Goal: Task Accomplishment & Management: Manage account settings

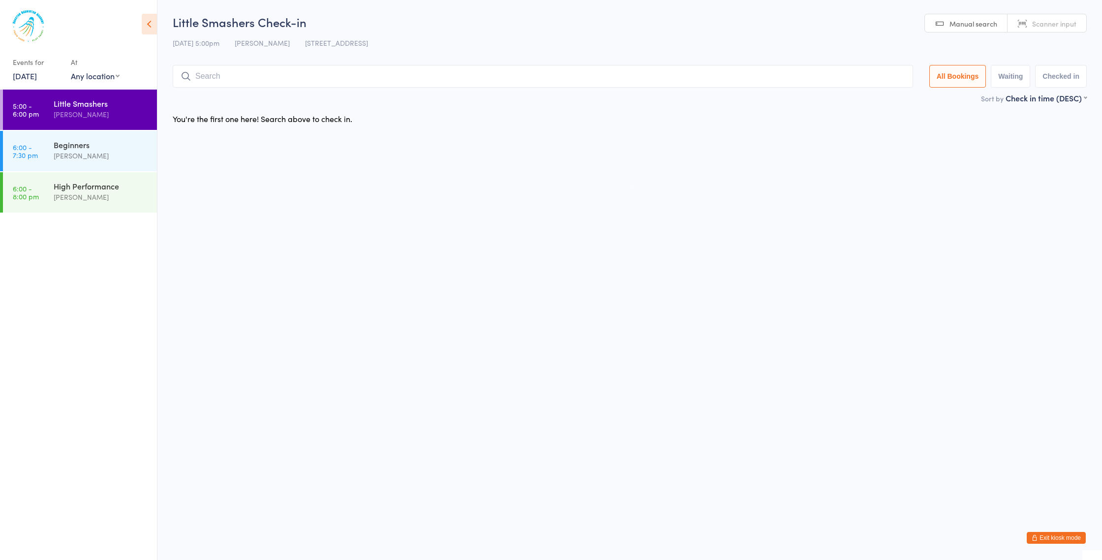
click at [1063, 539] on button "Exit kiosk mode" at bounding box center [1056, 538] width 59 height 12
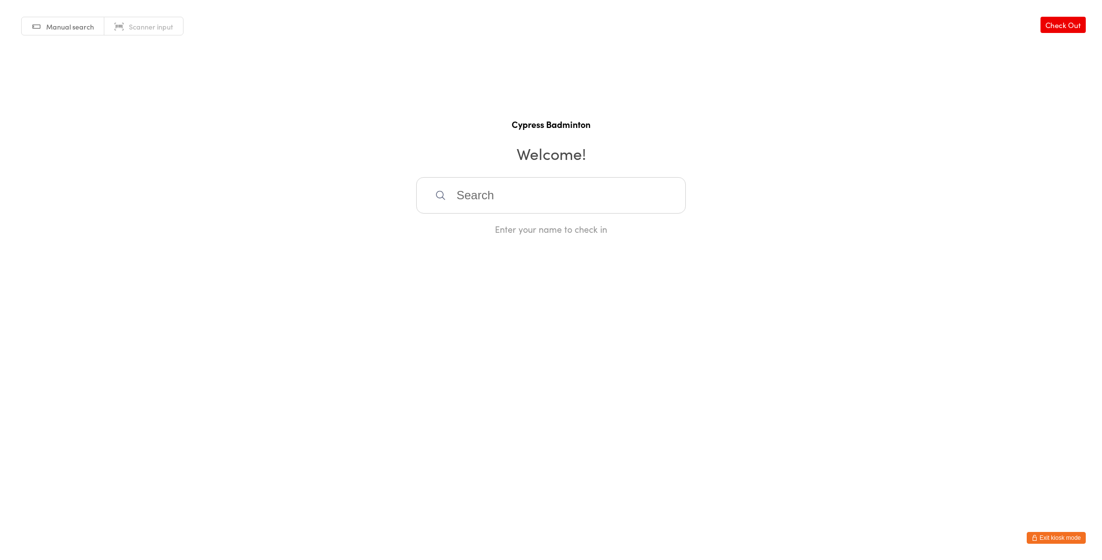
click at [1061, 536] on button "Exit kiosk mode" at bounding box center [1056, 538] width 59 height 12
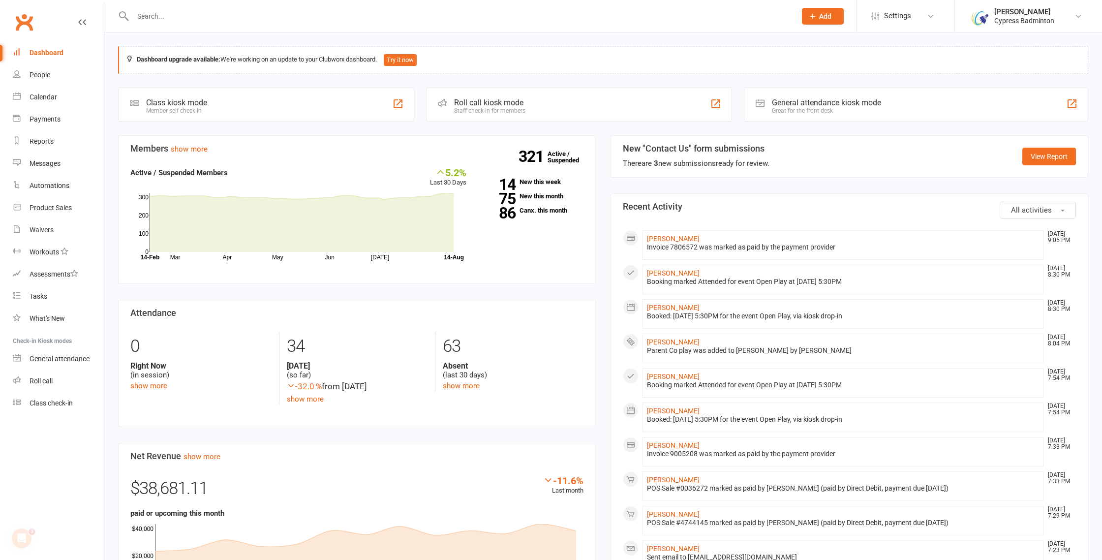
click at [187, 20] on input "text" at bounding box center [459, 16] width 659 height 14
click at [51, 99] on div "Calendar" at bounding box center [44, 97] width 28 height 8
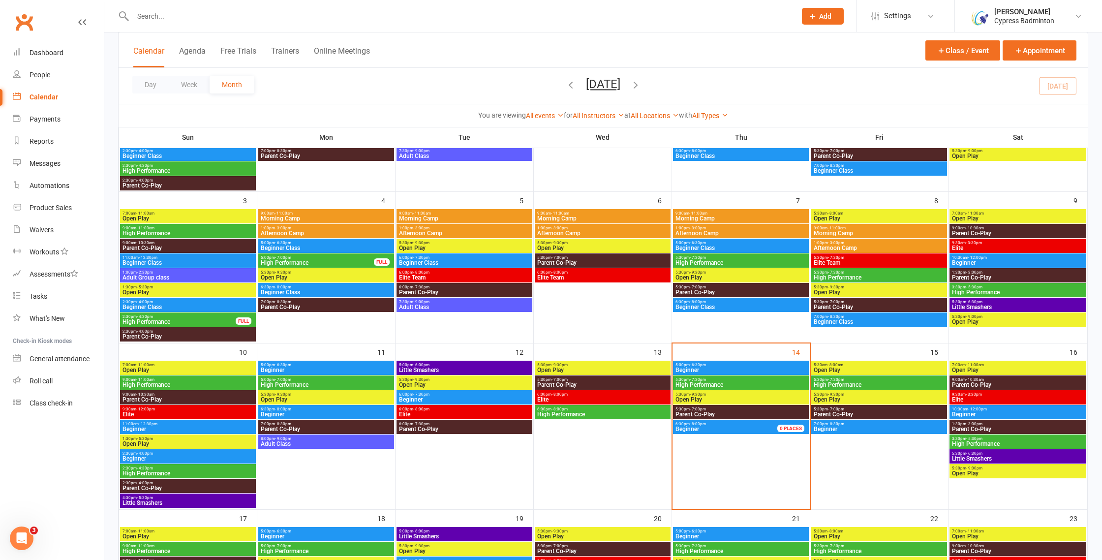
scroll to position [183, 0]
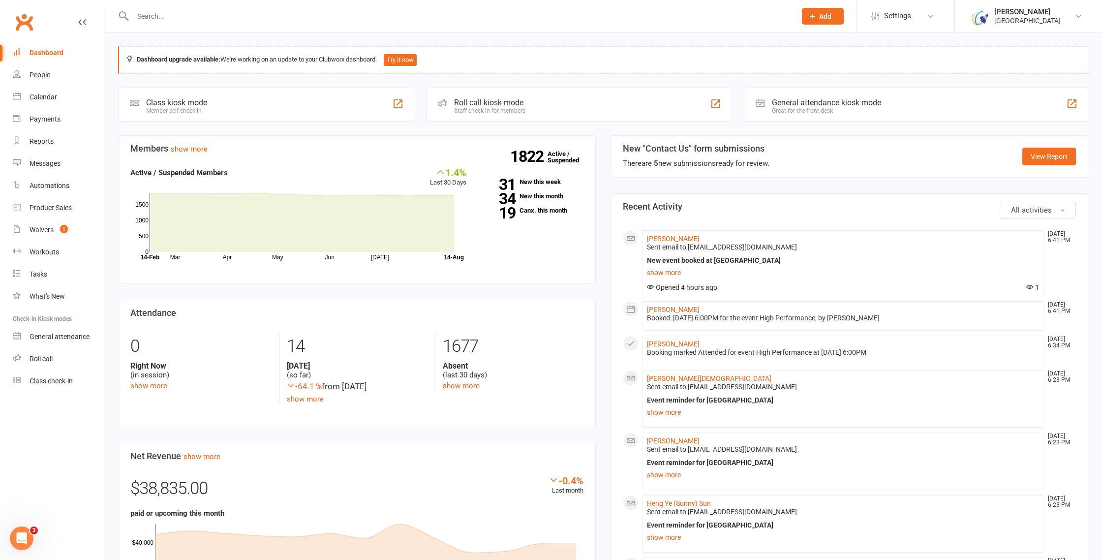
click at [201, 16] on input "text" at bounding box center [459, 16] width 659 height 14
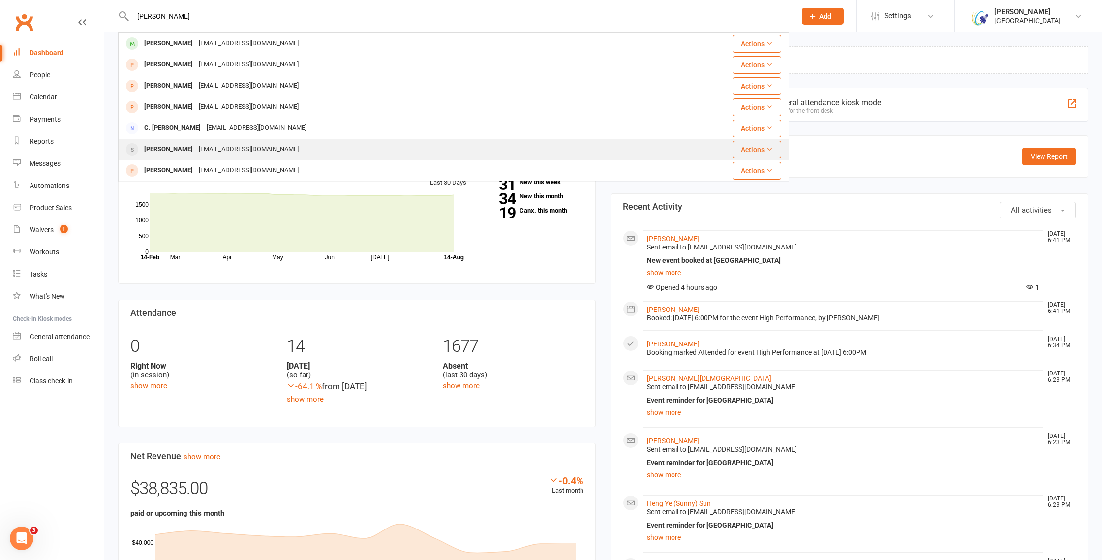
type input "cynthi"
click at [189, 150] on div "Cynthia Ovando-Paz" at bounding box center [168, 149] width 55 height 14
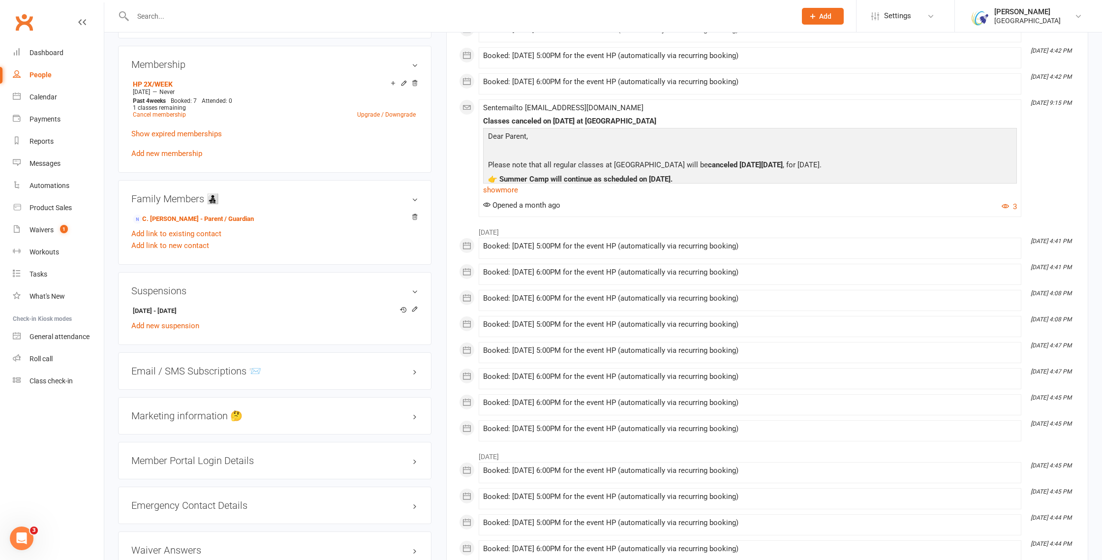
scroll to position [495, 0]
click at [53, 99] on div "Calendar" at bounding box center [44, 97] width 28 height 8
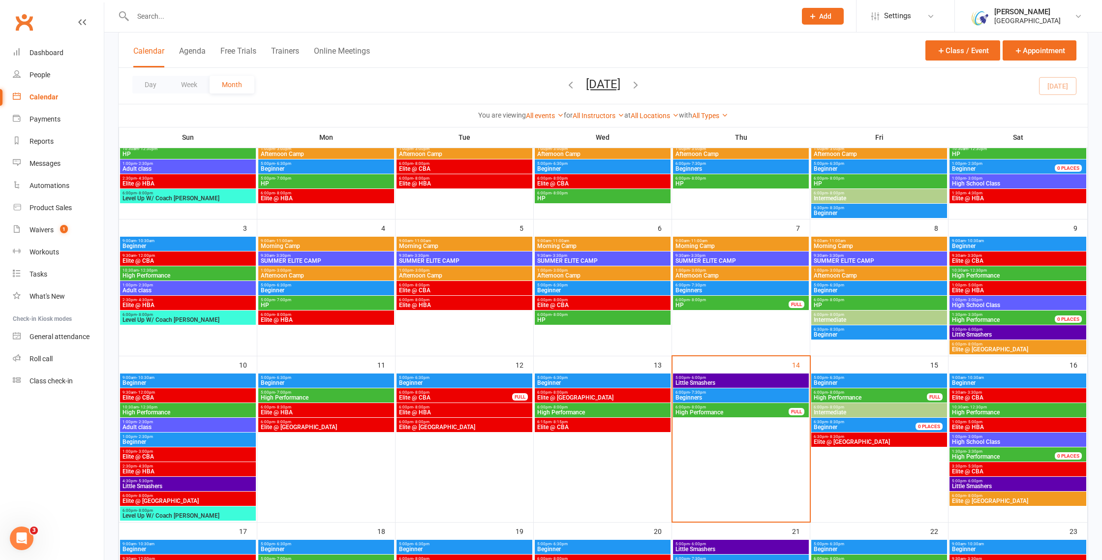
scroll to position [152, 0]
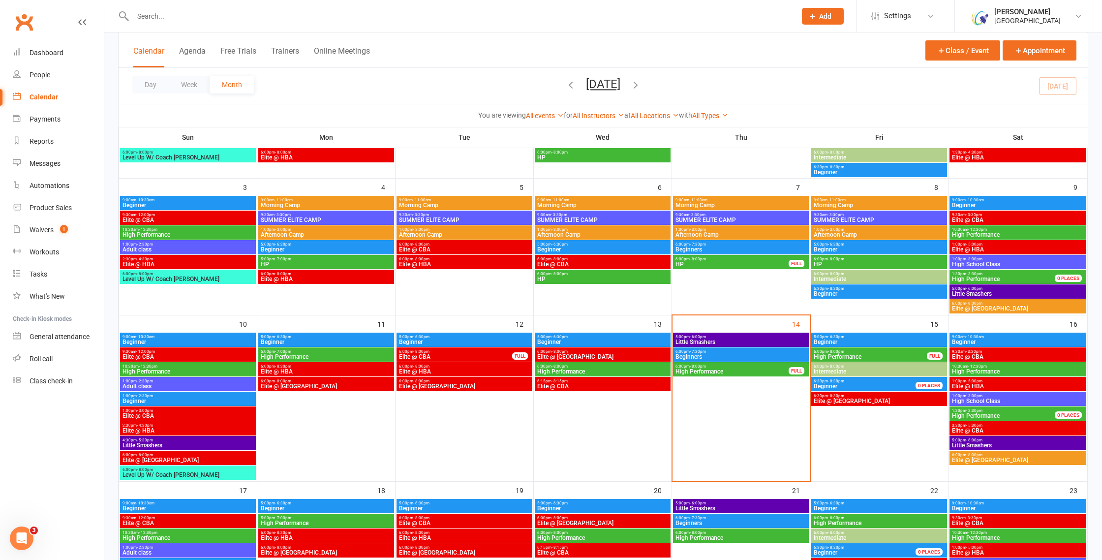
click at [1023, 352] on span "9:30am - 3:30pm" at bounding box center [1017, 351] width 133 height 4
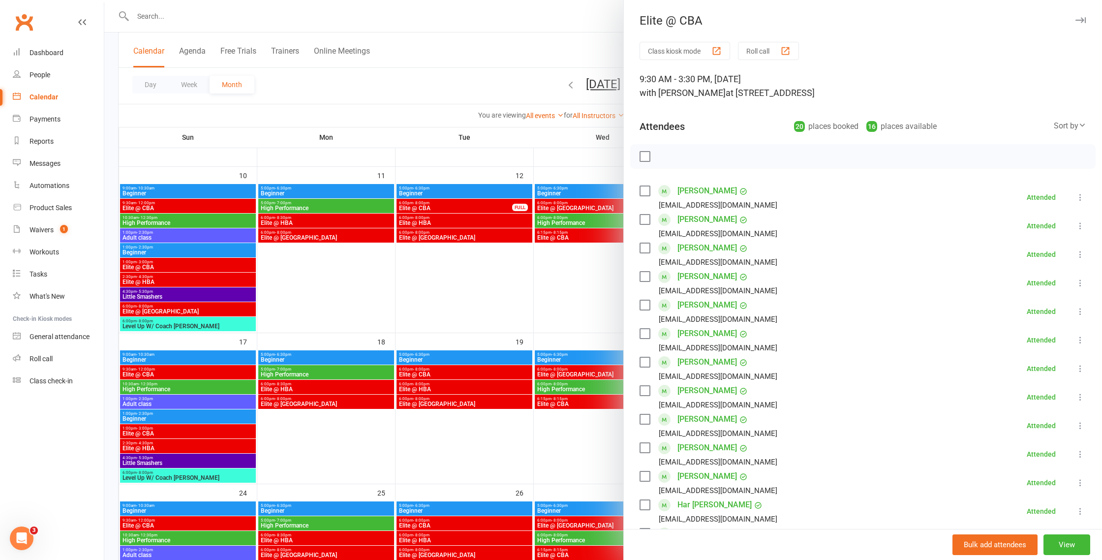
scroll to position [309, 0]
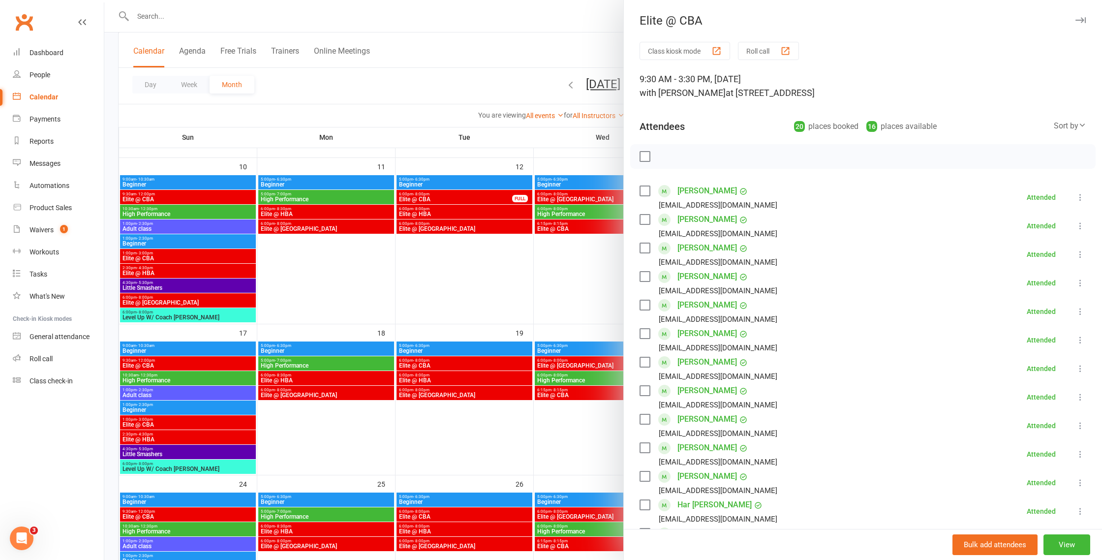
click at [571, 383] on div at bounding box center [603, 280] width 998 height 560
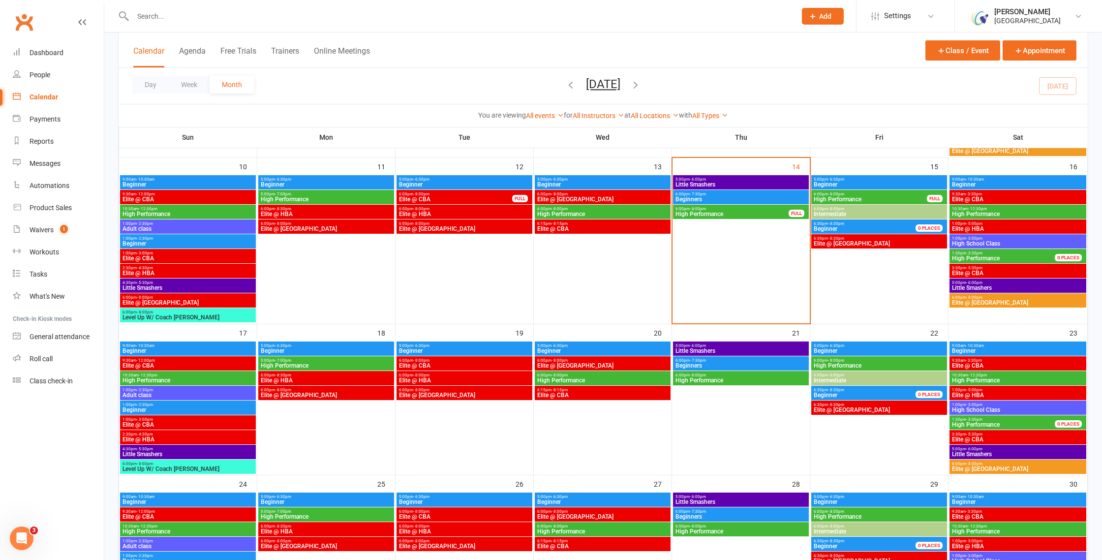
click at [980, 390] on span "- 5:00pm" at bounding box center [974, 390] width 16 height 4
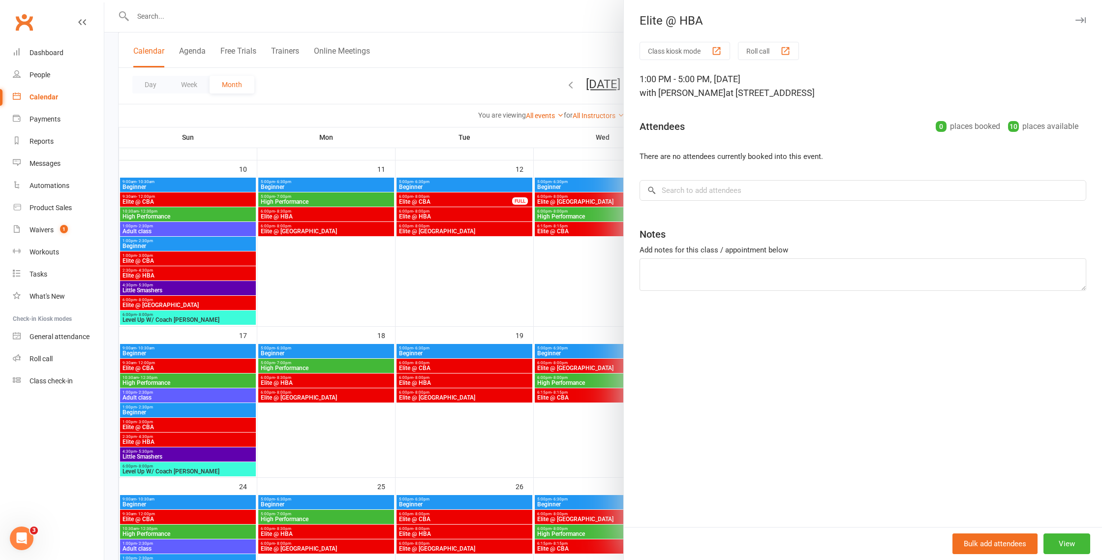
scroll to position [306, 0]
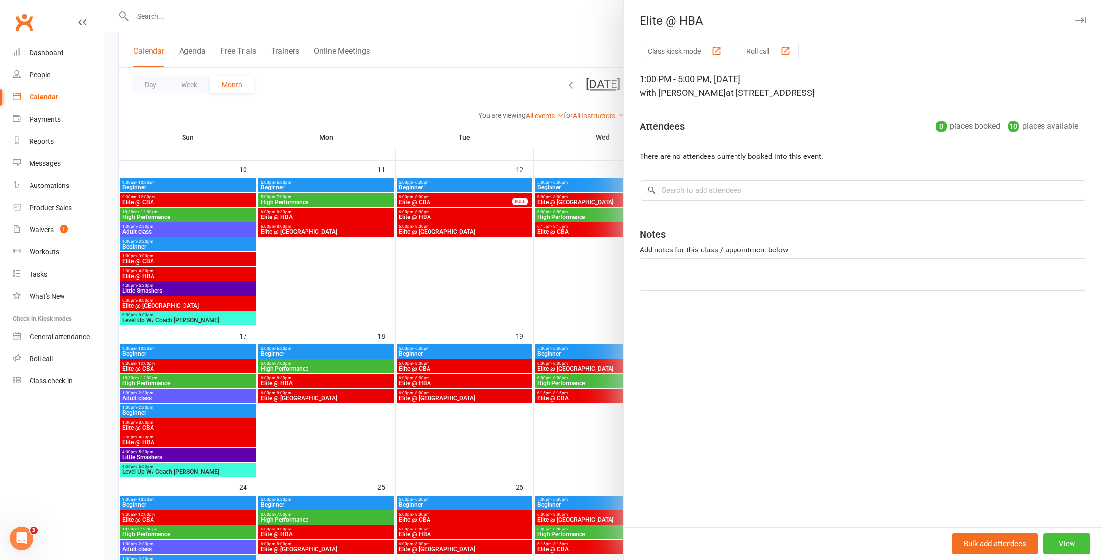
click at [1066, 547] on button "View" at bounding box center [1066, 543] width 47 height 21
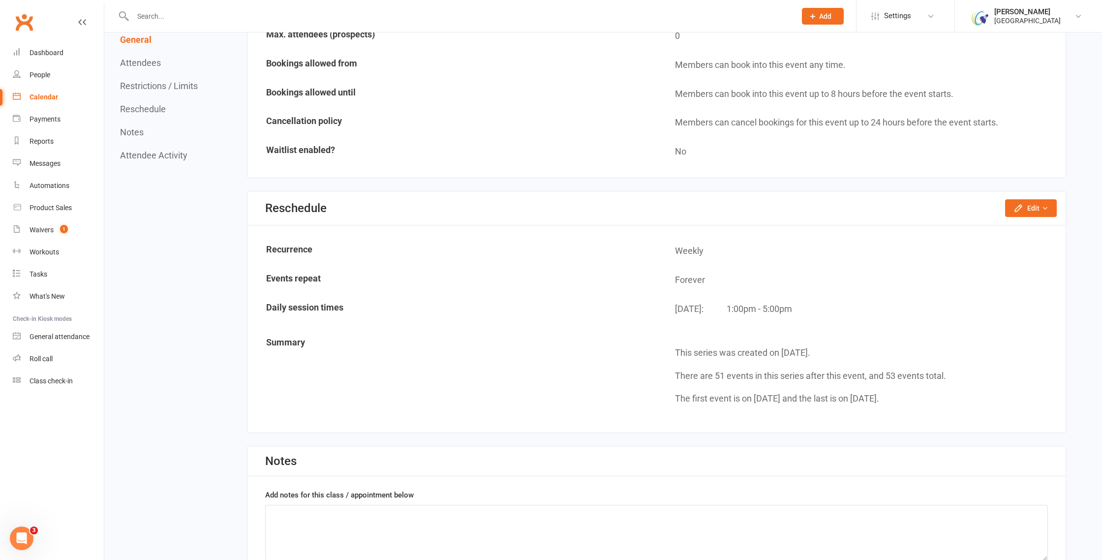
scroll to position [688, 0]
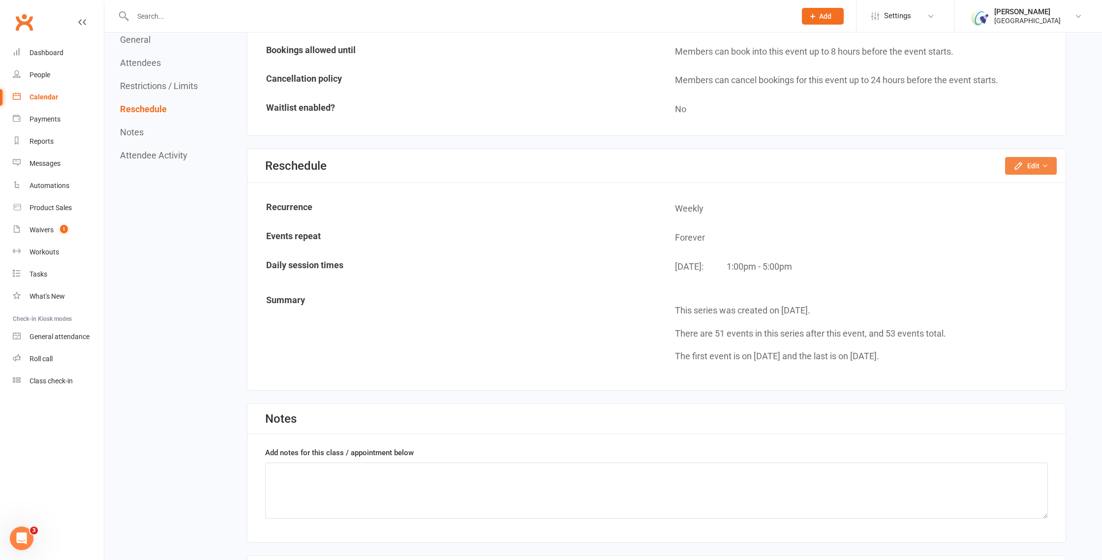
click at [1044, 162] on button "Edit" at bounding box center [1031, 166] width 52 height 18
click at [1021, 207] on link "Move weekly session times" at bounding box center [1001, 208] width 112 height 20
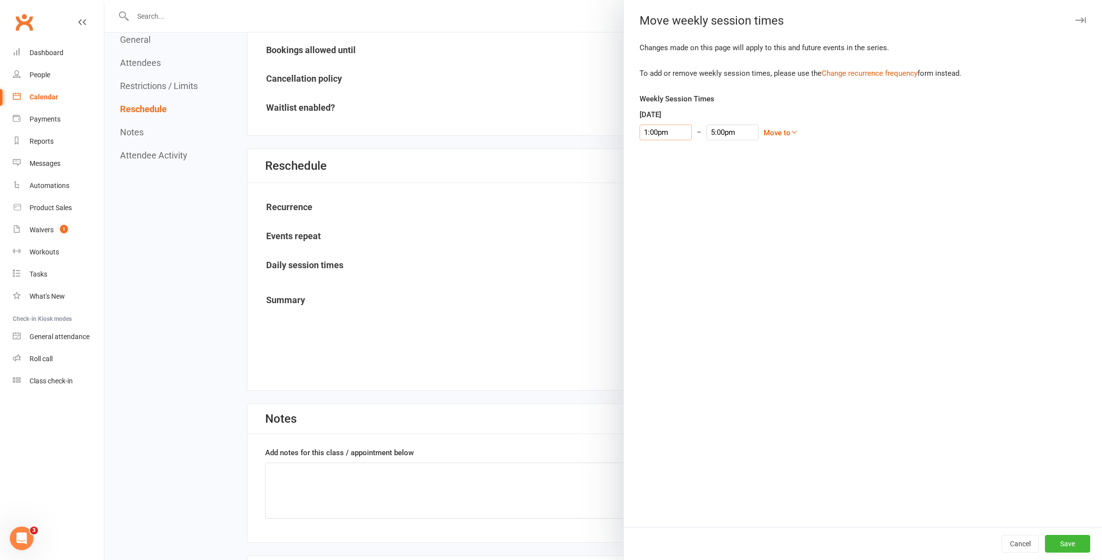
click at [660, 137] on input "1:00pm" at bounding box center [666, 132] width 52 height 16
type input "1:30pm"
click at [654, 189] on li "1:30pm" at bounding box center [663, 192] width 47 height 15
click at [717, 131] on input "5:30pm" at bounding box center [732, 132] width 52 height 16
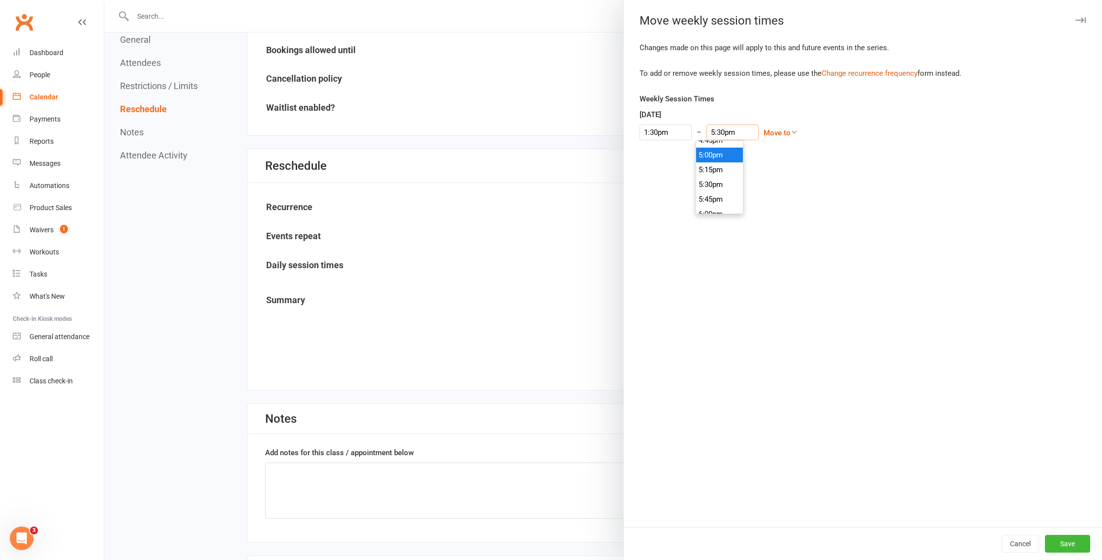
scroll to position [1001, 0]
type input "5:00pm"
click at [714, 155] on li "5:00pm" at bounding box center [719, 151] width 47 height 15
click at [1085, 548] on button "Save" at bounding box center [1067, 544] width 45 height 18
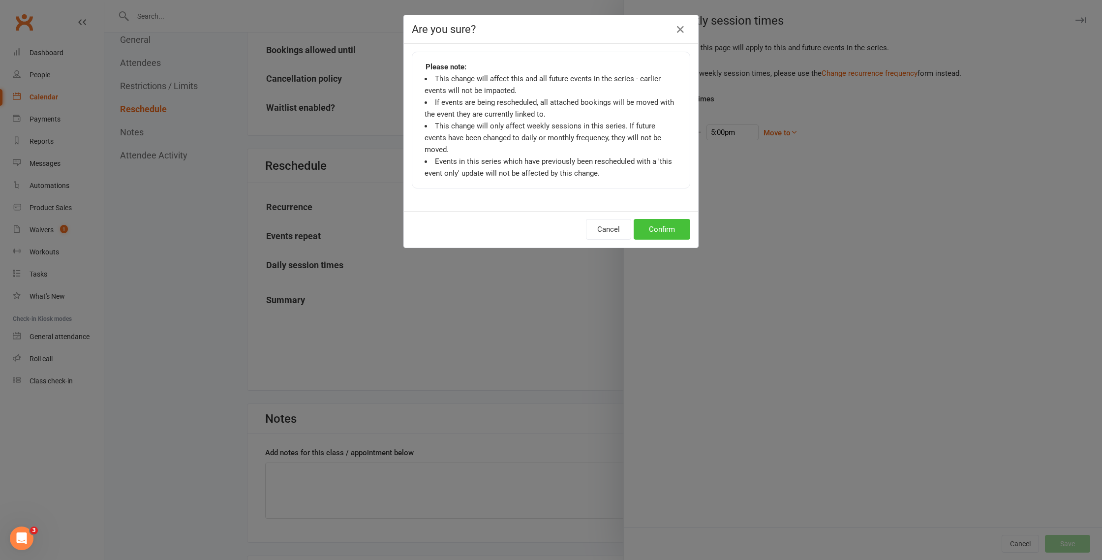
click at [657, 219] on button "Confirm" at bounding box center [662, 229] width 57 height 21
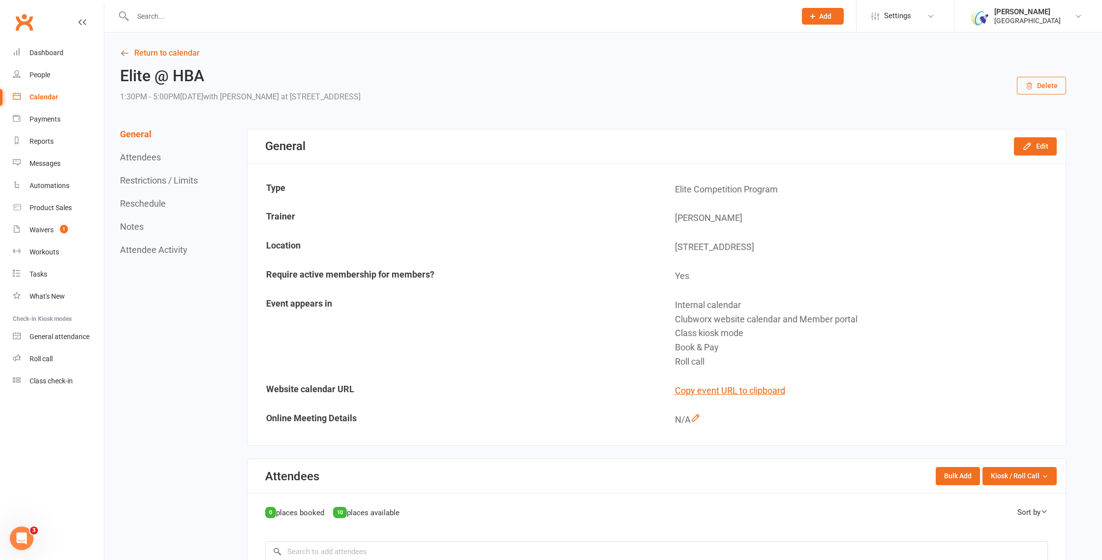
click at [55, 96] on div "Calendar" at bounding box center [44, 97] width 29 height 8
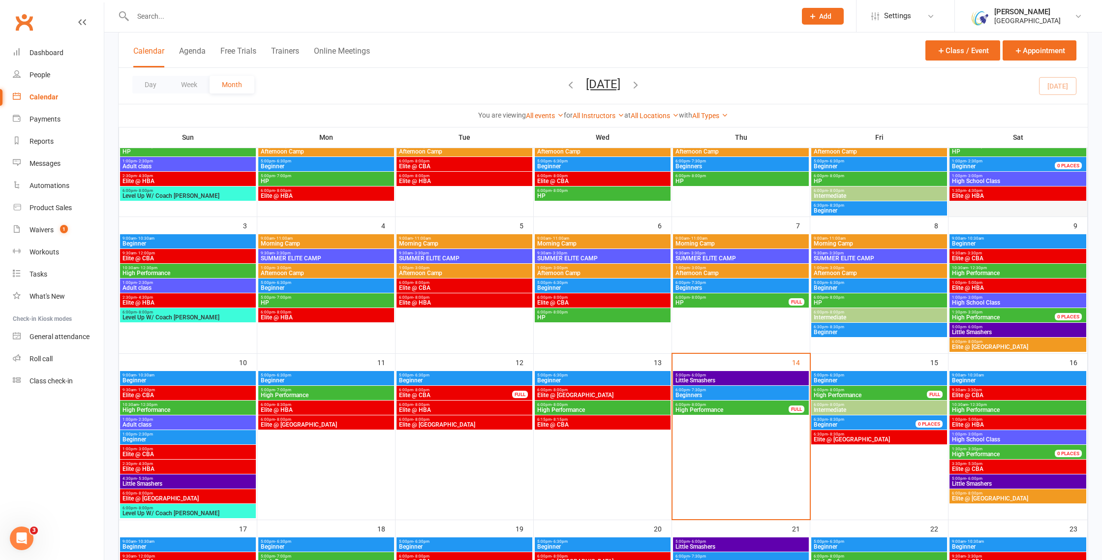
scroll to position [137, 0]
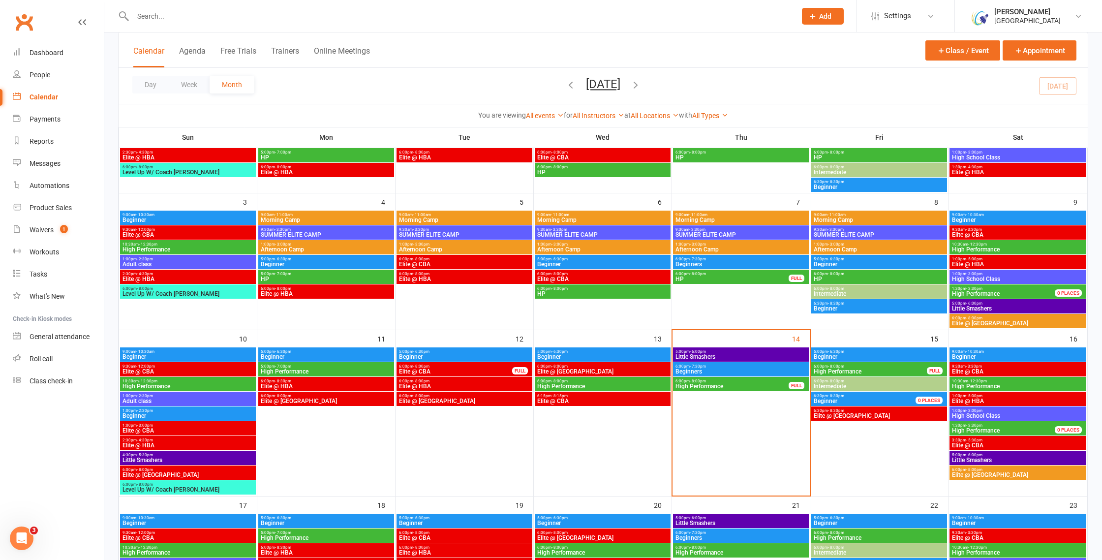
click at [1016, 399] on span "Elite @ HBA" at bounding box center [1017, 401] width 133 height 6
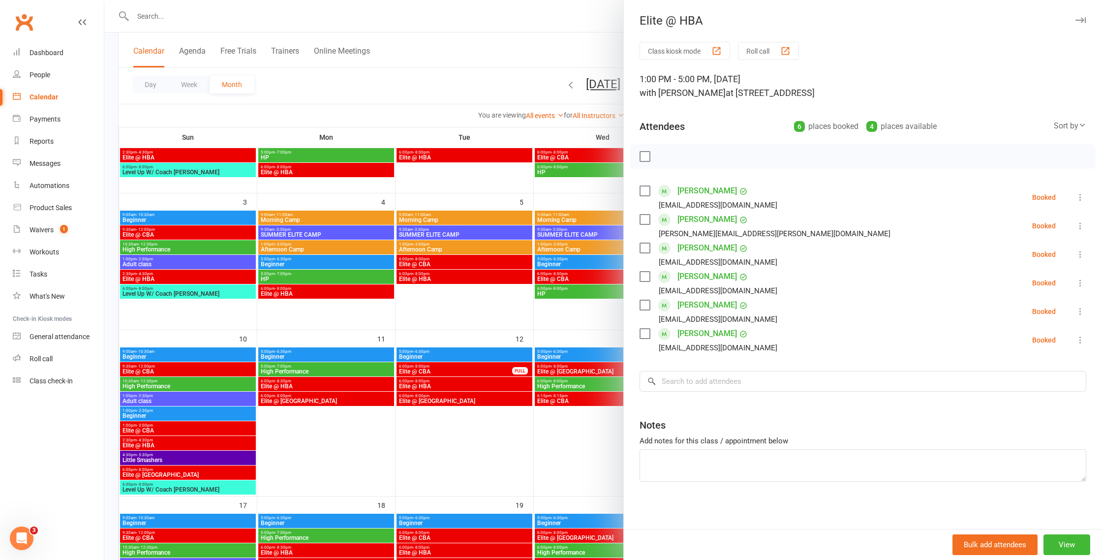
click at [610, 354] on div at bounding box center [603, 280] width 998 height 560
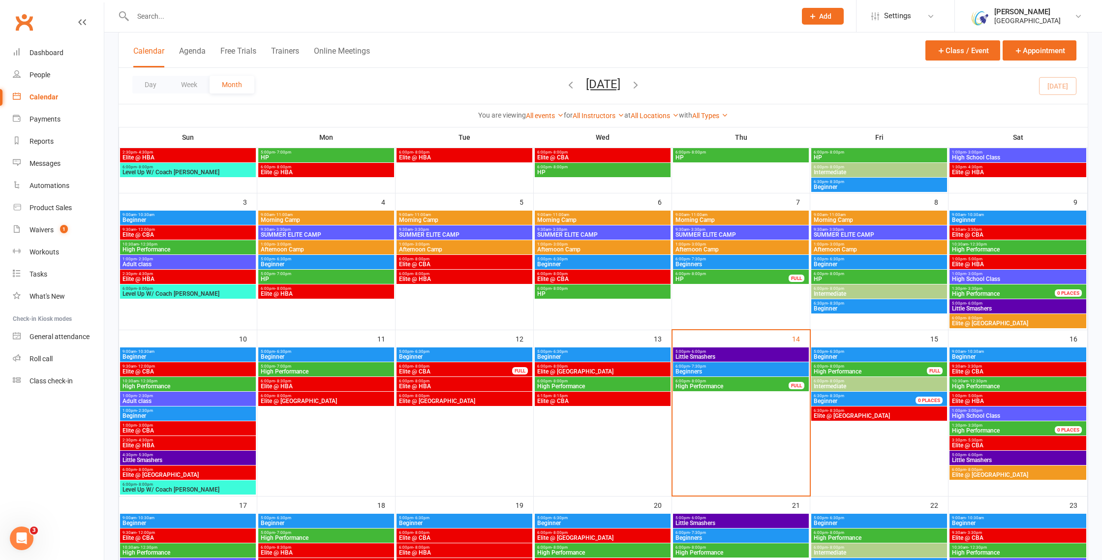
scroll to position [0, 0]
click at [1035, 401] on span "Elite @ HBA" at bounding box center [1017, 401] width 133 height 6
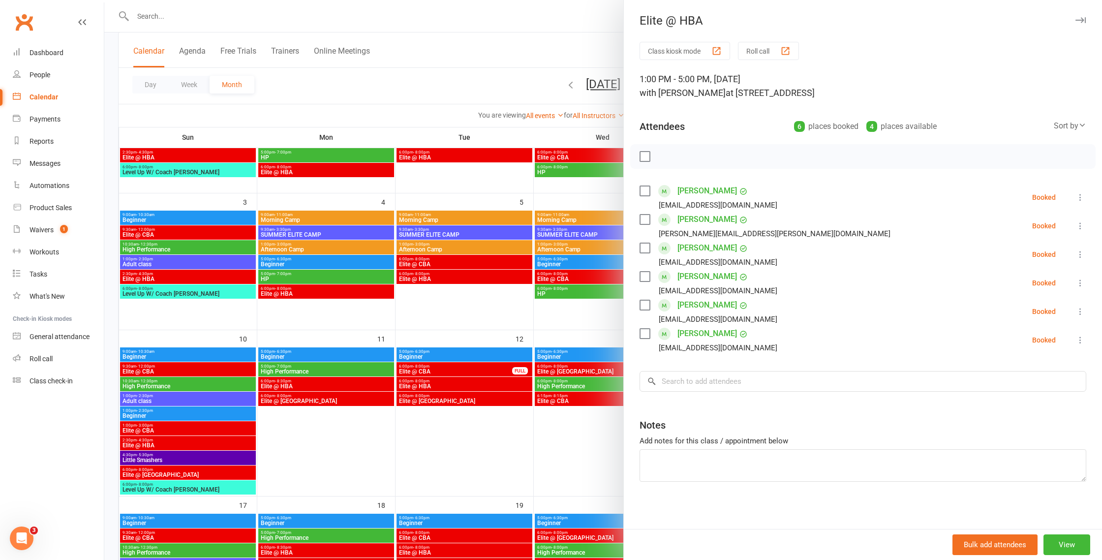
click at [644, 274] on label at bounding box center [645, 277] width 10 height 10
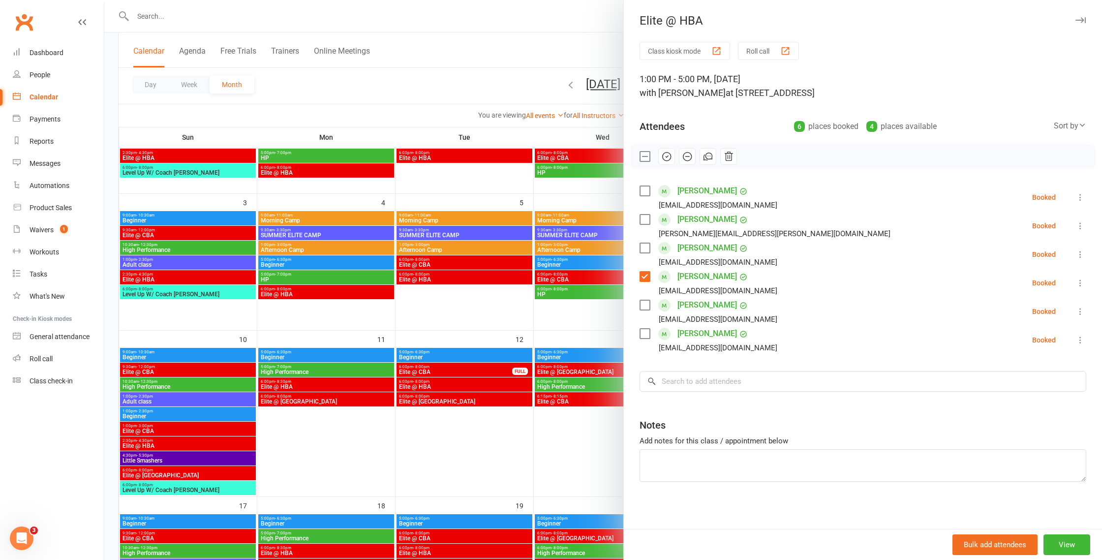
click at [645, 306] on label at bounding box center [645, 305] width 10 height 10
click at [729, 158] on icon "button" at bounding box center [728, 156] width 11 height 11
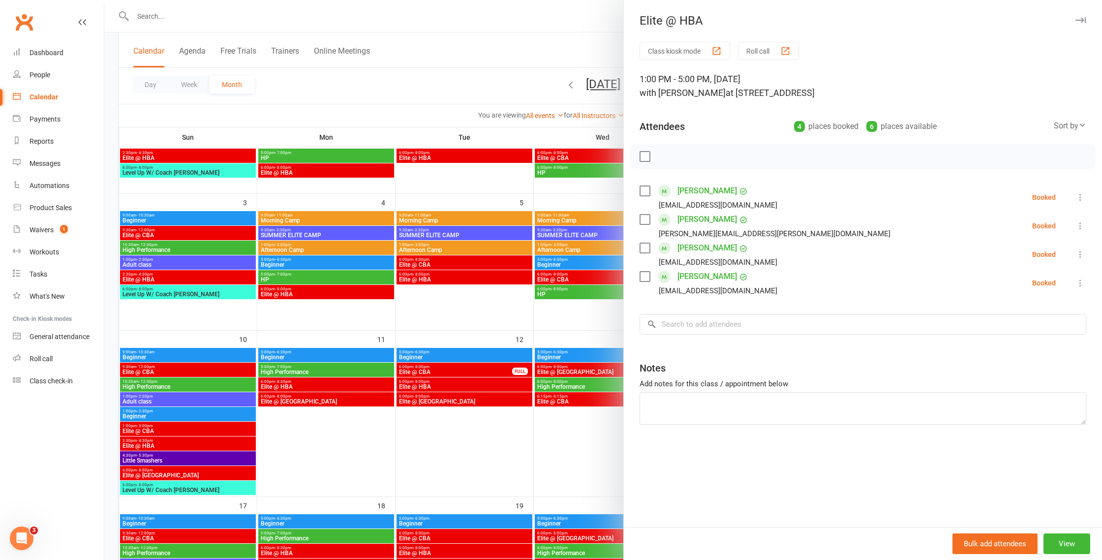
click at [606, 305] on div at bounding box center [603, 280] width 998 height 560
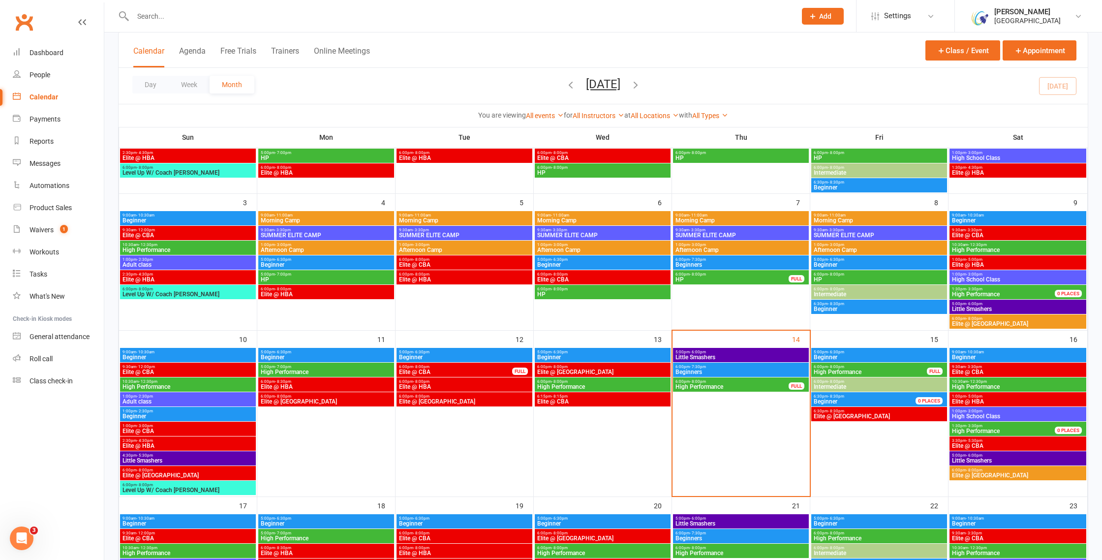
click at [1008, 447] on span "Elite @ CBA" at bounding box center [1017, 446] width 133 height 6
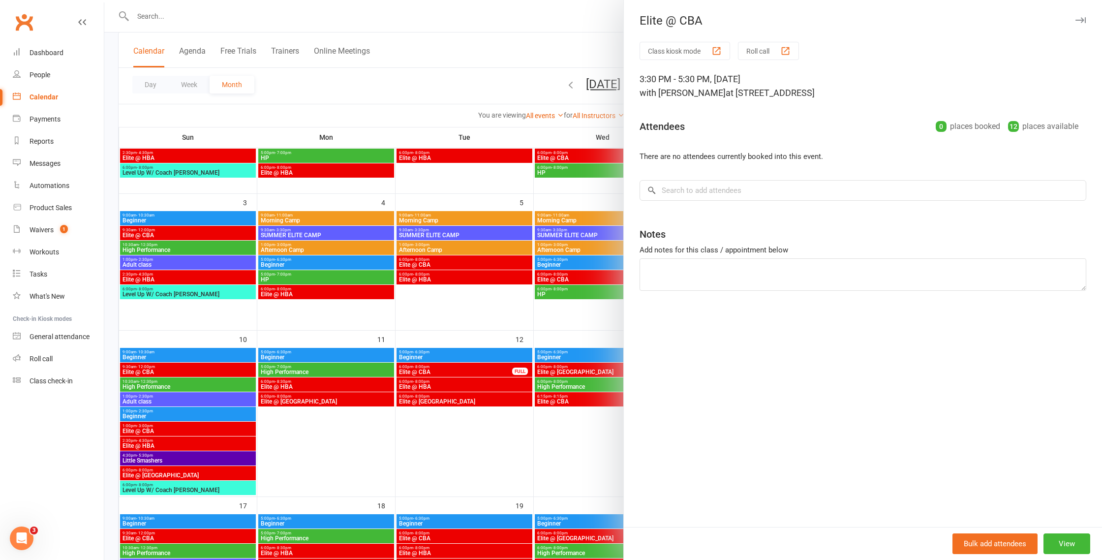
click at [566, 352] on div at bounding box center [603, 280] width 998 height 560
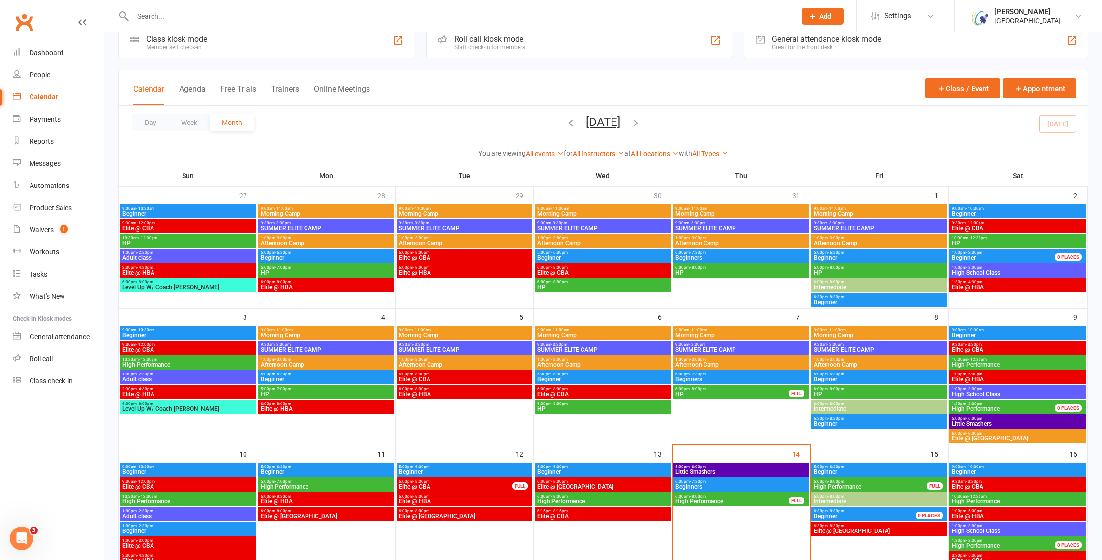
scroll to position [14, 0]
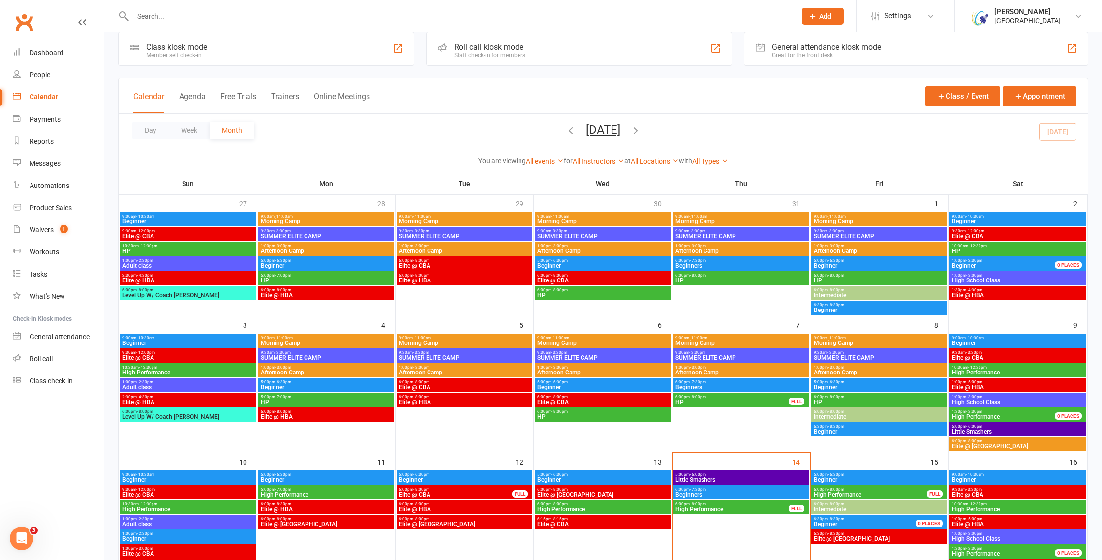
click at [237, 27] on div at bounding box center [453, 16] width 671 height 32
click at [235, 16] on input "text" at bounding box center [459, 16] width 659 height 14
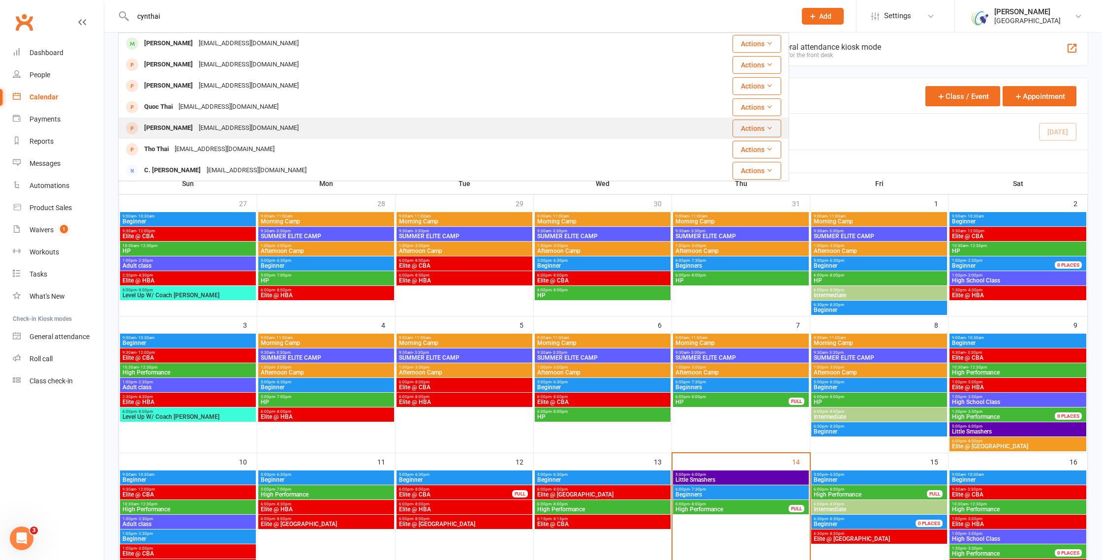
scroll to position [38, 0]
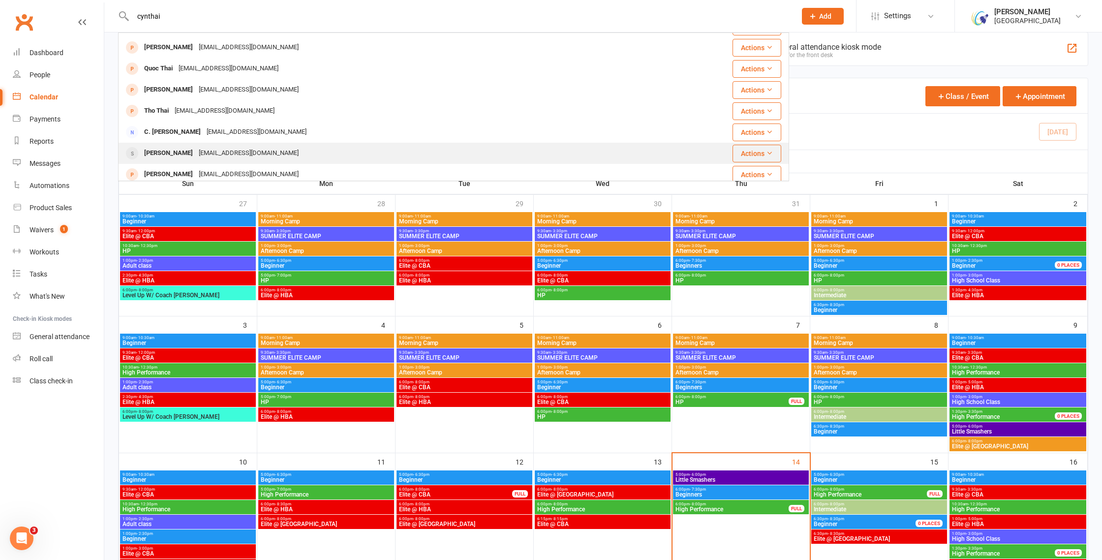
type input "cynthai"
click at [211, 146] on div "cynthiakpaz@gmail.com" at bounding box center [249, 153] width 106 height 14
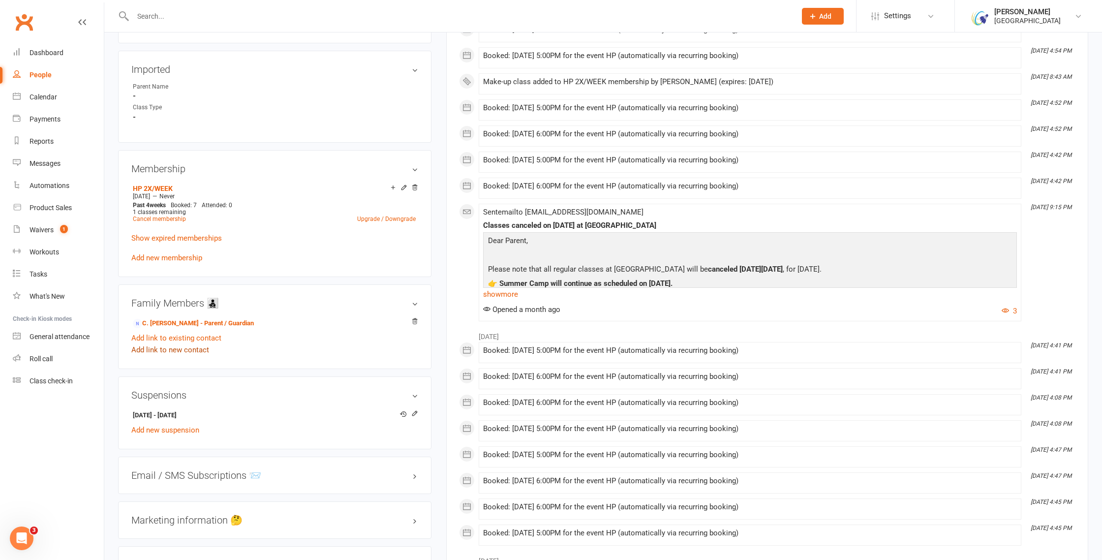
scroll to position [397, 0]
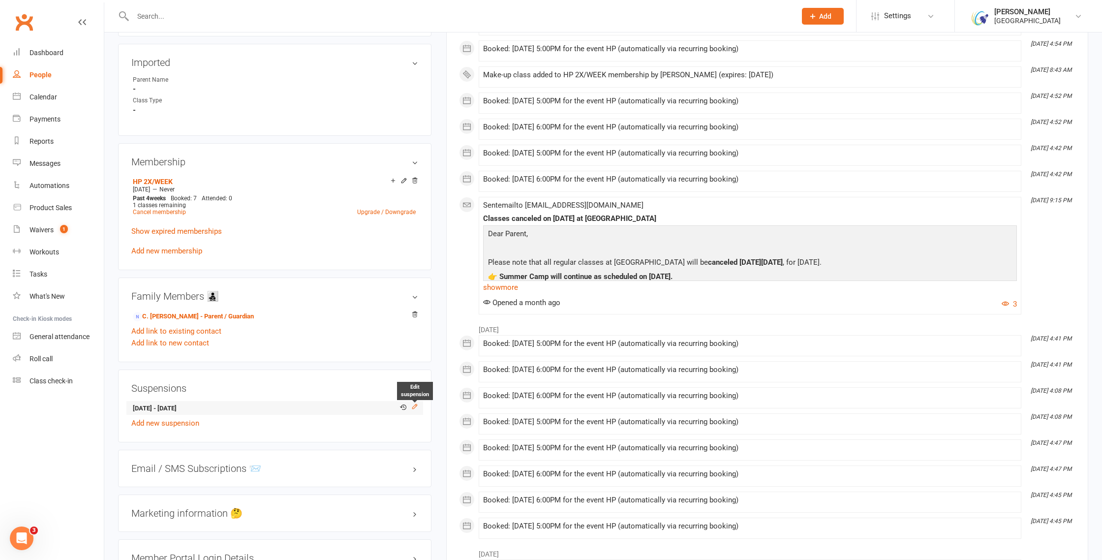
click at [416, 404] on icon at bounding box center [415, 406] width 4 height 4
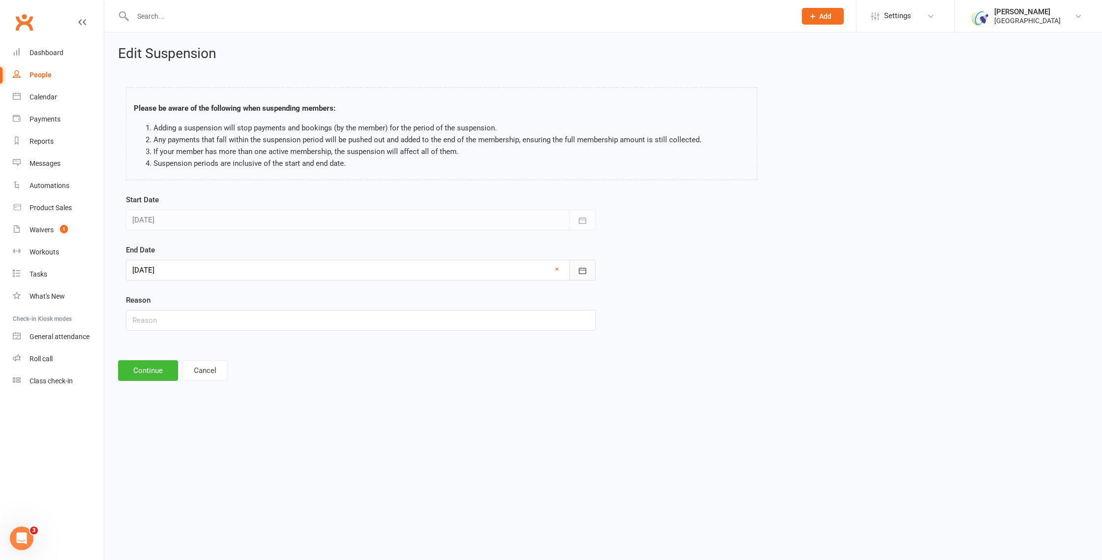
click at [586, 271] on icon "button" at bounding box center [583, 271] width 10 height 10
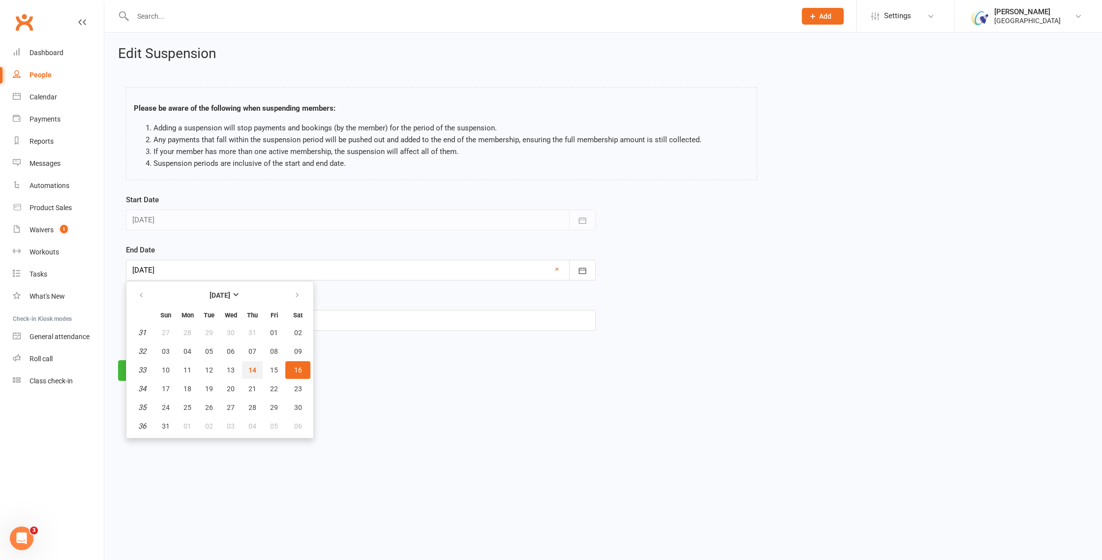
click at [253, 371] on span "14" at bounding box center [252, 370] width 8 height 8
type input "14 Aug 2025"
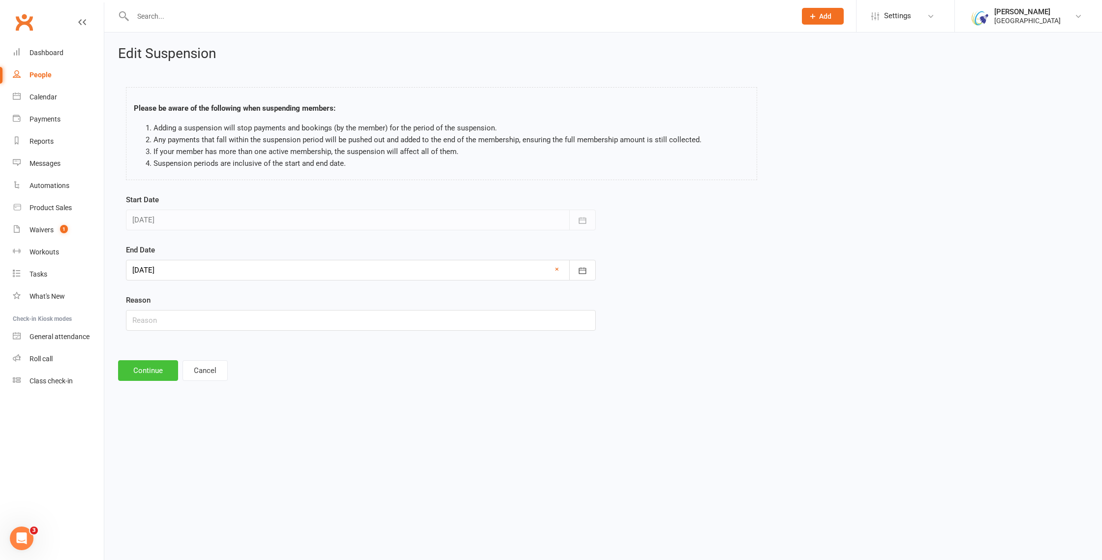
click at [139, 376] on button "Continue" at bounding box center [148, 370] width 60 height 21
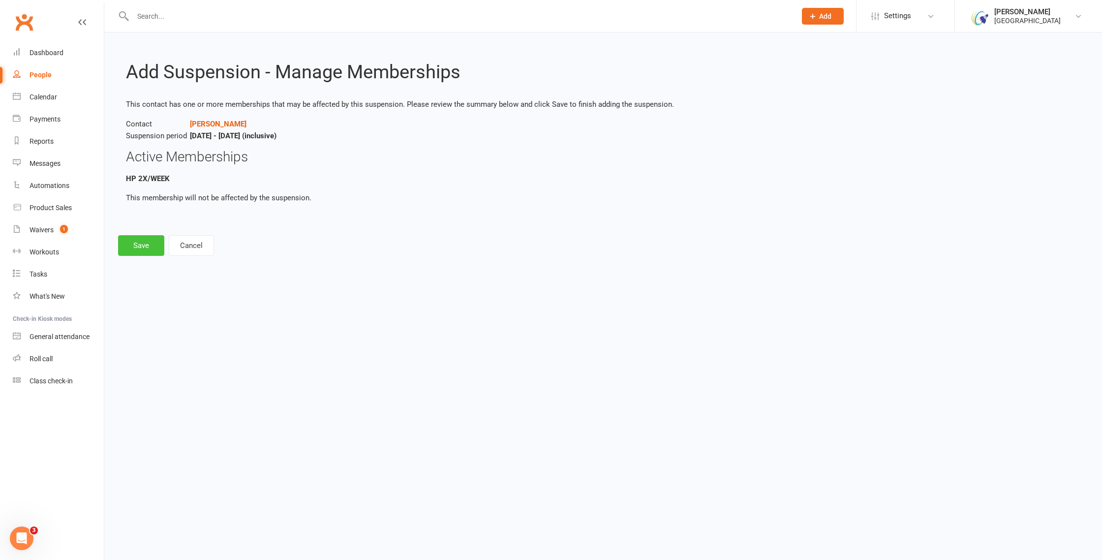
click at [139, 247] on button "Save" at bounding box center [141, 245] width 46 height 21
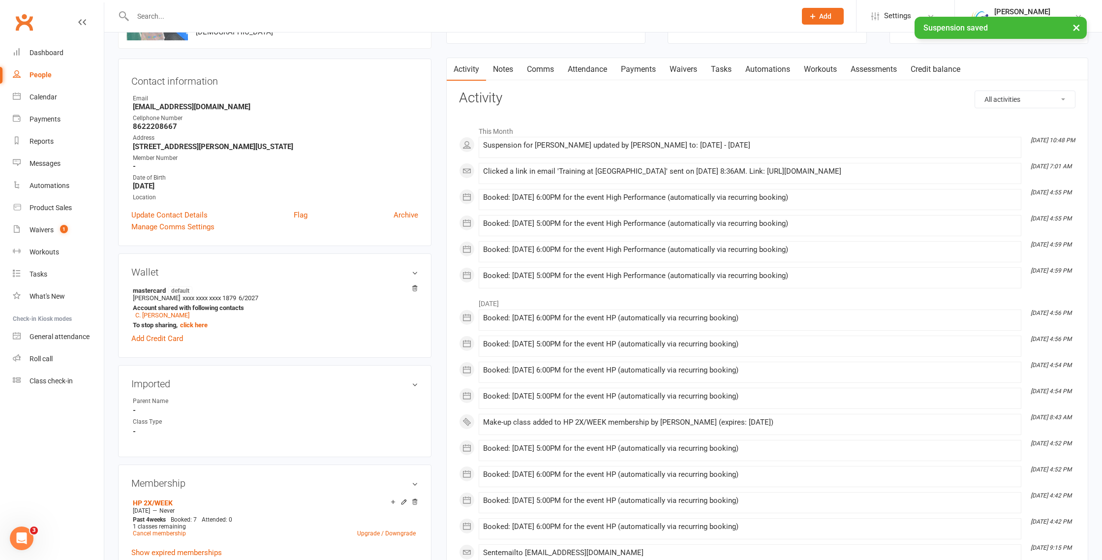
scroll to position [63, 0]
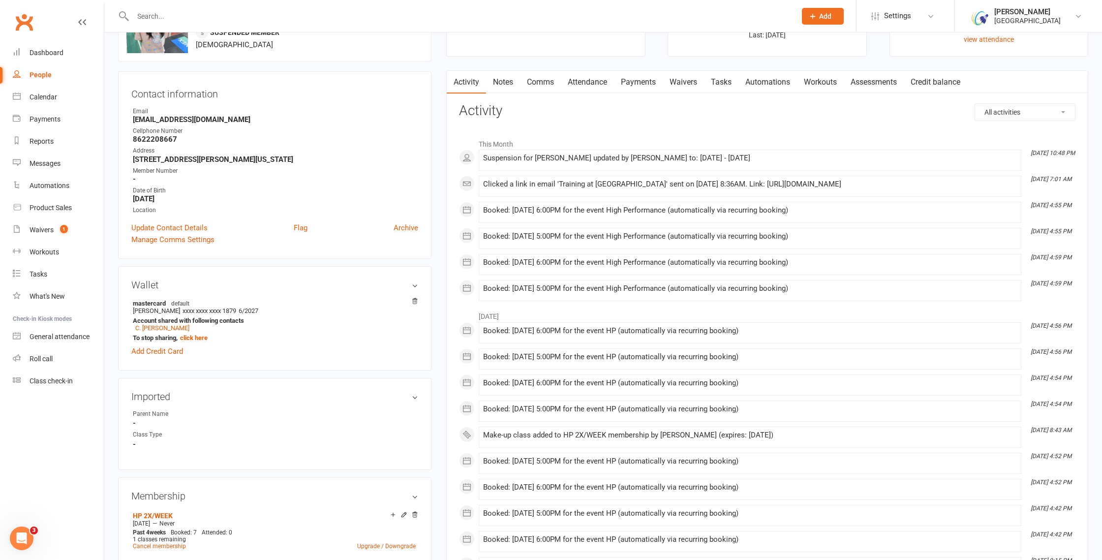
click at [641, 86] on link "Payments" at bounding box center [638, 82] width 49 height 23
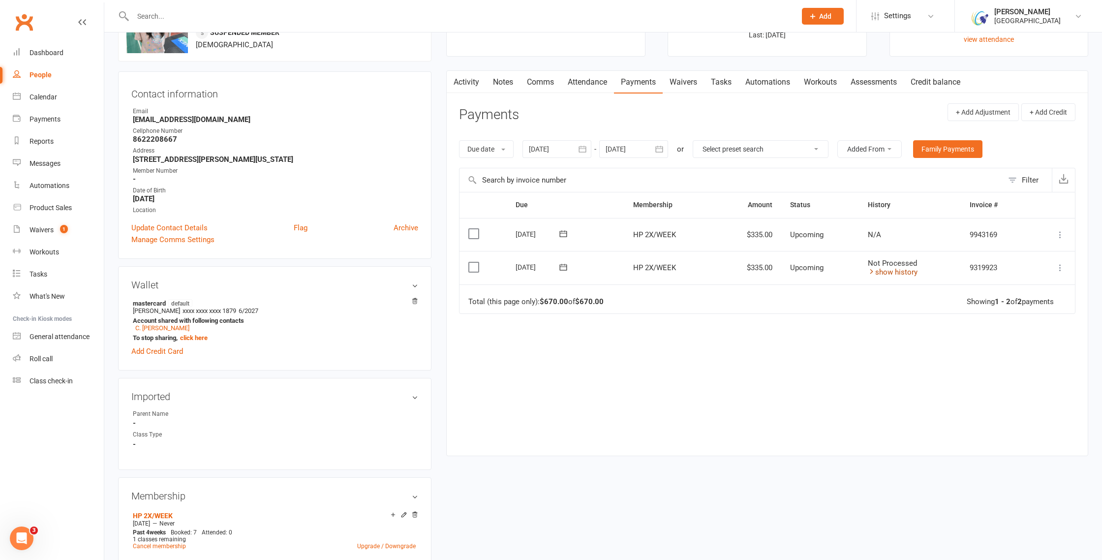
click at [887, 271] on link "show history" at bounding box center [893, 272] width 50 height 9
click at [563, 268] on icon at bounding box center [563, 267] width 10 height 10
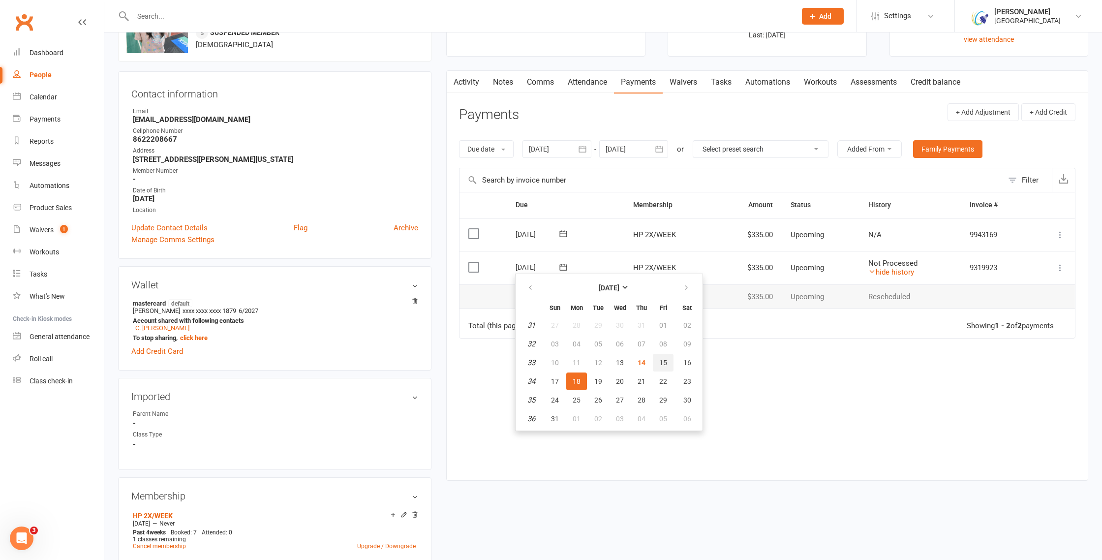
click at [659, 361] on span "15" at bounding box center [663, 363] width 8 height 8
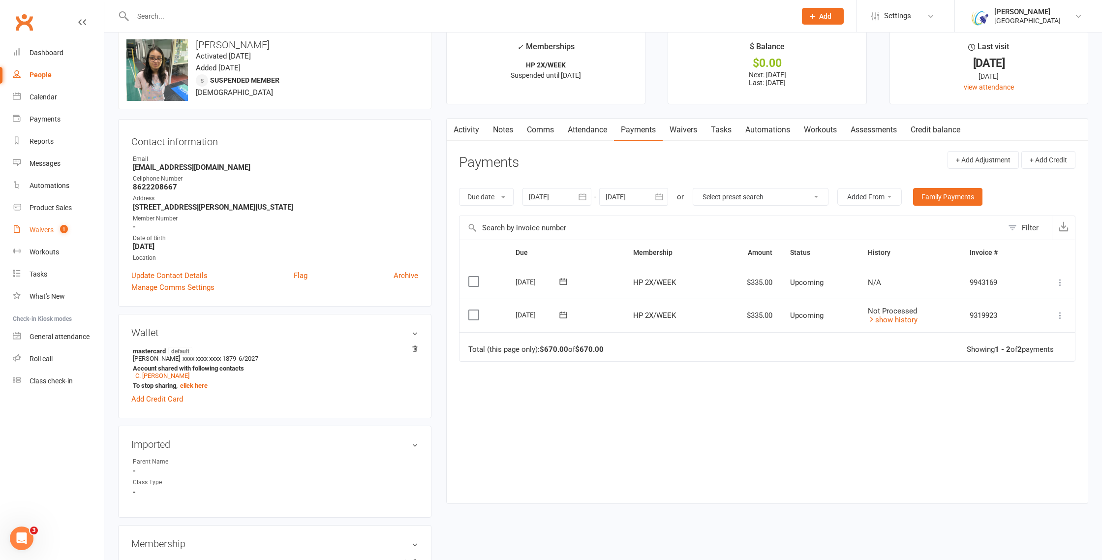
scroll to position [17, 0]
click at [53, 222] on link "Waivers 1" at bounding box center [58, 230] width 91 height 22
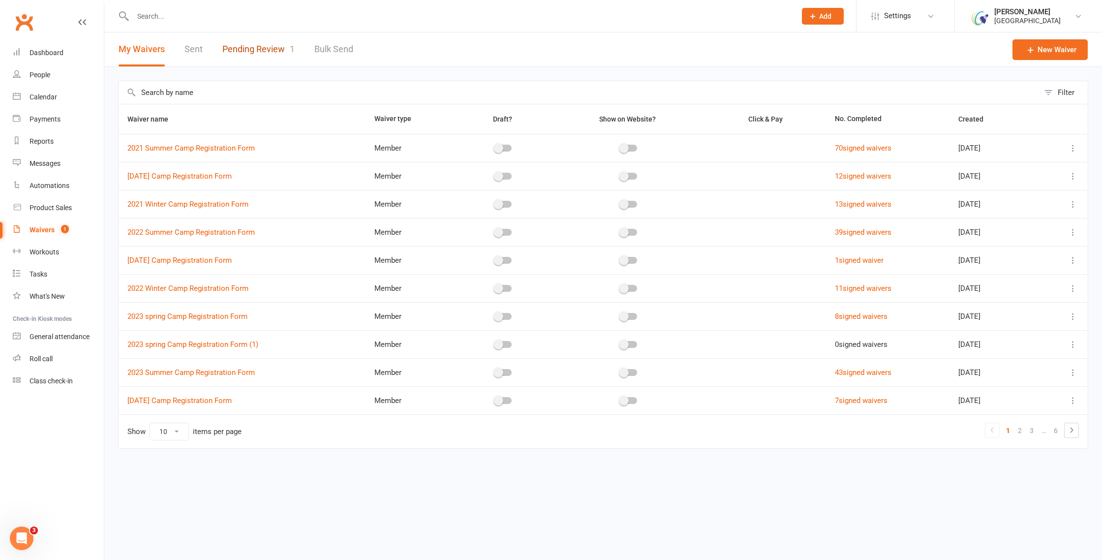
click at [241, 55] on link "Pending Review 1" at bounding box center [258, 49] width 72 height 34
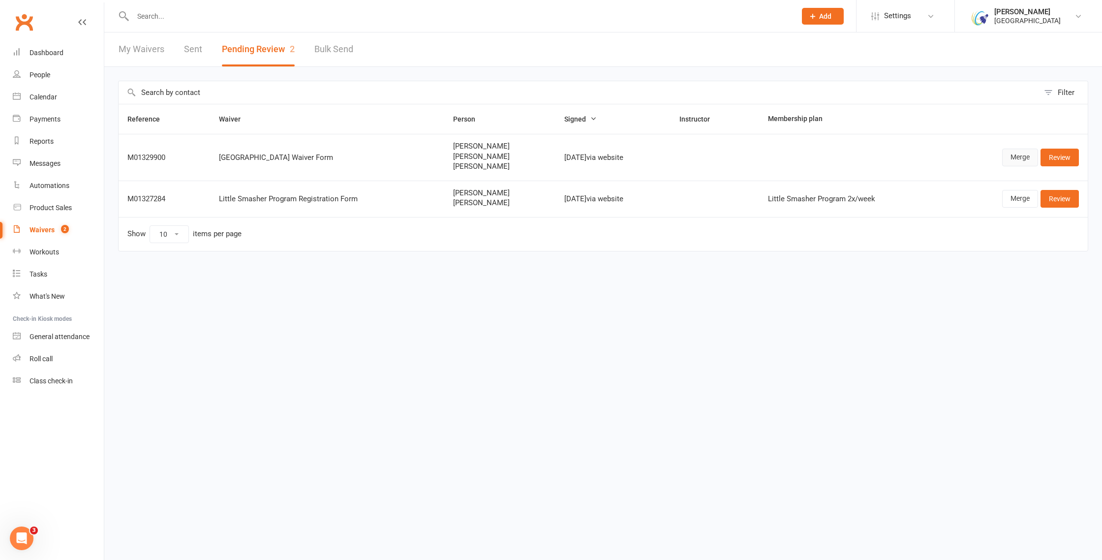
click at [1018, 158] on link "Merge" at bounding box center [1020, 158] width 36 height 18
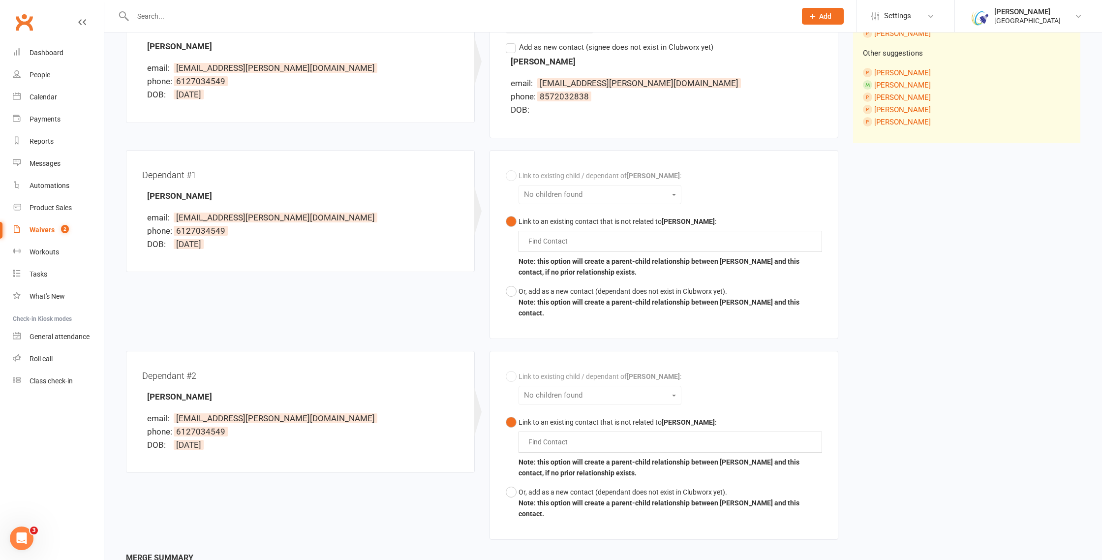
scroll to position [225, 0]
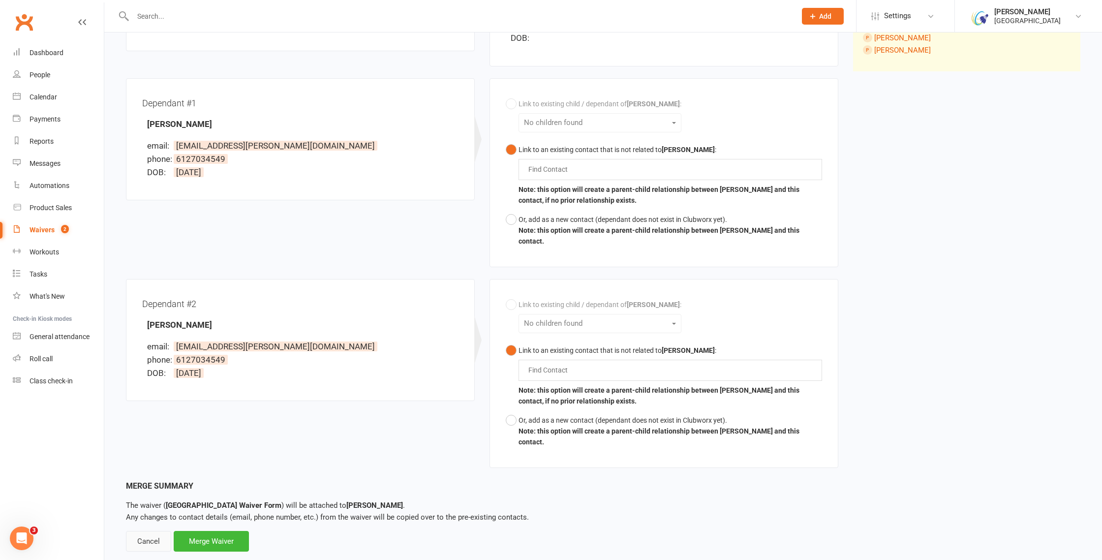
click at [149, 531] on div "Cancel" at bounding box center [148, 541] width 45 height 21
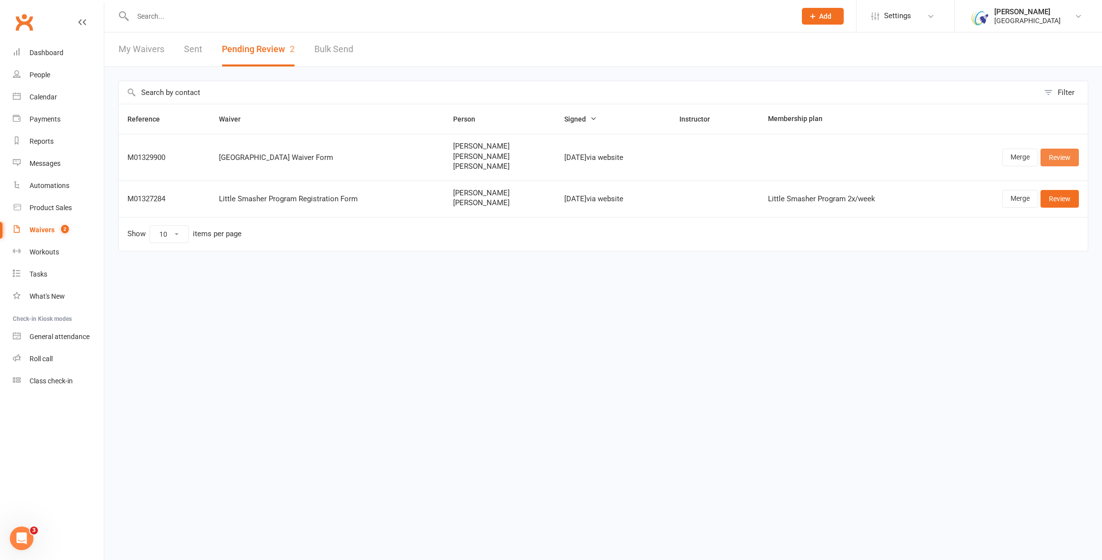
click at [1062, 164] on link "Review" at bounding box center [1059, 158] width 38 height 18
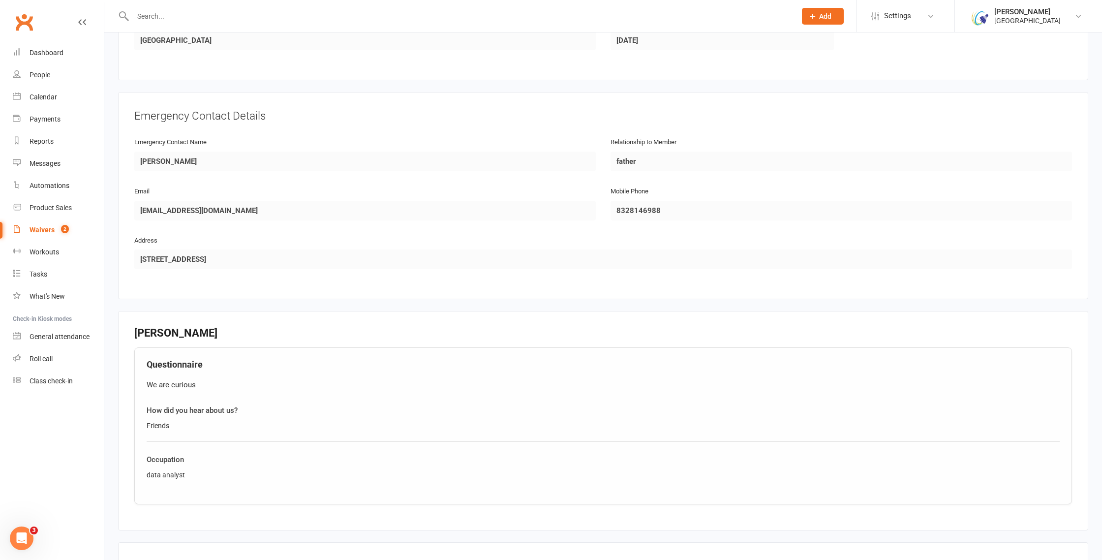
scroll to position [1321, 0]
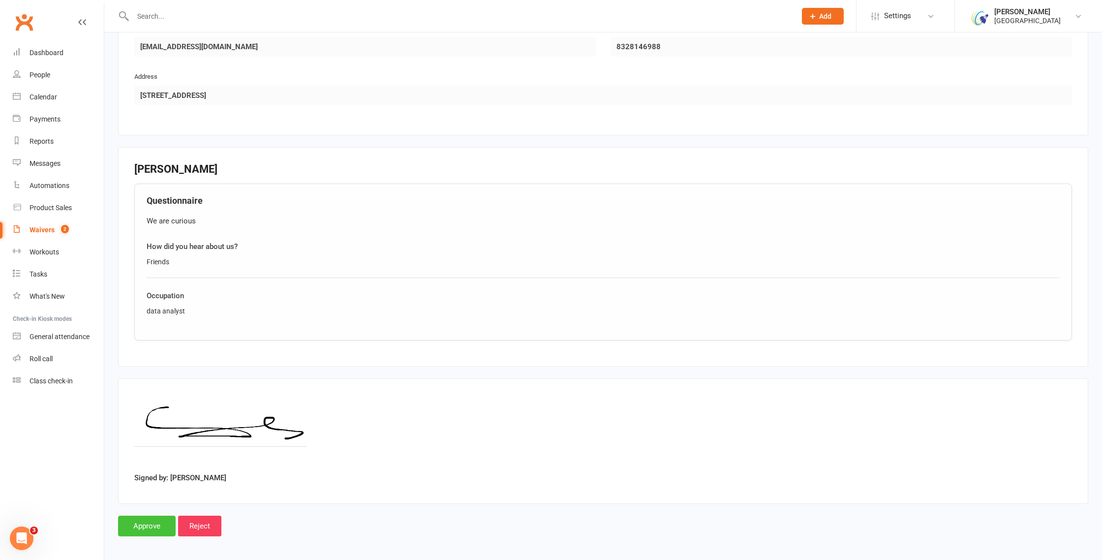
click at [142, 518] on input "Approve" at bounding box center [147, 526] width 58 height 21
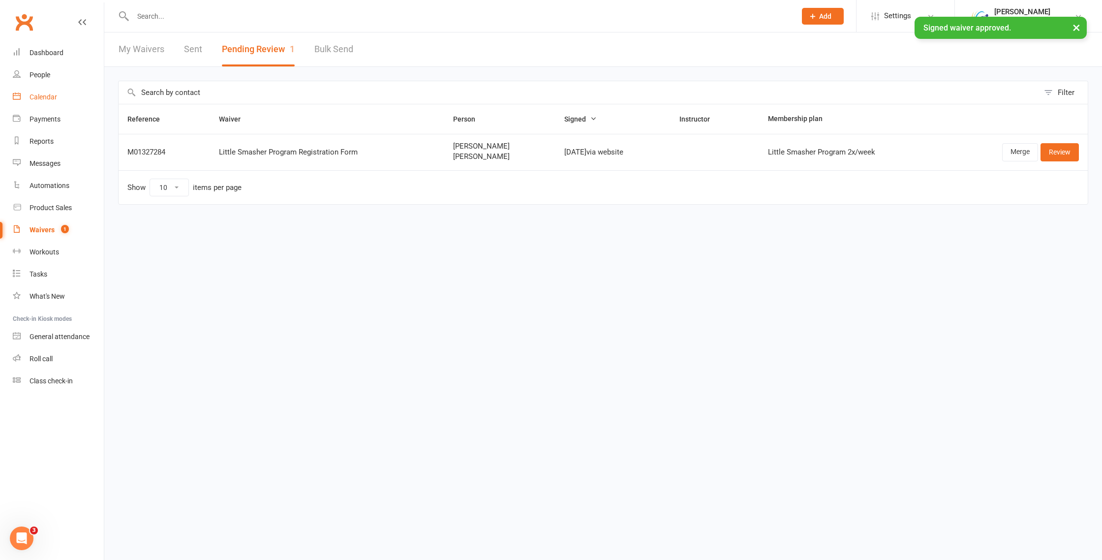
click at [46, 98] on div "Calendar" at bounding box center [44, 97] width 28 height 8
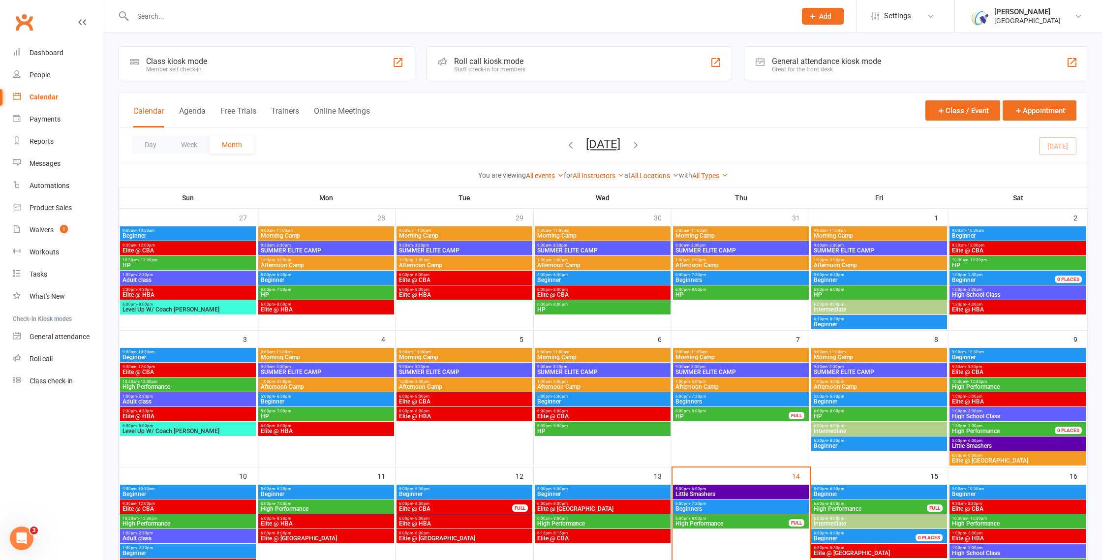
click at [191, 15] on input "text" at bounding box center [459, 16] width 659 height 14
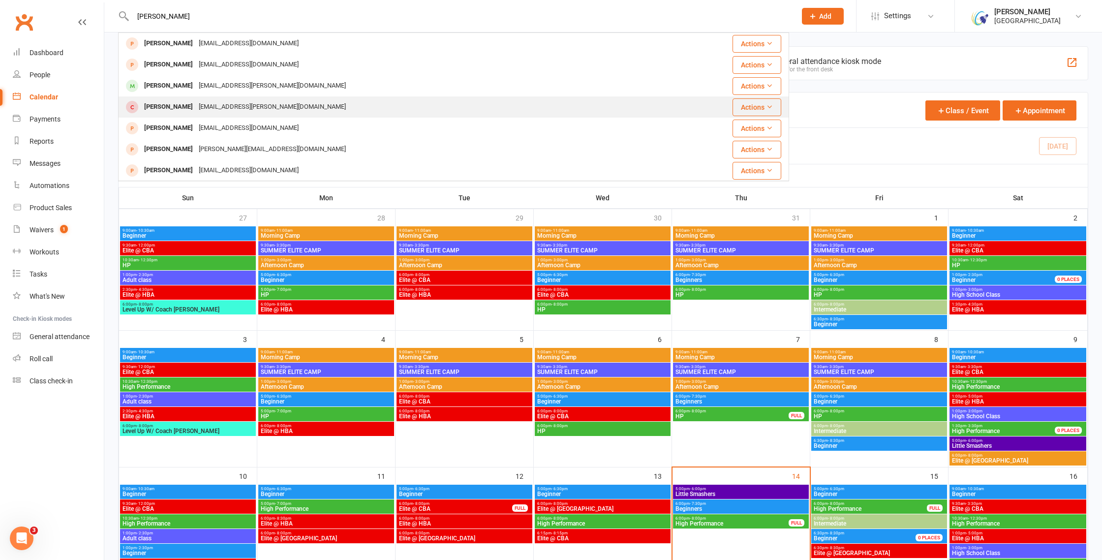
type input "ian ch"
click at [196, 107] on div "marcozoey.chiu@gmail.com" at bounding box center [272, 107] width 153 height 14
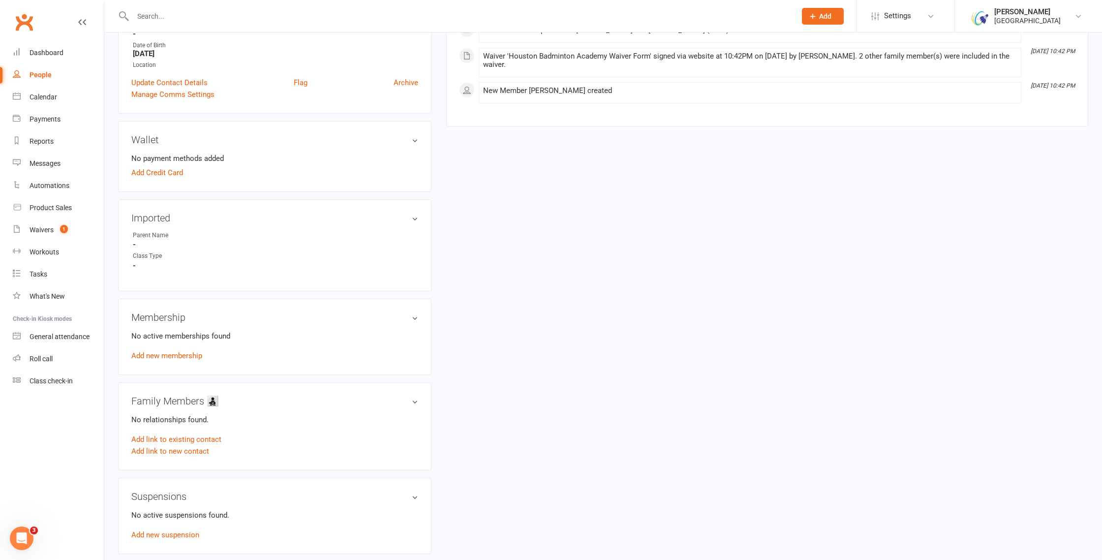
scroll to position [220, 0]
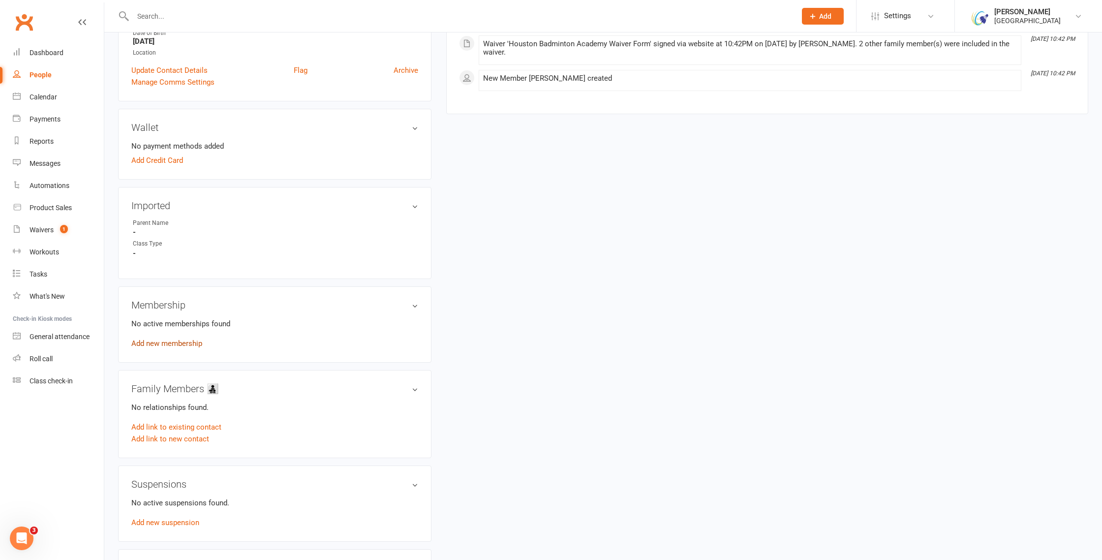
click at [181, 343] on link "Add new membership" at bounding box center [166, 343] width 71 height 9
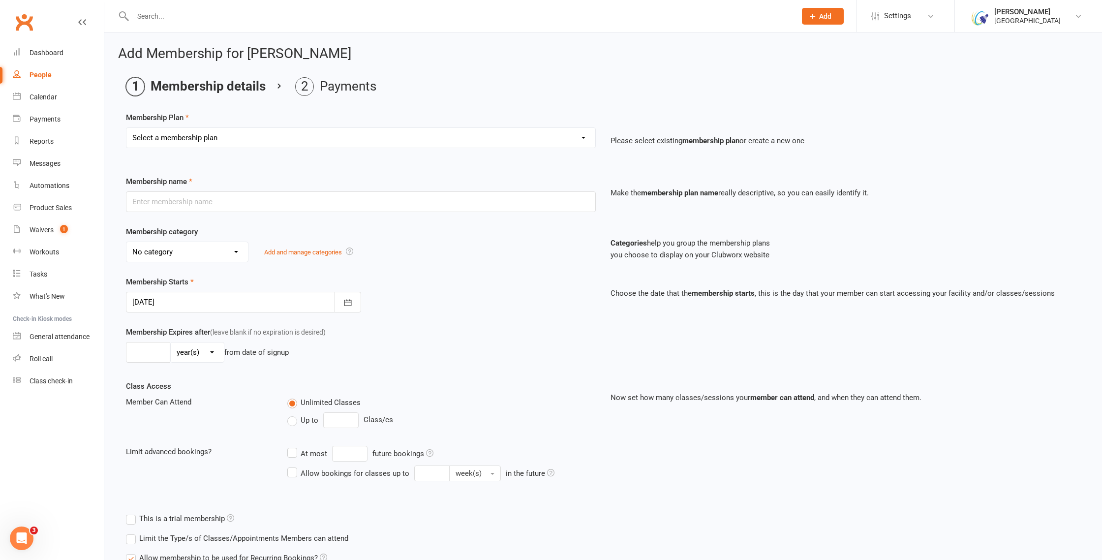
click at [583, 146] on select "Select a membership plan Create new Membership Plan Houston Badminton Academy C…" at bounding box center [360, 138] width 469 height 20
select select "90"
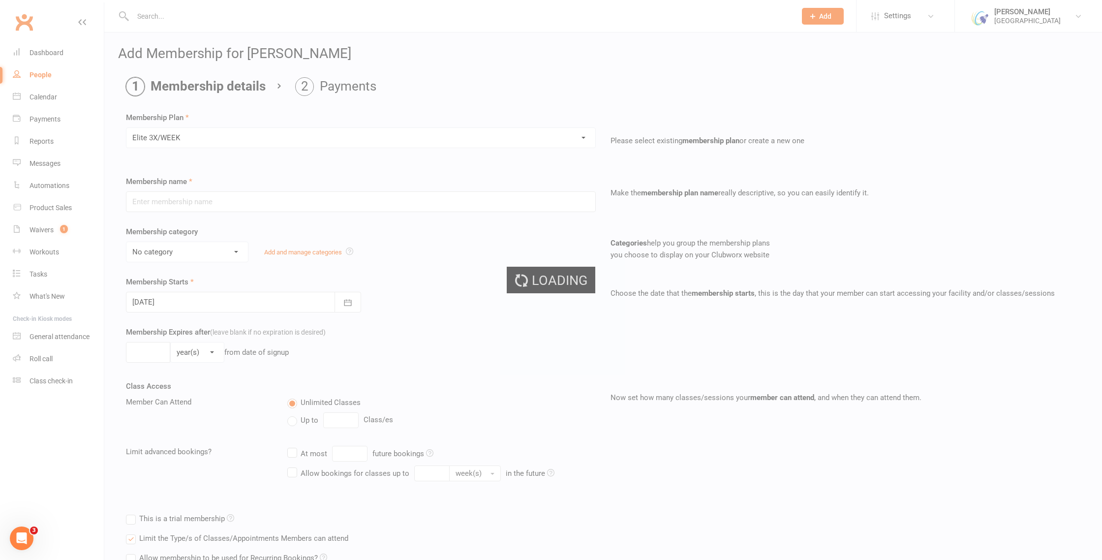
type input "Elite 3X/WEEK"
select select "17"
type input "3"
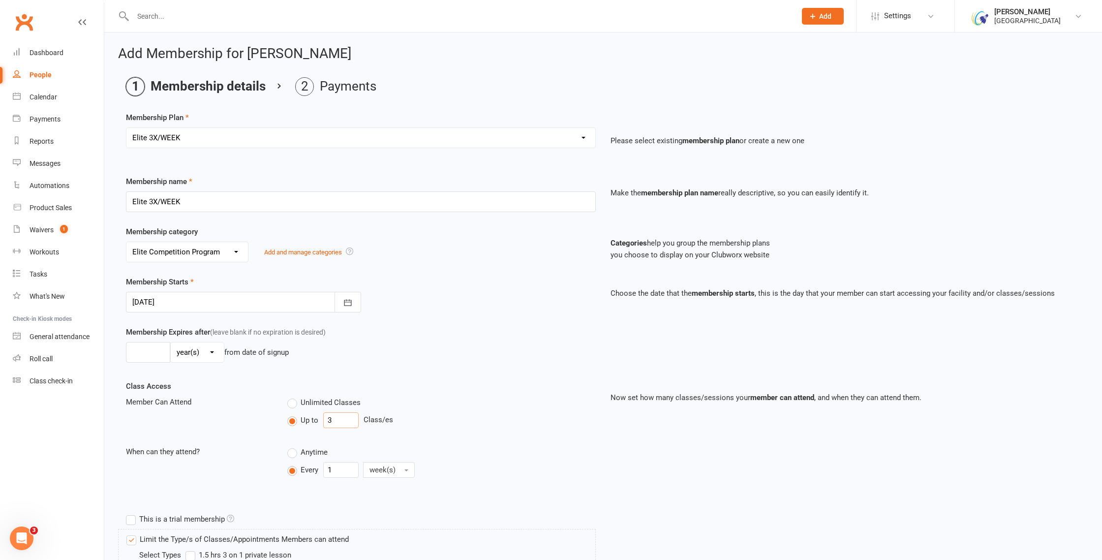
click at [338, 418] on input "3" at bounding box center [340, 420] width 35 height 16
type input "48"
click at [297, 450] on label "Anytime" at bounding box center [307, 452] width 40 height 12
click at [294, 446] on input "Anytime" at bounding box center [290, 446] width 6 height 0
type input "0"
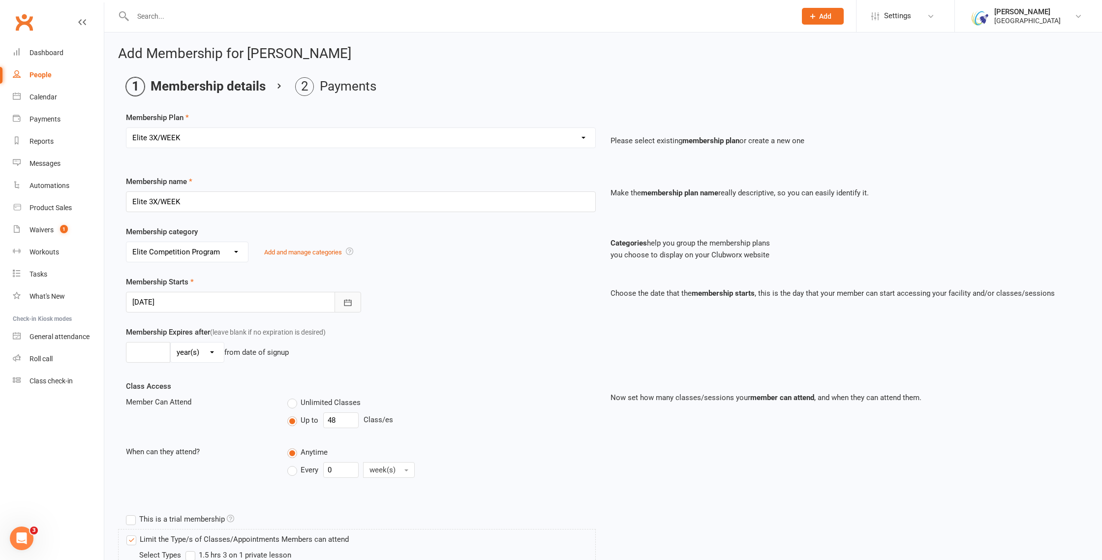
click at [345, 304] on icon "button" at bounding box center [348, 303] width 10 height 10
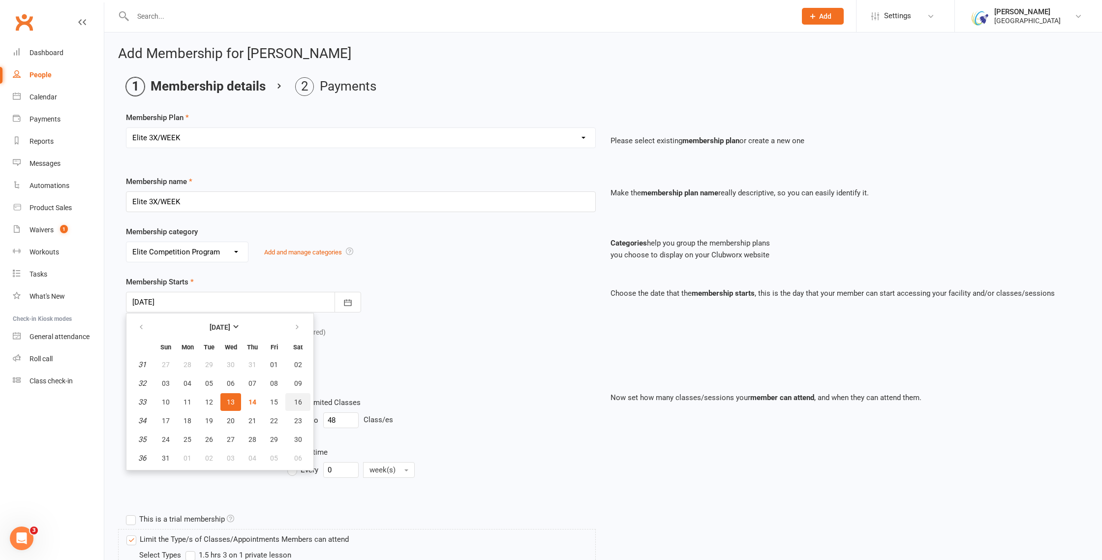
click at [291, 400] on button "16" at bounding box center [297, 402] width 25 height 18
type input "16 Aug 2025"
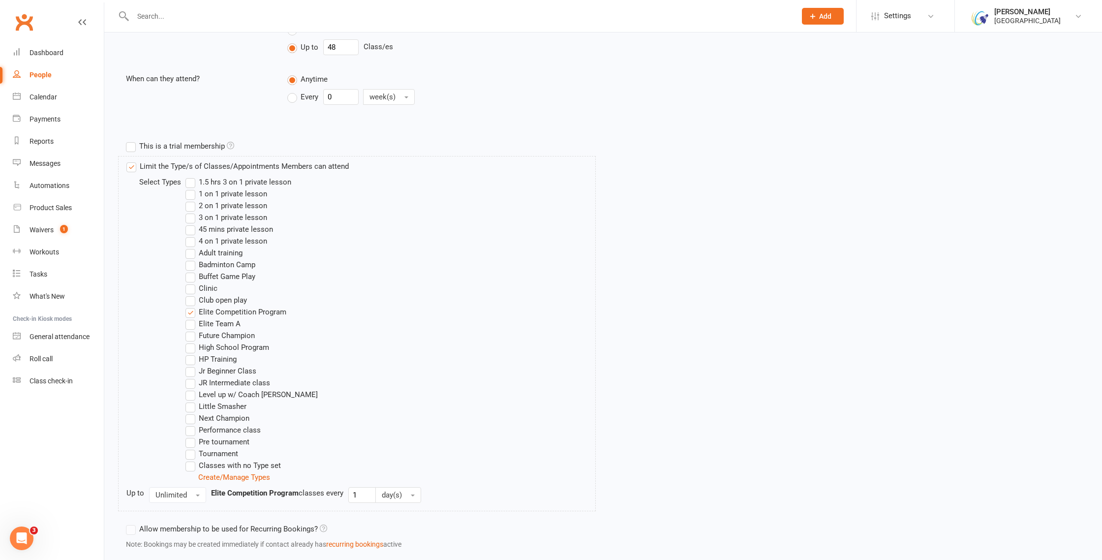
scroll to position [435, 0]
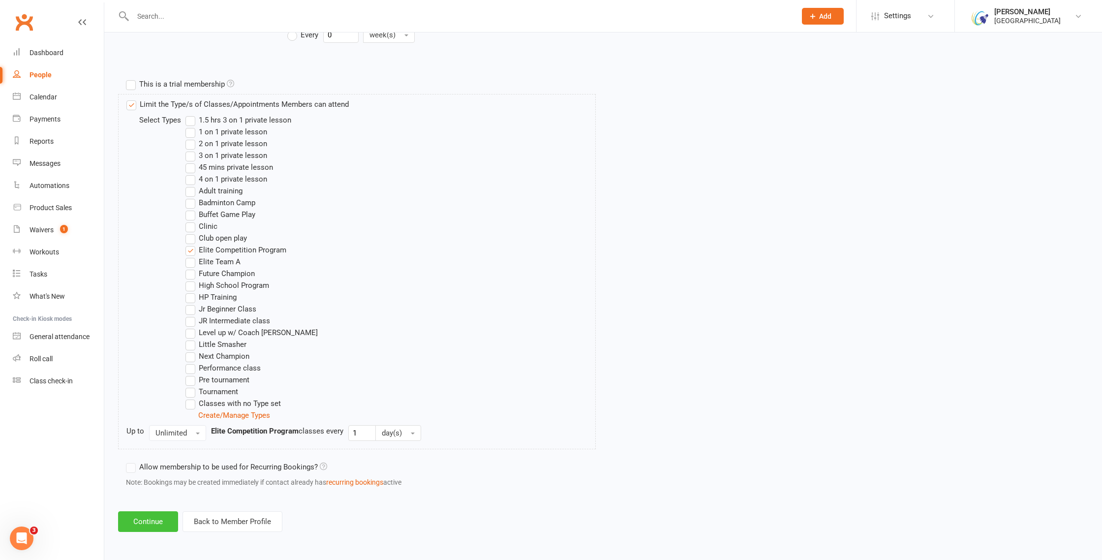
click at [141, 514] on button "Continue" at bounding box center [148, 521] width 60 height 21
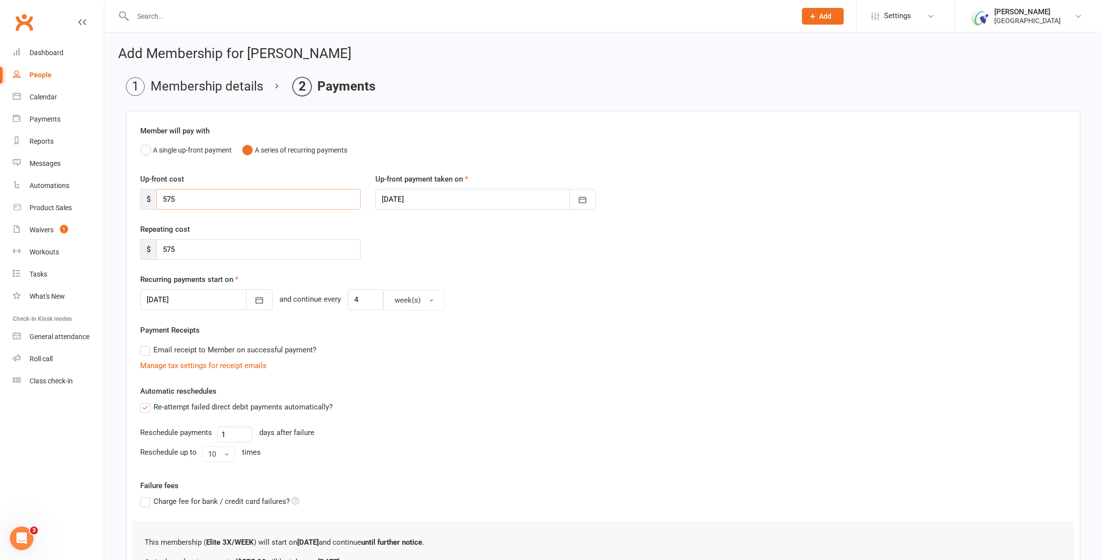
drag, startPoint x: 183, startPoint y: 201, endPoint x: 145, endPoint y: 200, distance: 38.4
click at [146, 200] on div "$ 575" at bounding box center [250, 199] width 220 height 21
type input "0"
click at [146, 151] on button "A single up-front payment" at bounding box center [185, 150] width 91 height 19
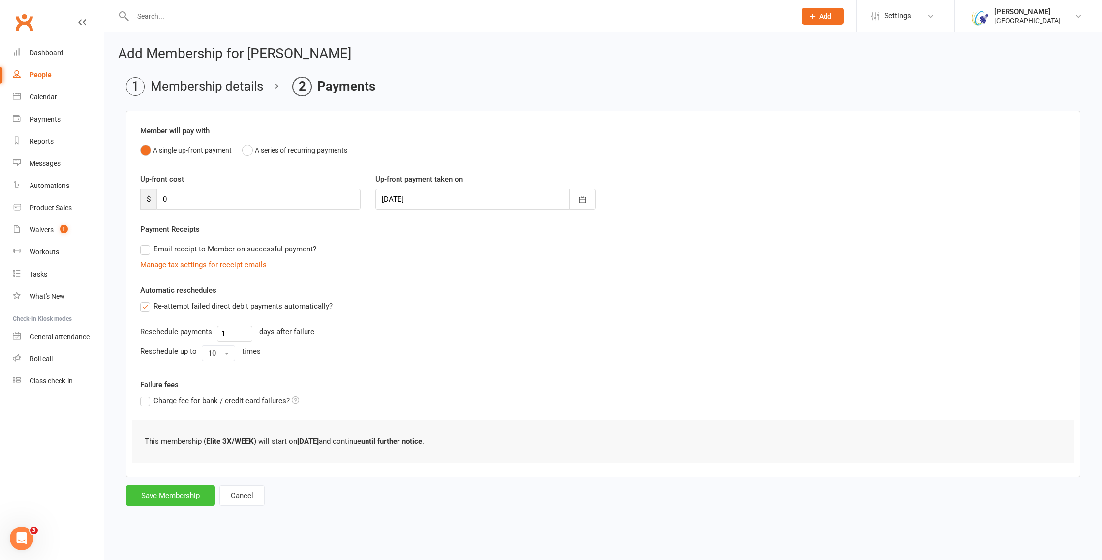
click at [193, 505] on button "Save Membership" at bounding box center [170, 495] width 89 height 21
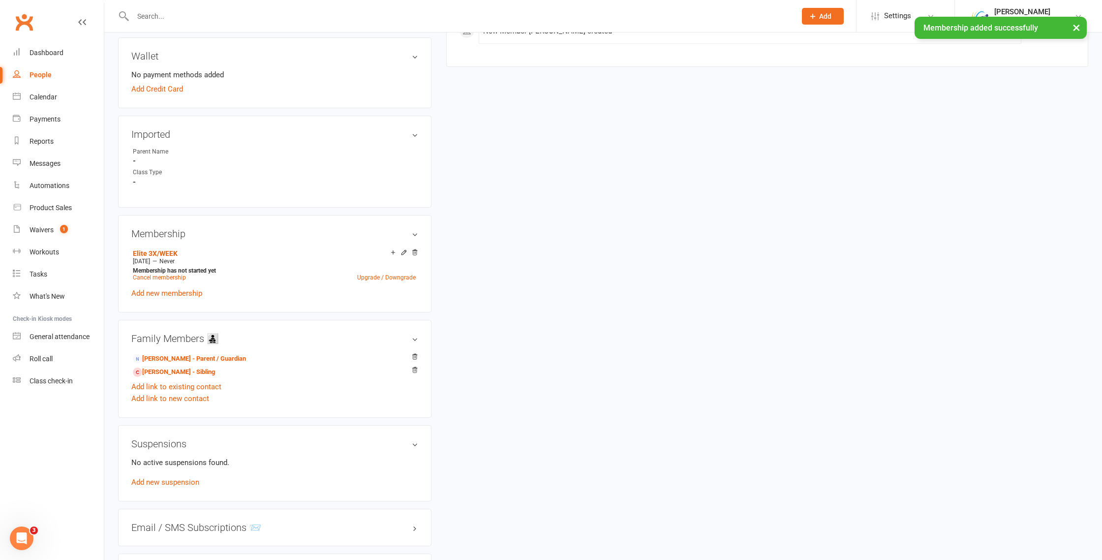
scroll to position [307, 0]
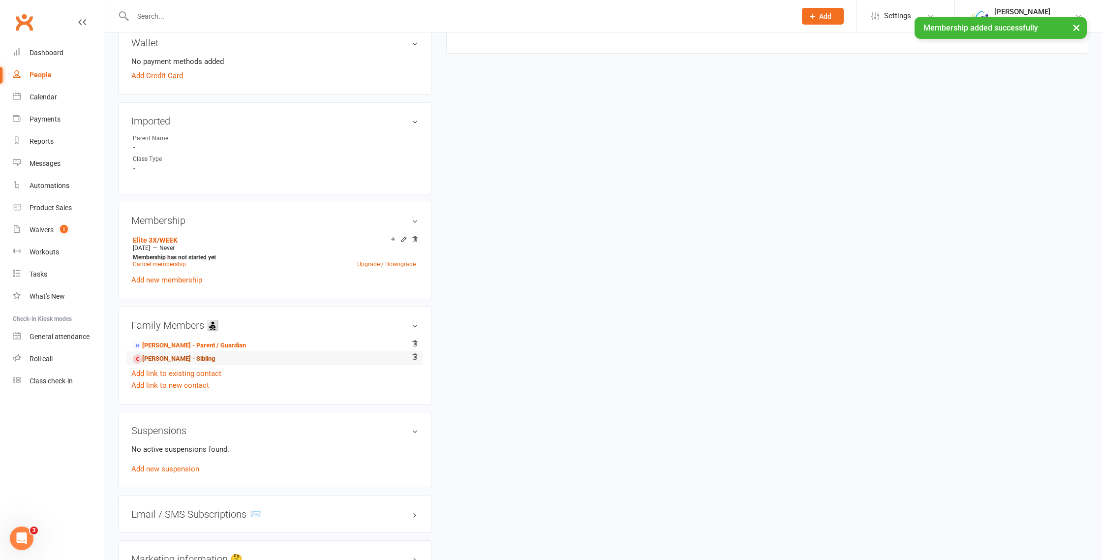
click at [171, 356] on link "Wesley Chiu - Sibling" at bounding box center [174, 359] width 82 height 10
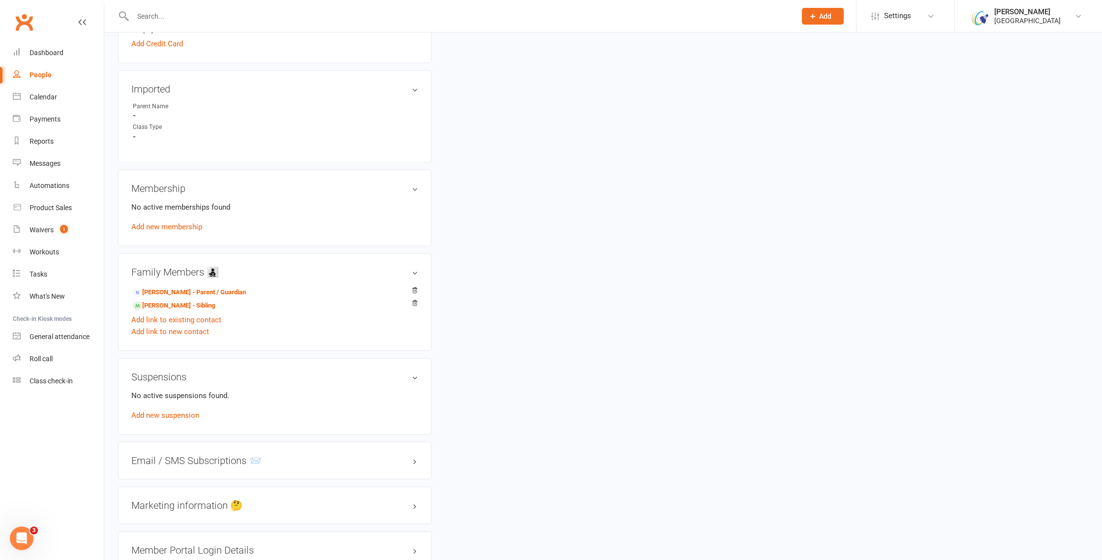
scroll to position [295, 0]
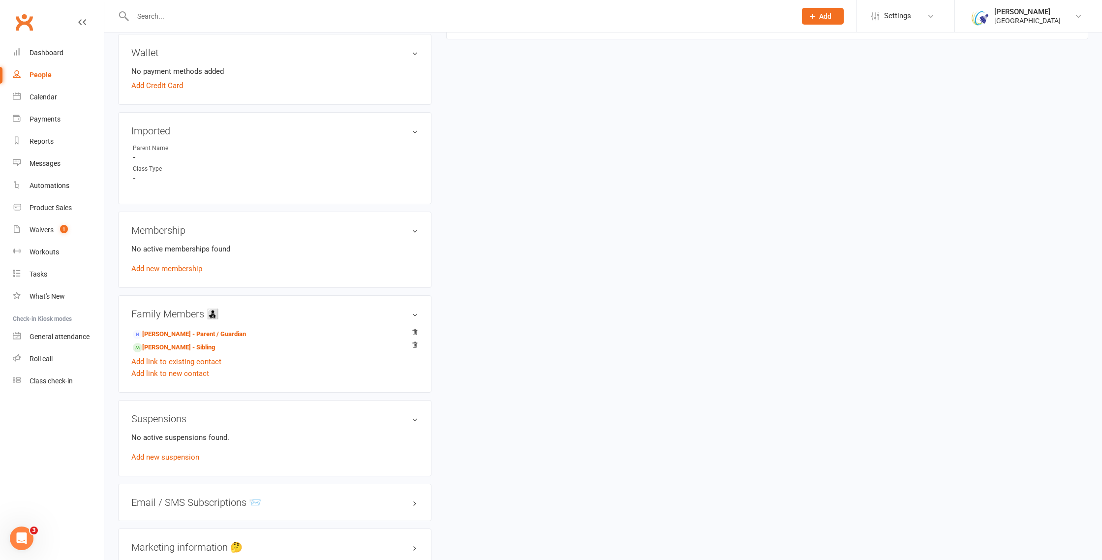
click at [184, 271] on div "No active memberships found Add new membership" at bounding box center [274, 258] width 287 height 31
click at [190, 266] on link "Add new membership" at bounding box center [166, 268] width 71 height 9
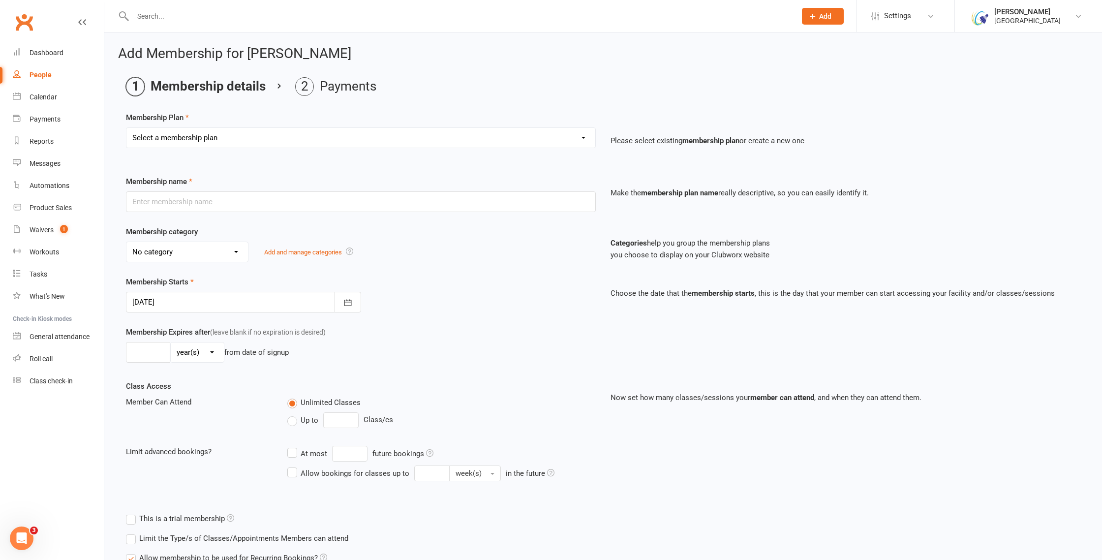
click at [444, 142] on select "Select a membership plan Create new Membership Plan Houston Badminton Academy C…" at bounding box center [360, 138] width 469 height 20
select select "90"
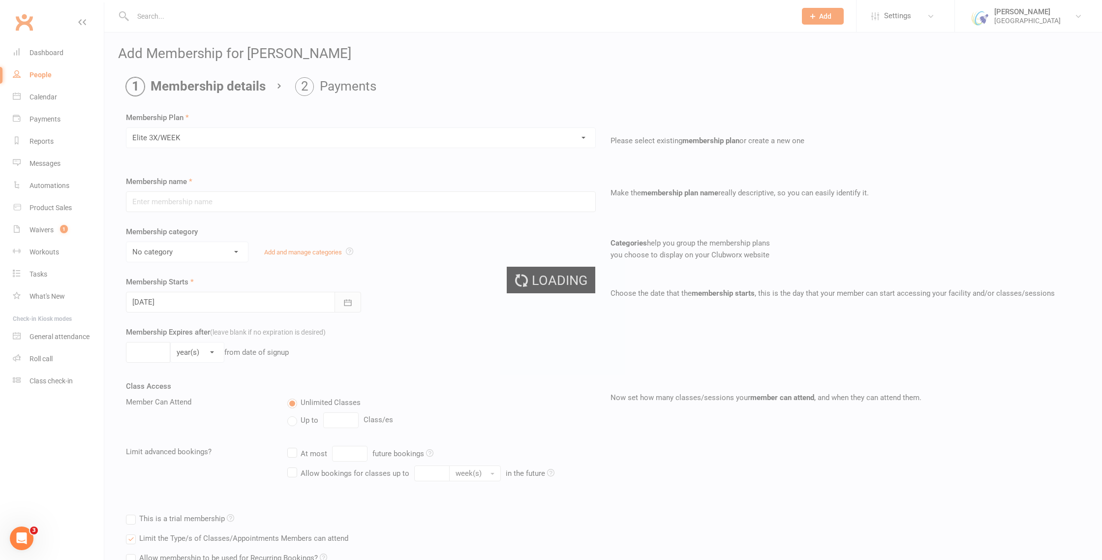
type input "Elite 3X/WEEK"
select select "17"
type input "3"
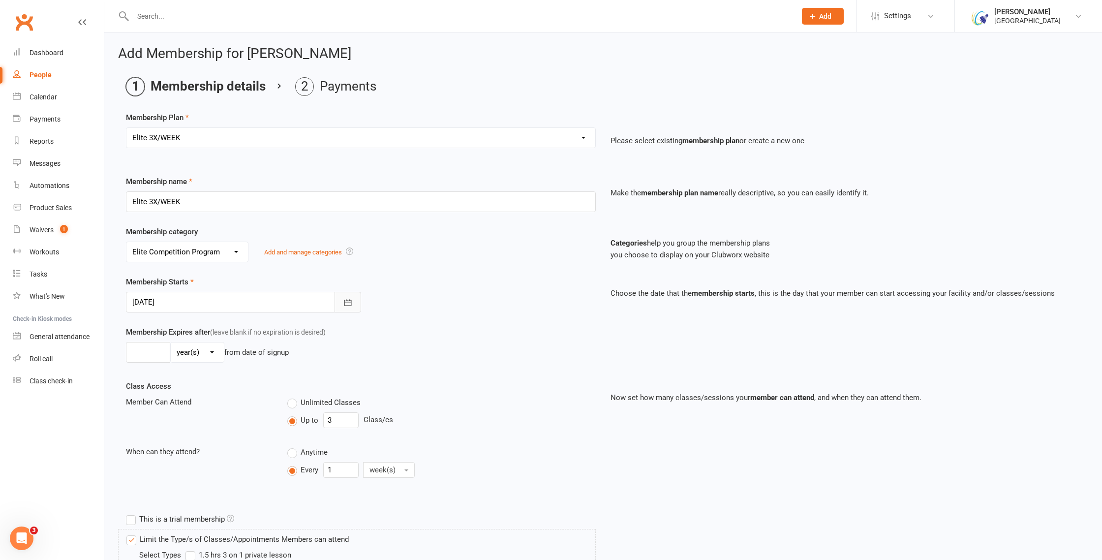
click at [346, 303] on icon "button" at bounding box center [348, 303] width 10 height 10
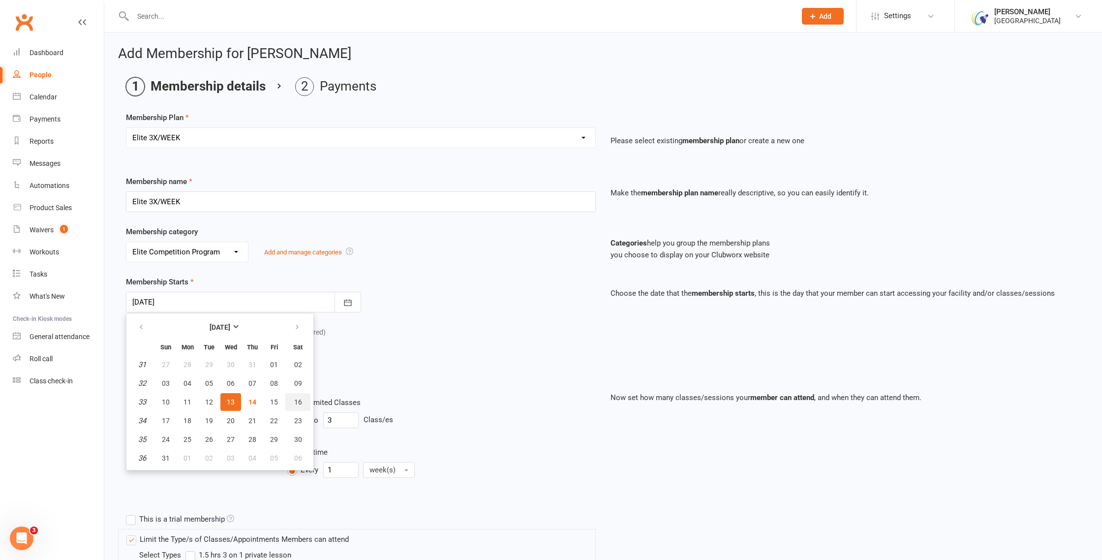
click at [297, 403] on span "16" at bounding box center [298, 402] width 8 height 8
type input "16 Aug 2025"
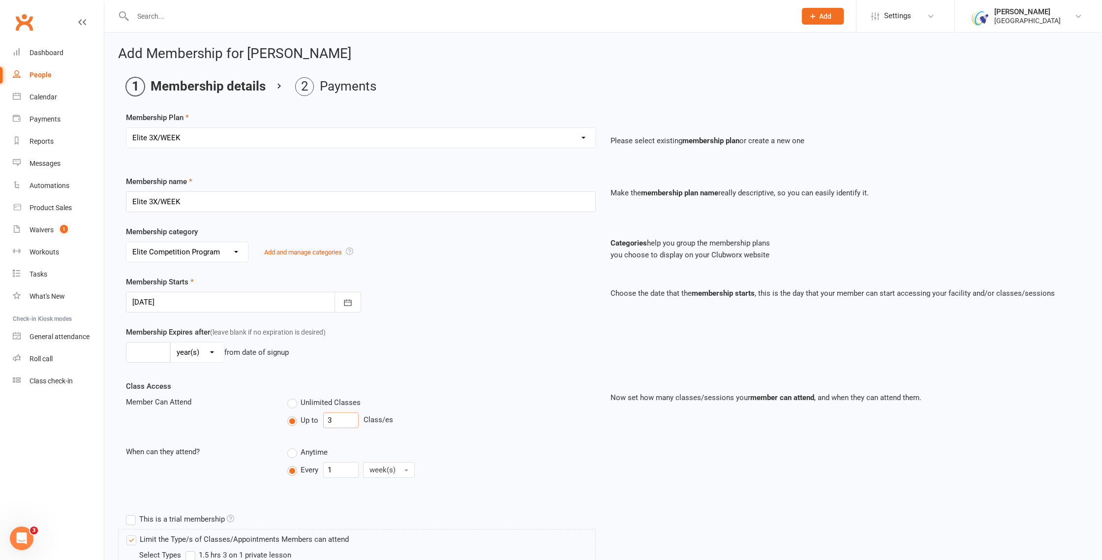
click at [327, 421] on input "3" at bounding box center [340, 420] width 35 height 16
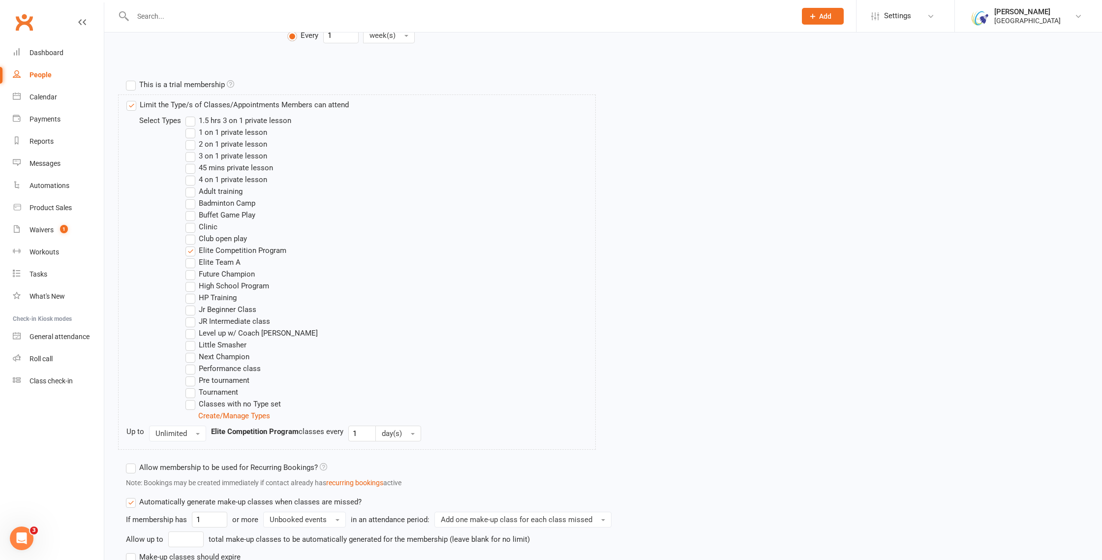
scroll to position [516, 0]
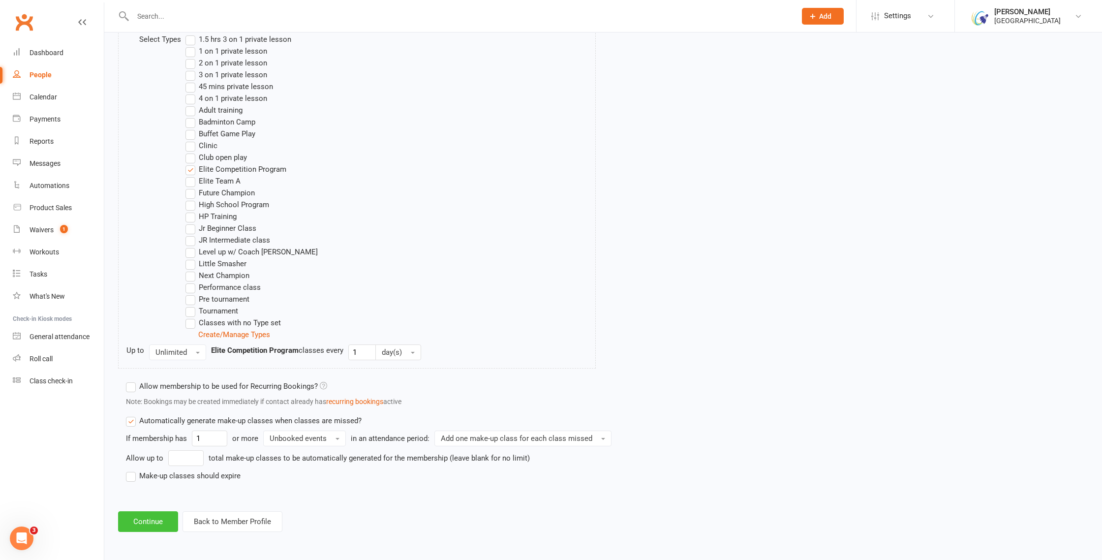
type input "48"
click at [150, 518] on button "Continue" at bounding box center [148, 521] width 60 height 21
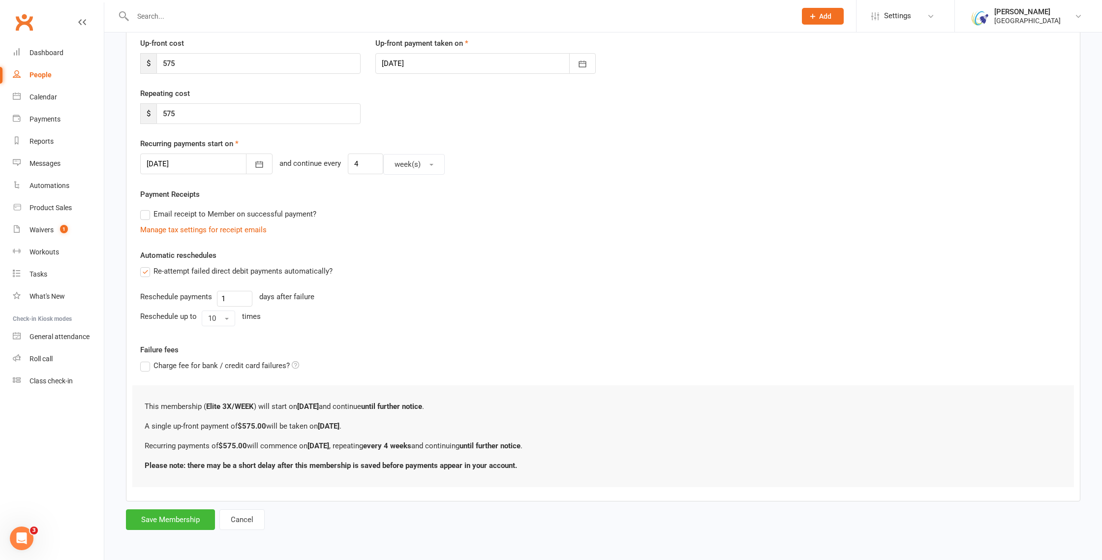
scroll to position [0, 0]
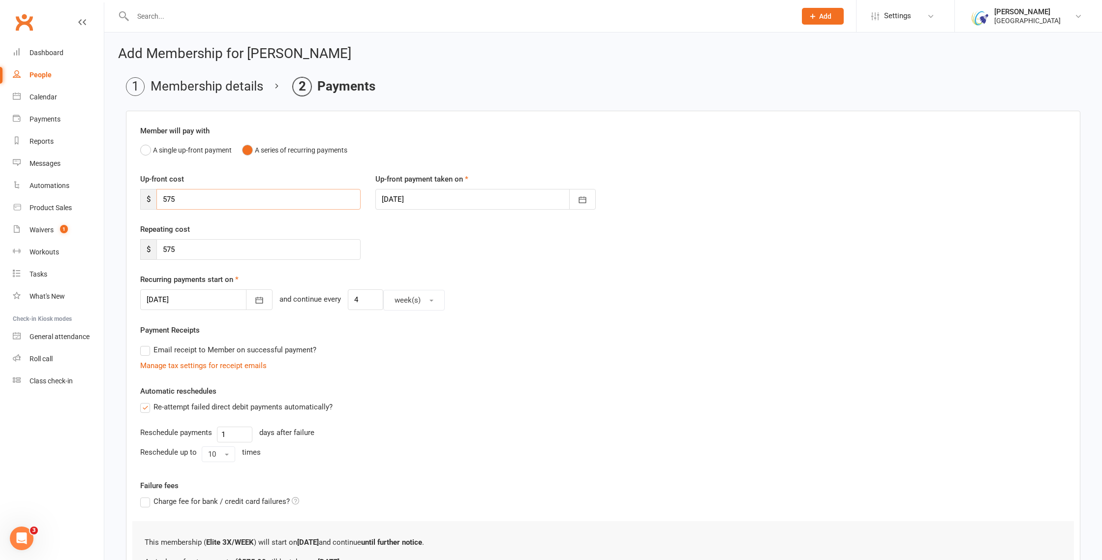
drag, startPoint x: 179, startPoint y: 197, endPoint x: 152, endPoint y: 192, distance: 26.5
click at [153, 192] on div "$ 575" at bounding box center [250, 199] width 220 height 21
type input "0"
click at [146, 150] on button "A single up-front payment" at bounding box center [185, 150] width 91 height 19
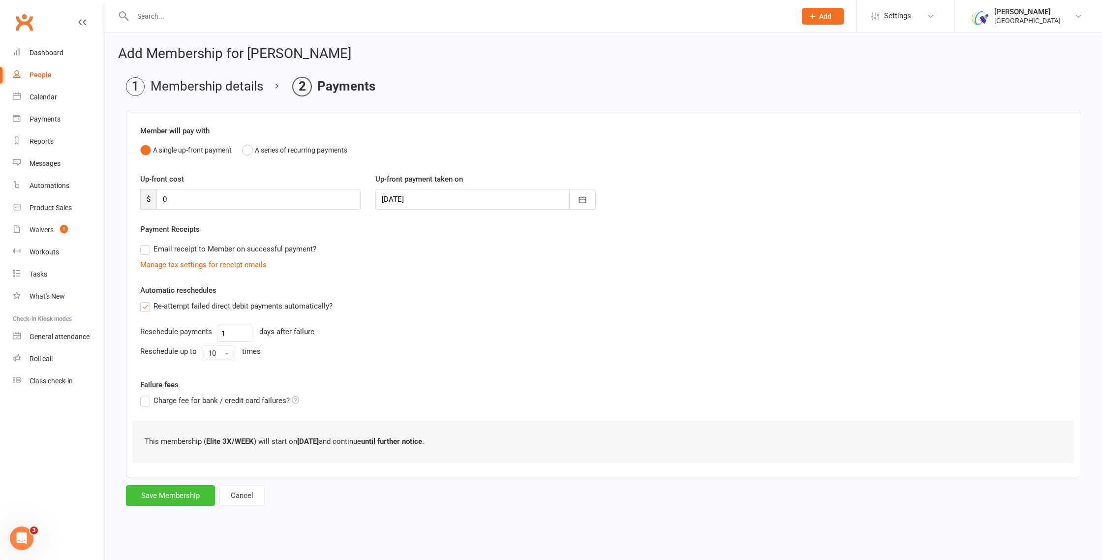
click at [165, 493] on button "Save Membership" at bounding box center [170, 495] width 89 height 21
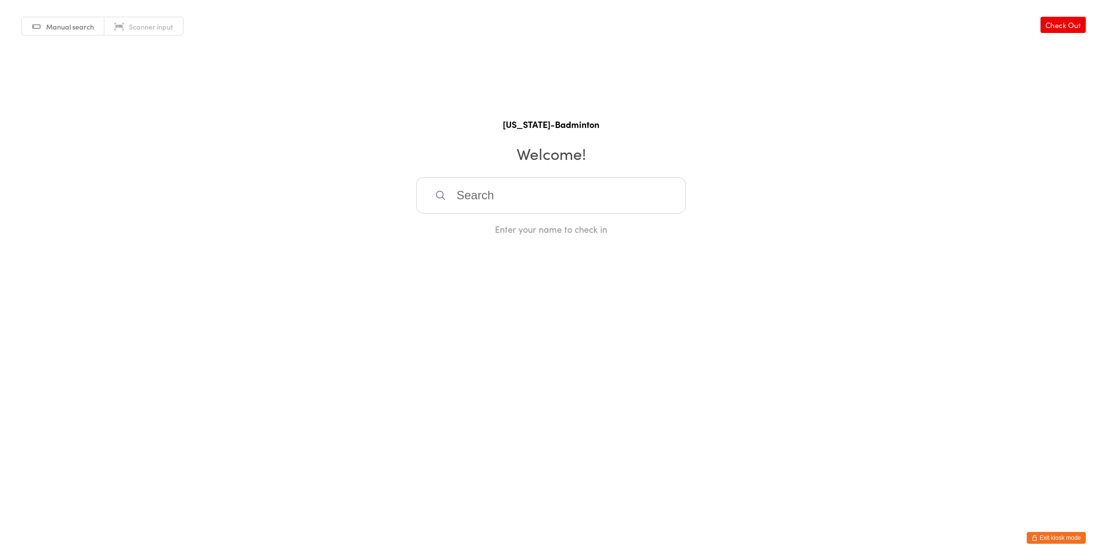
drag, startPoint x: 1043, startPoint y: 542, endPoint x: 1036, endPoint y: 521, distance: 21.3
click at [1043, 542] on button "Exit kiosk mode" at bounding box center [1056, 538] width 59 height 12
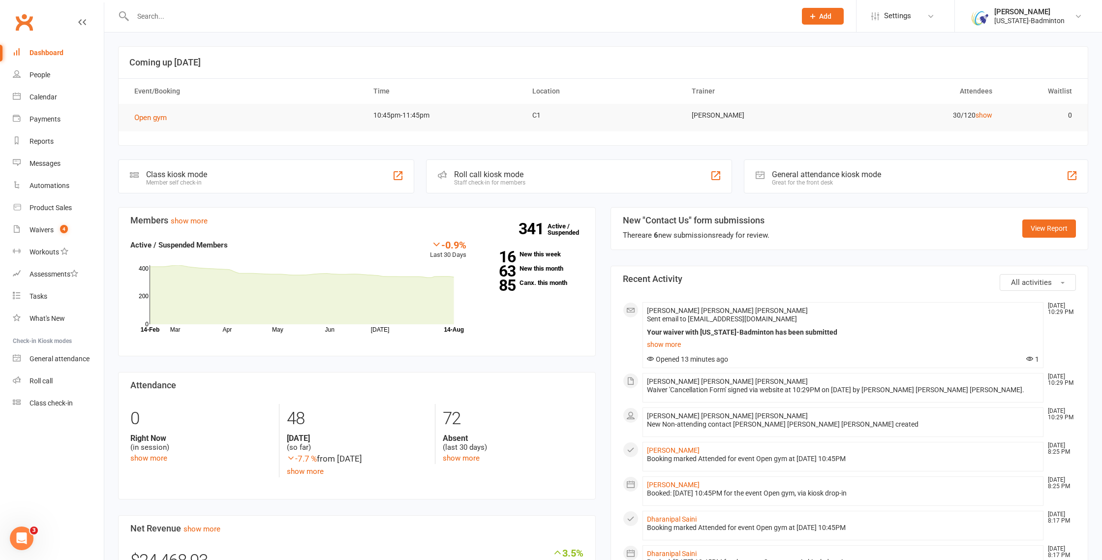
click at [186, 12] on input "text" at bounding box center [459, 16] width 659 height 14
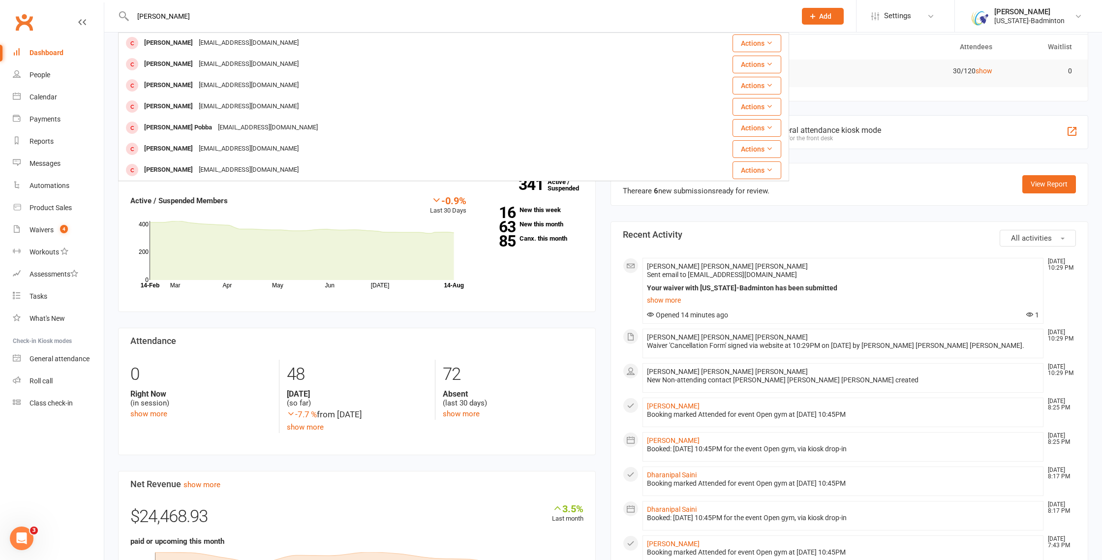
scroll to position [130, 0]
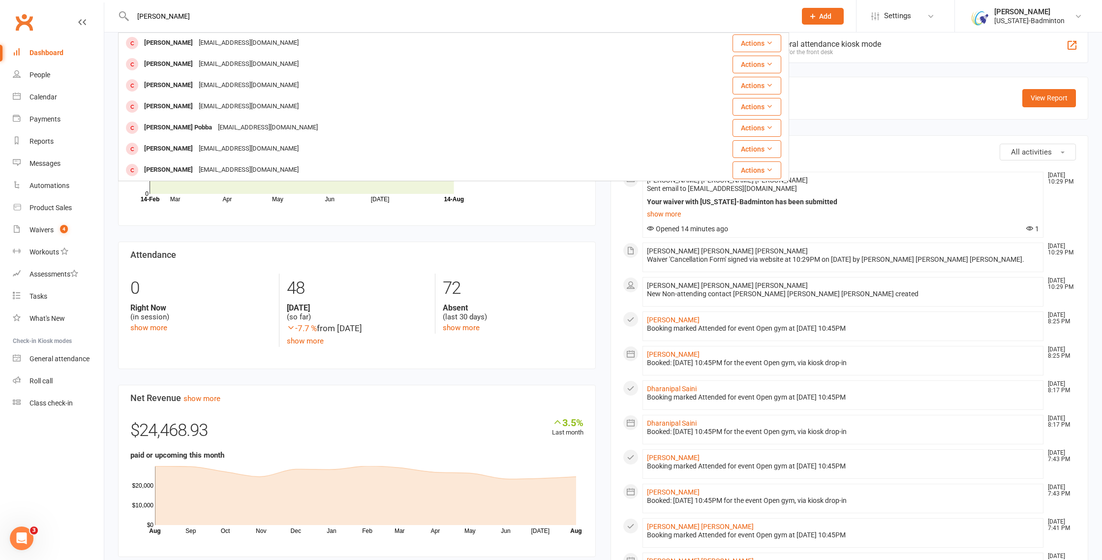
type input "[PERSON_NAME]"
click at [56, 89] on link "Calendar" at bounding box center [58, 97] width 91 height 22
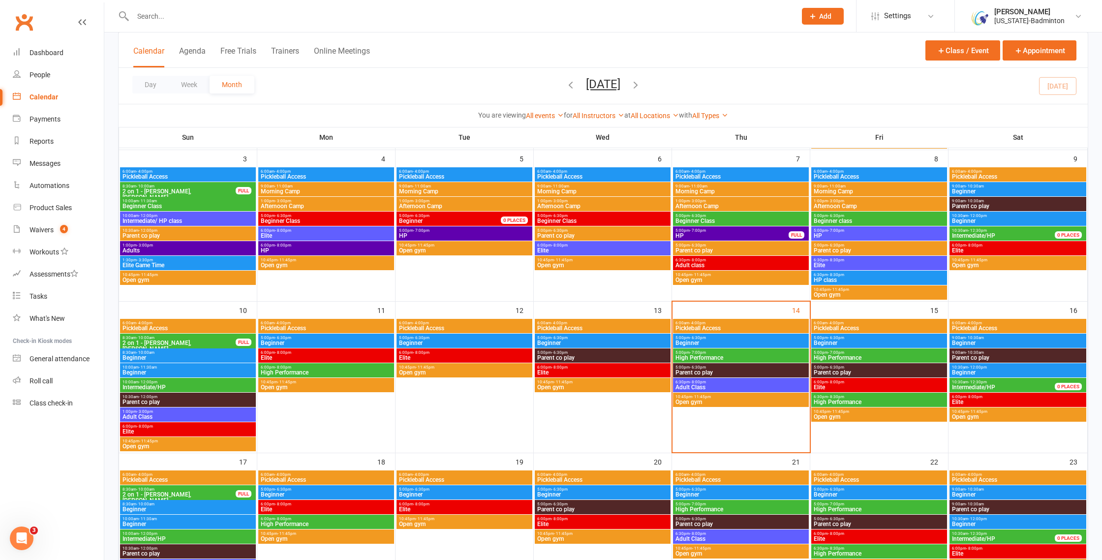
scroll to position [229, 0]
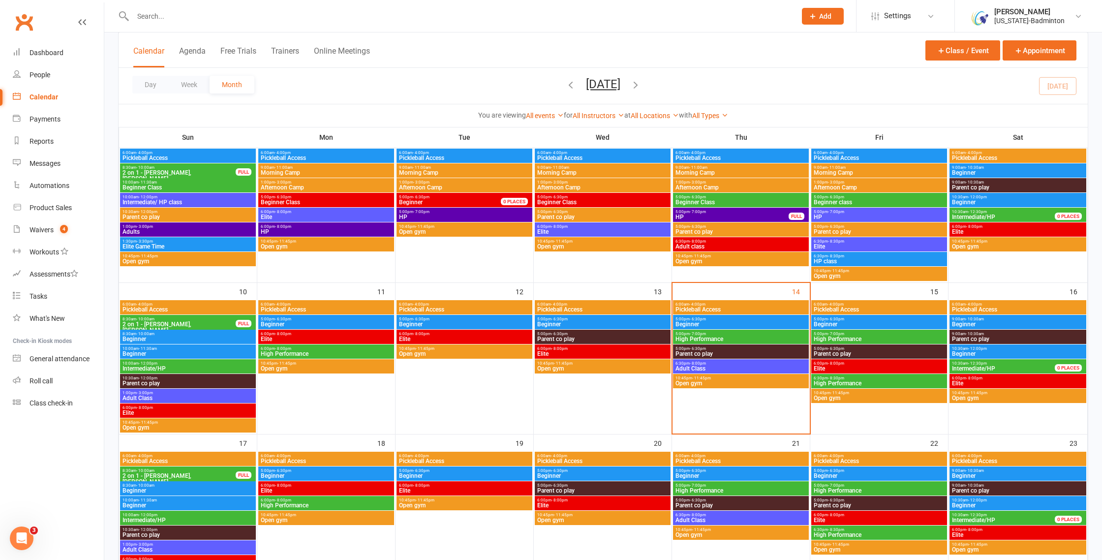
click at [870, 335] on span "5:00pm - 7:00pm" at bounding box center [879, 334] width 132 height 4
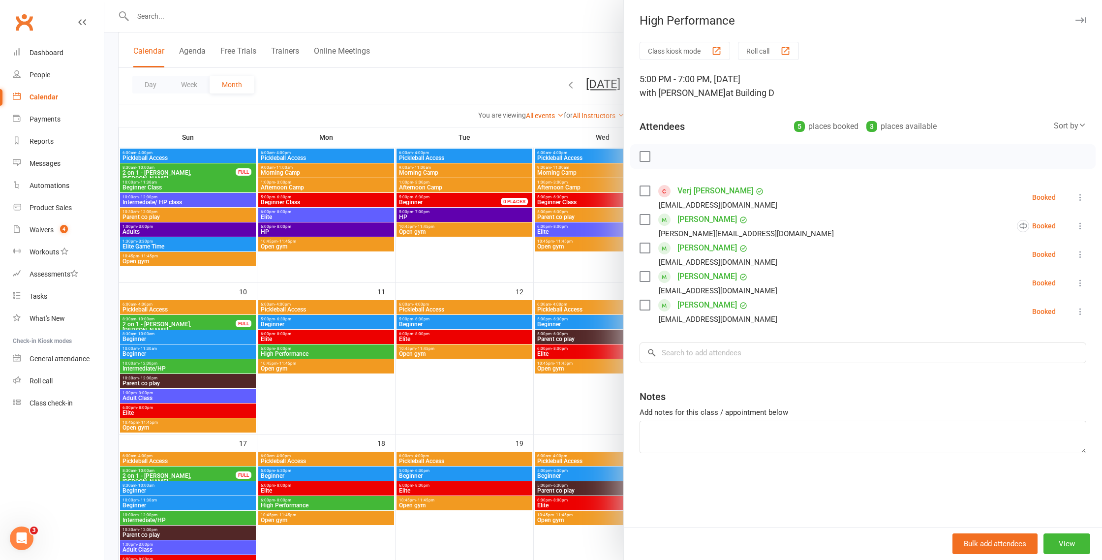
click at [591, 376] on div at bounding box center [603, 280] width 998 height 560
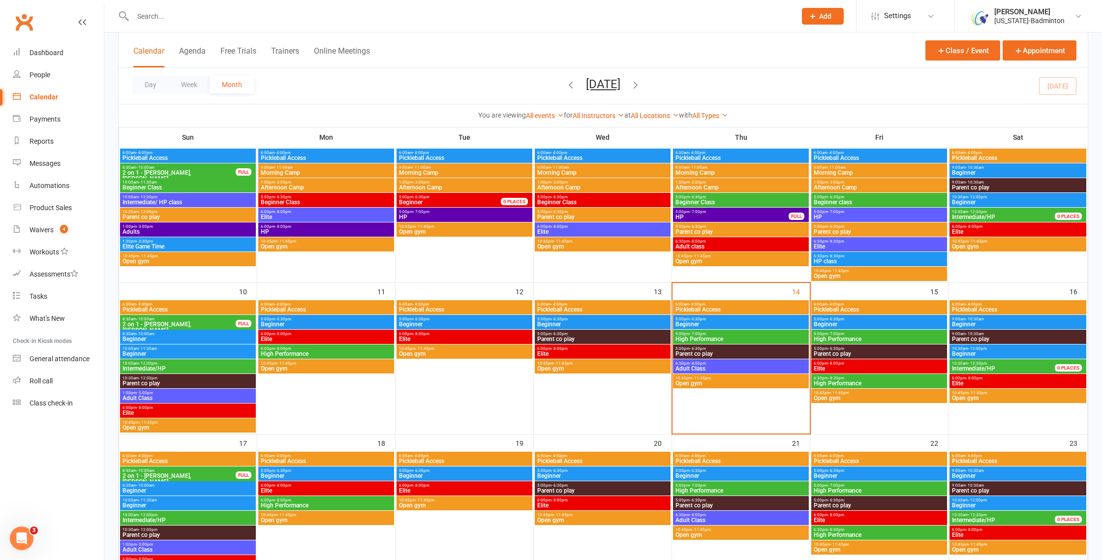
click at [850, 378] on span "6:30pm - 8:30pm" at bounding box center [879, 378] width 132 height 4
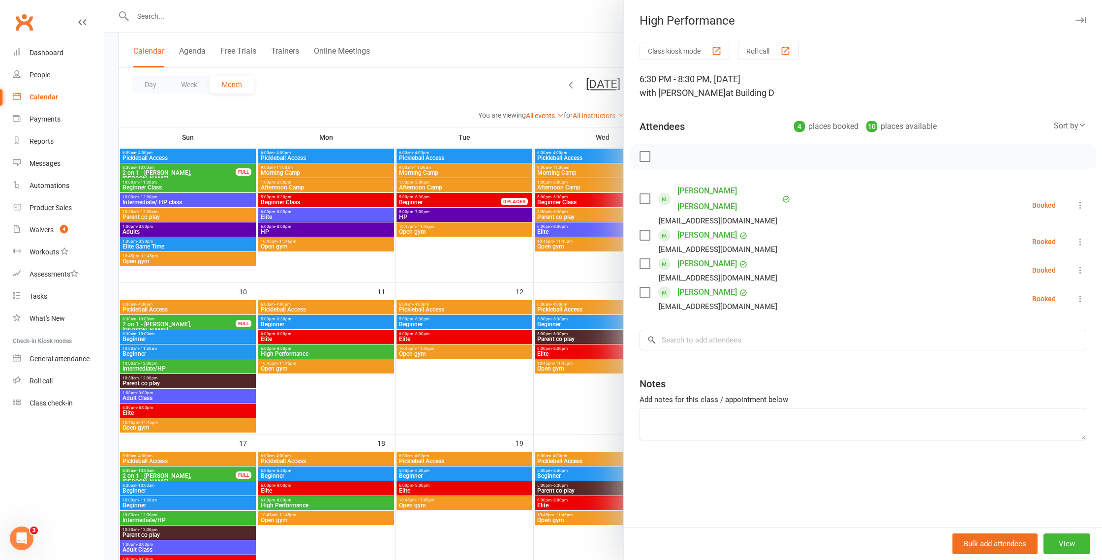
click at [559, 399] on div at bounding box center [603, 280] width 998 height 560
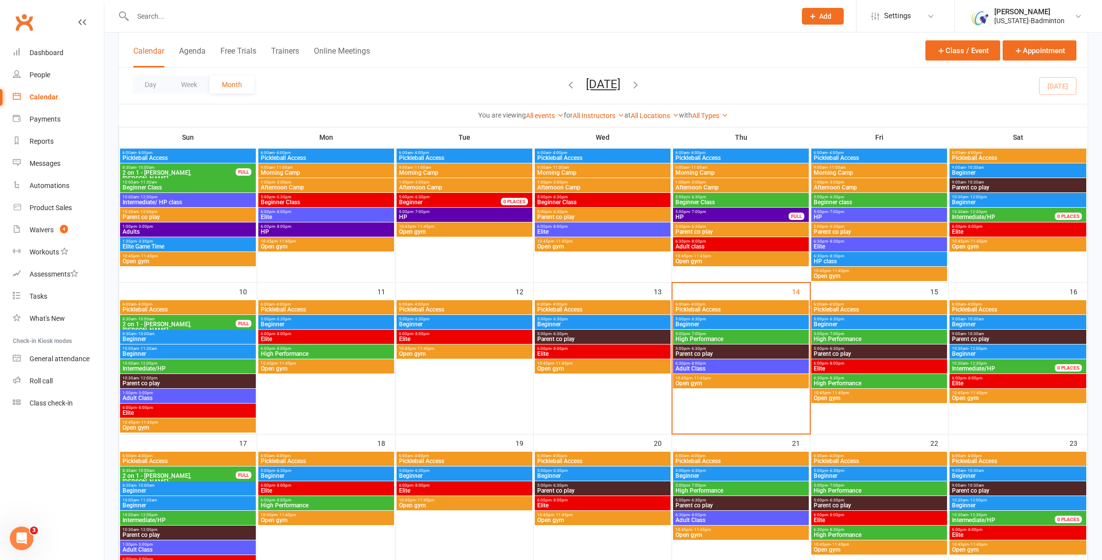
click at [891, 334] on span "5:00pm - 7:00pm" at bounding box center [879, 334] width 132 height 4
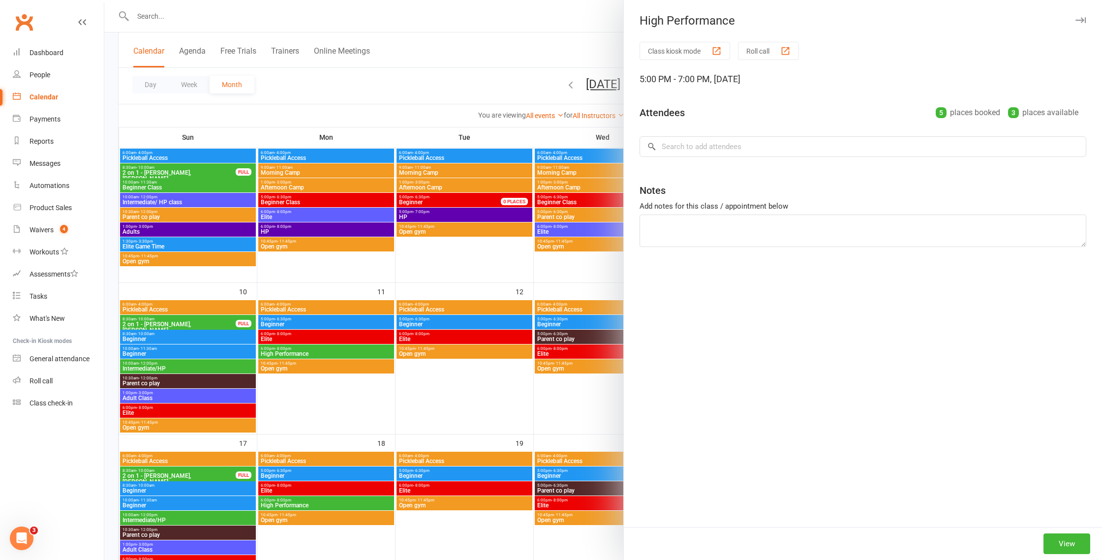
scroll to position [0, 0]
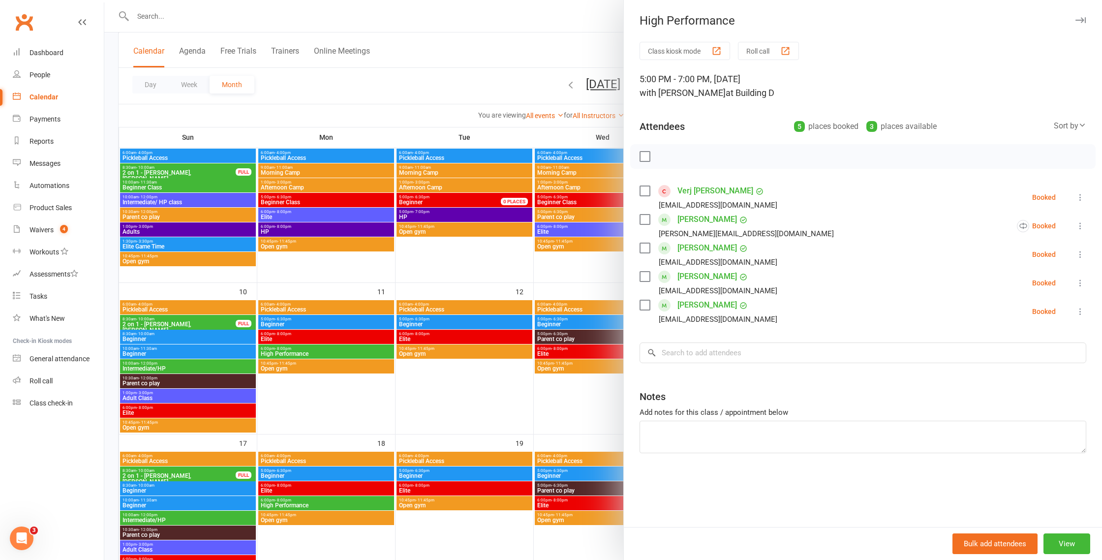
click at [551, 340] on div at bounding box center [603, 280] width 998 height 560
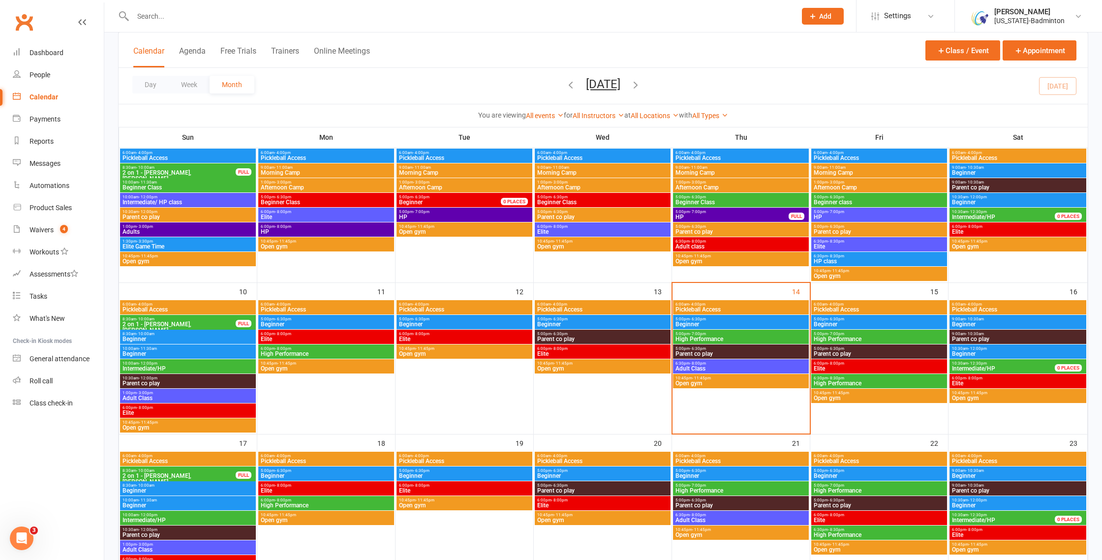
click at [852, 326] on span "Beginner" at bounding box center [879, 324] width 132 height 6
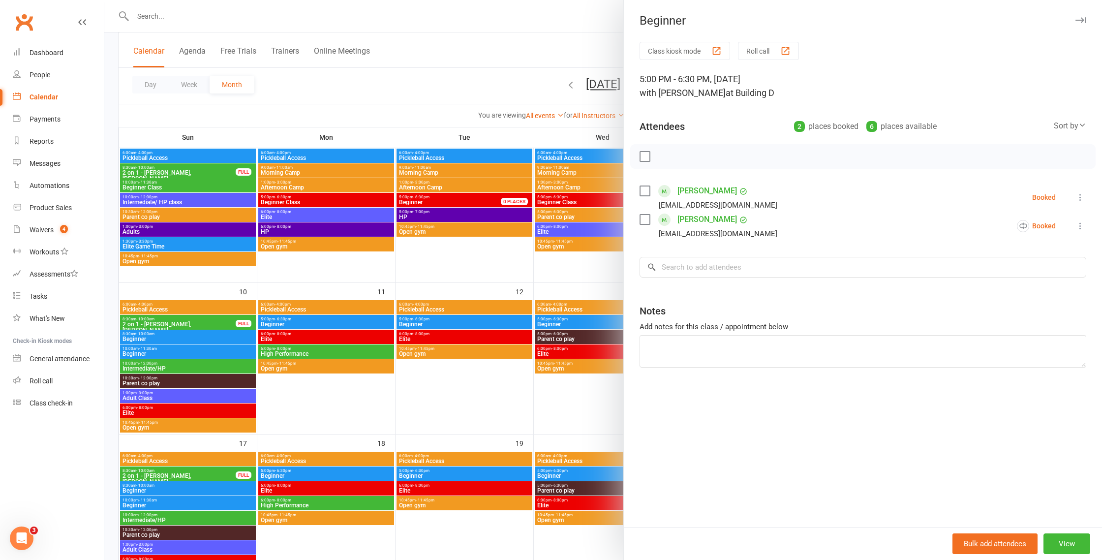
click at [594, 353] on div at bounding box center [603, 280] width 998 height 560
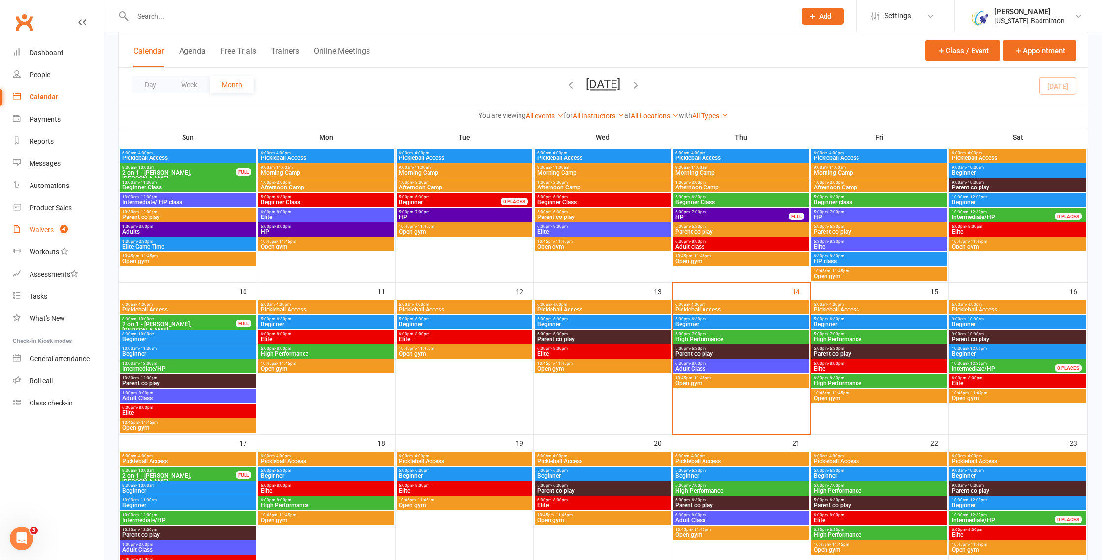
click at [51, 229] on div "Waivers" at bounding box center [42, 230] width 24 height 8
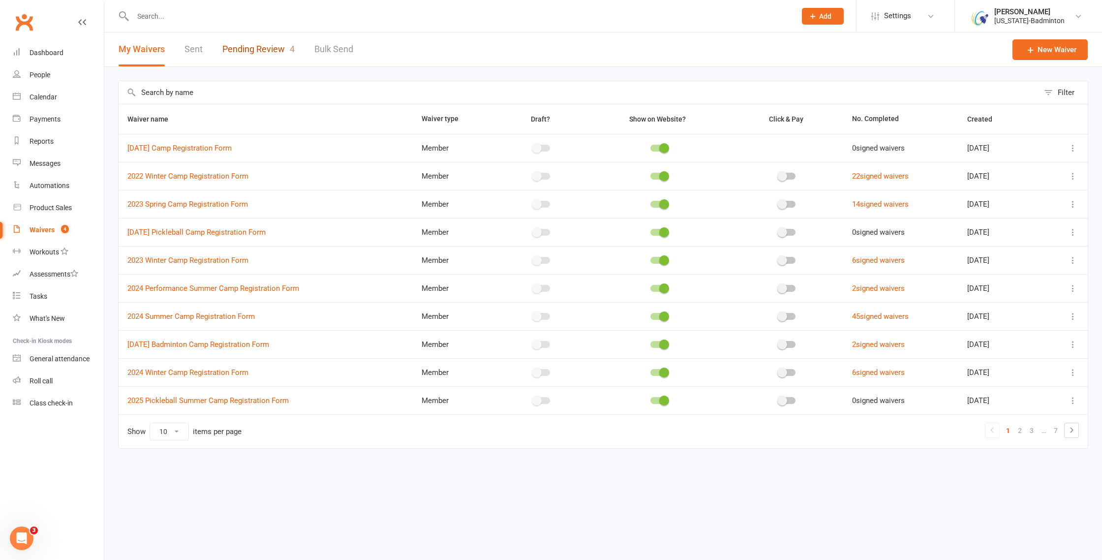
click at [267, 51] on link "Pending Review 4" at bounding box center [258, 49] width 72 height 34
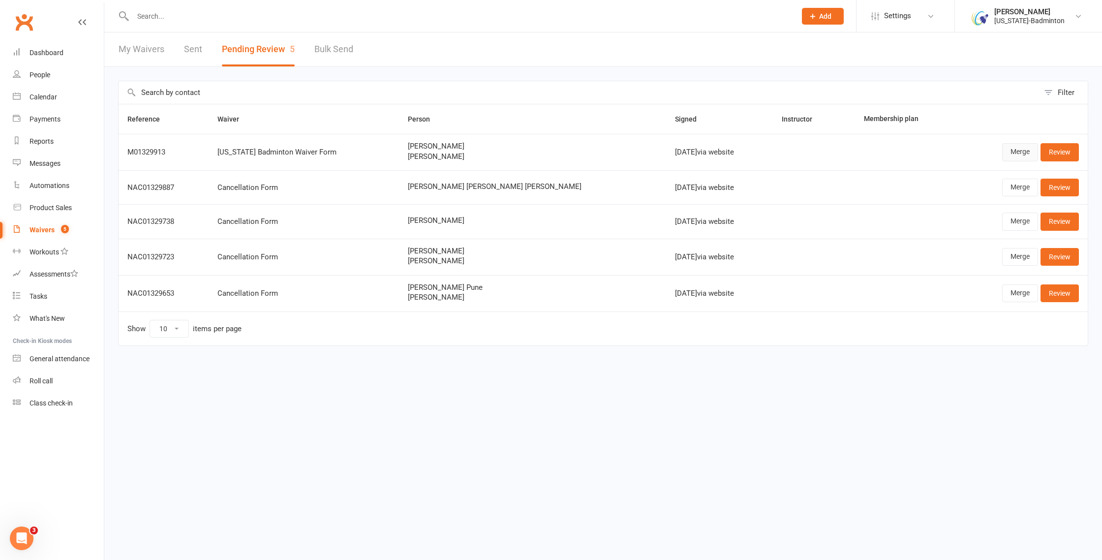
click at [1028, 155] on link "Merge" at bounding box center [1020, 152] width 36 height 18
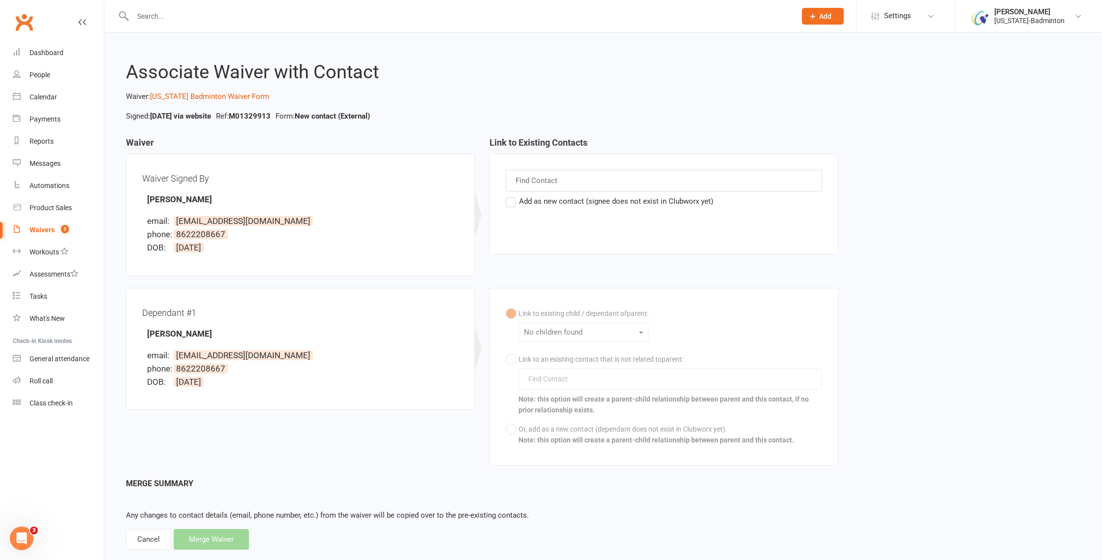
drag, startPoint x: 153, startPoint y: 540, endPoint x: 189, endPoint y: 514, distance: 44.8
click at [153, 540] on div "Cancel" at bounding box center [148, 539] width 45 height 21
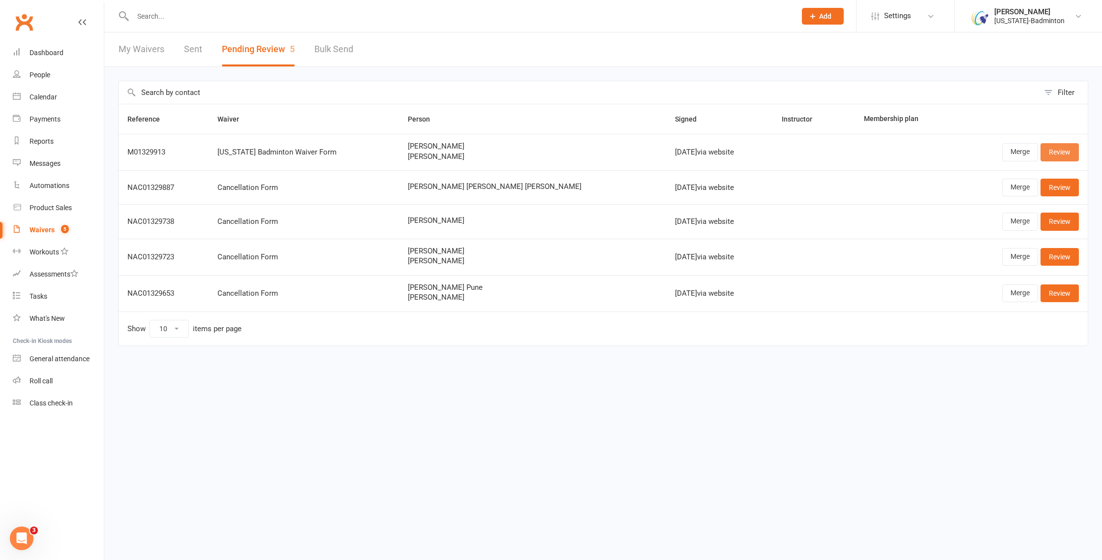
click at [1062, 152] on link "Review" at bounding box center [1059, 152] width 38 height 18
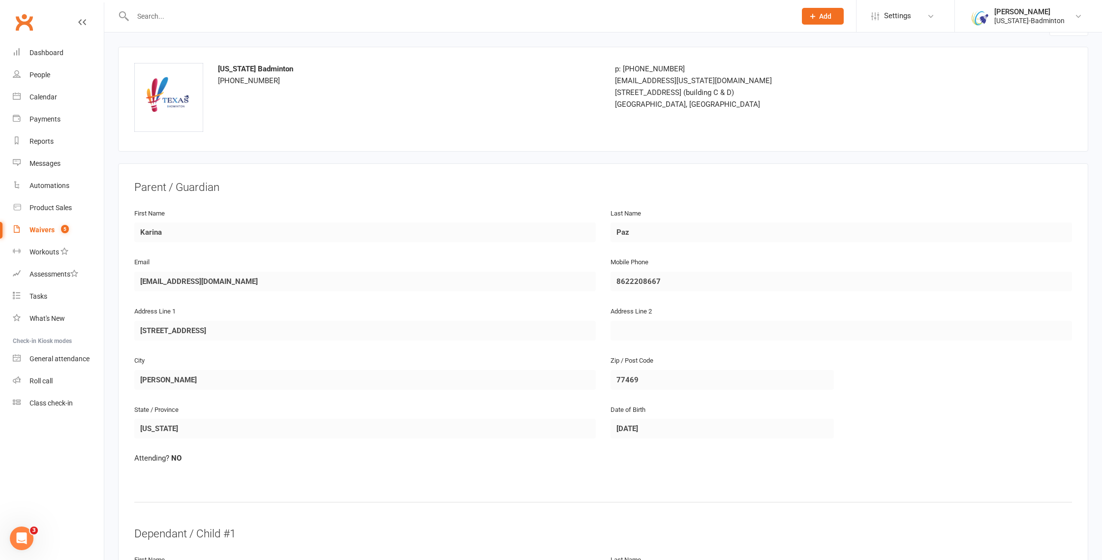
drag, startPoint x: 270, startPoint y: 308, endPoint x: 286, endPoint y: 296, distance: 20.7
click at [270, 308] on fieldset "Parent / Guardian First Name Karina Last Name Paz Email cynthiakpaz@gmail.com M…" at bounding box center [603, 353] width 938 height 346
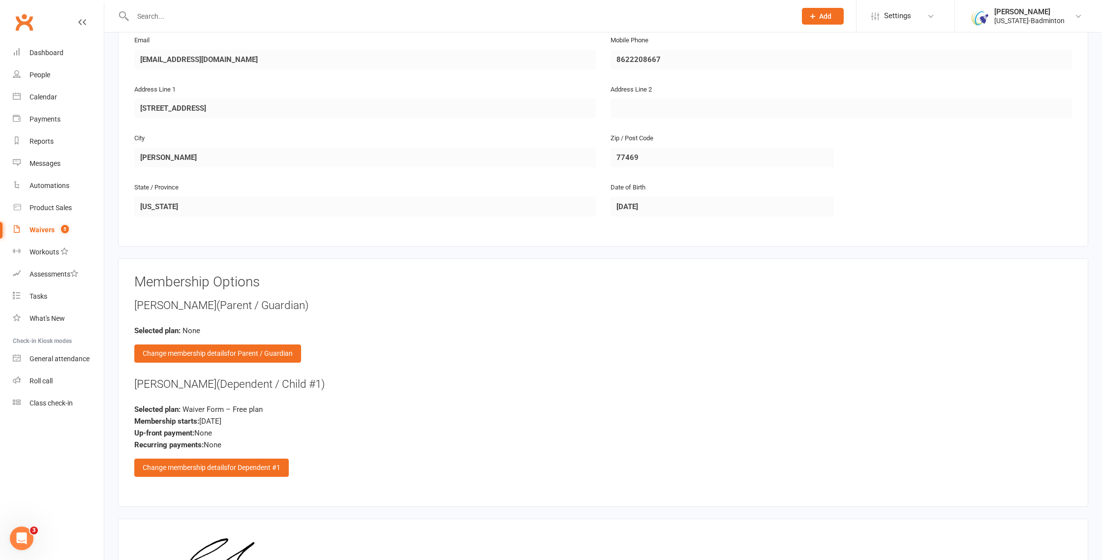
scroll to position [741, 0]
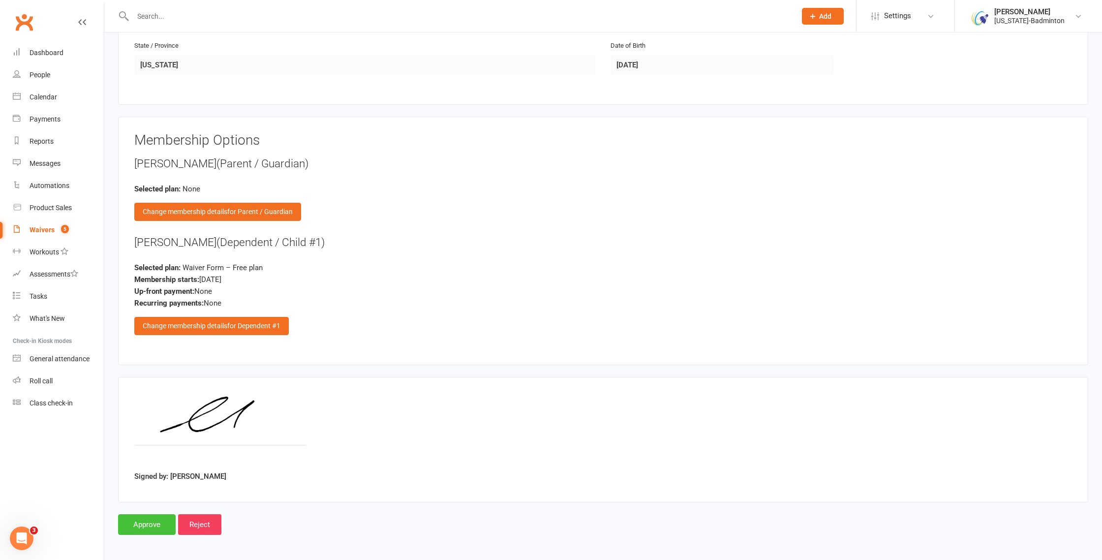
click at [157, 523] on input "Approve" at bounding box center [147, 524] width 58 height 21
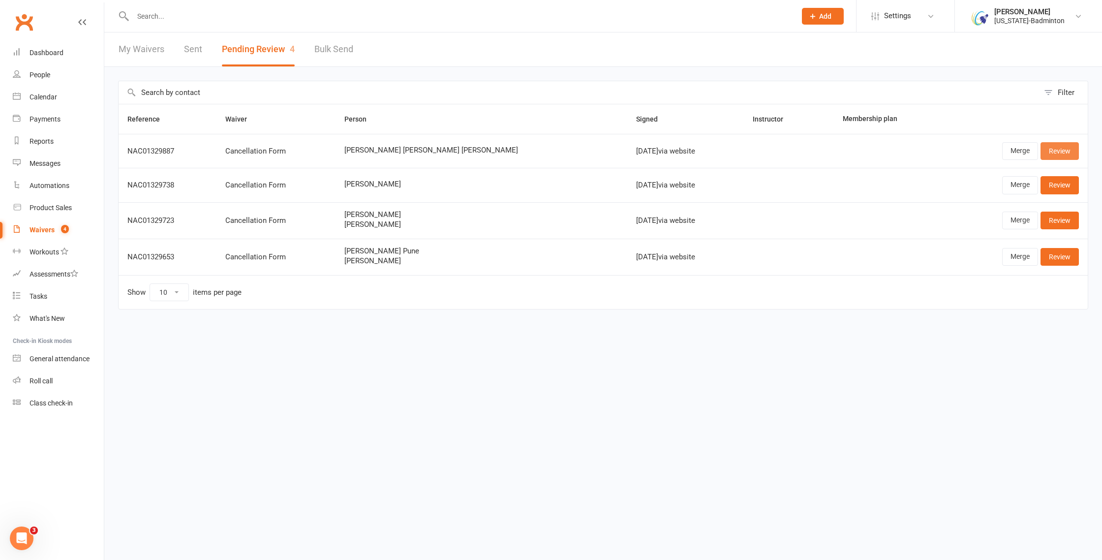
click at [1065, 149] on link "Review" at bounding box center [1059, 151] width 38 height 18
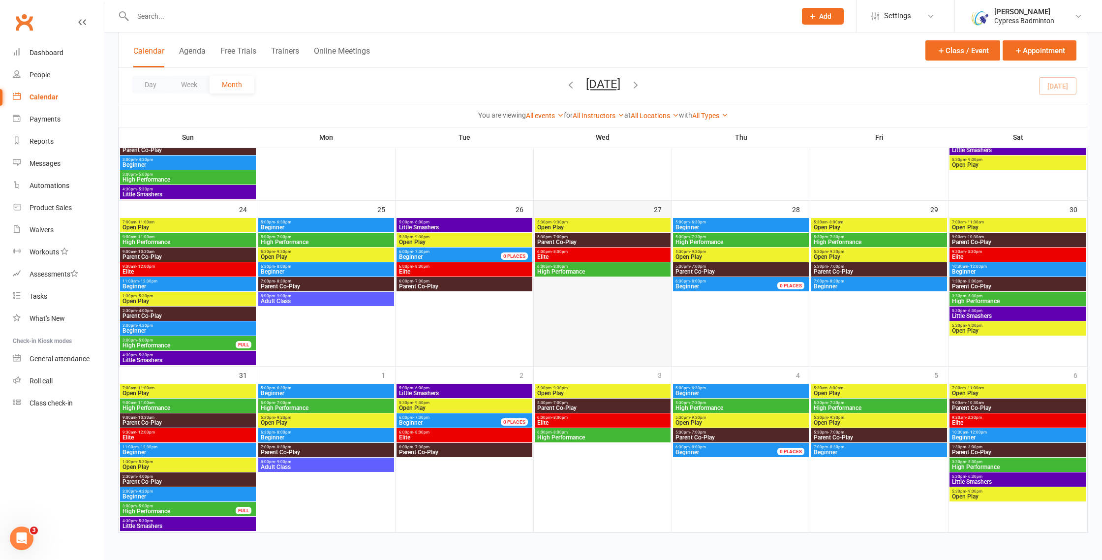
scroll to position [644, 0]
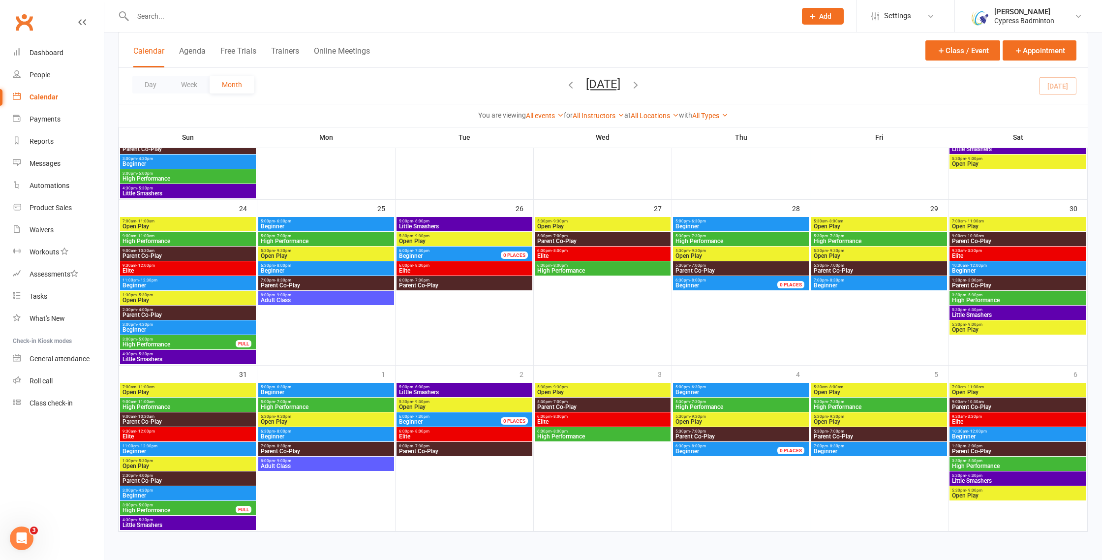
scroll to position [644, 0]
click at [845, 281] on span "7:00pm - 8:30pm" at bounding box center [879, 280] width 132 height 4
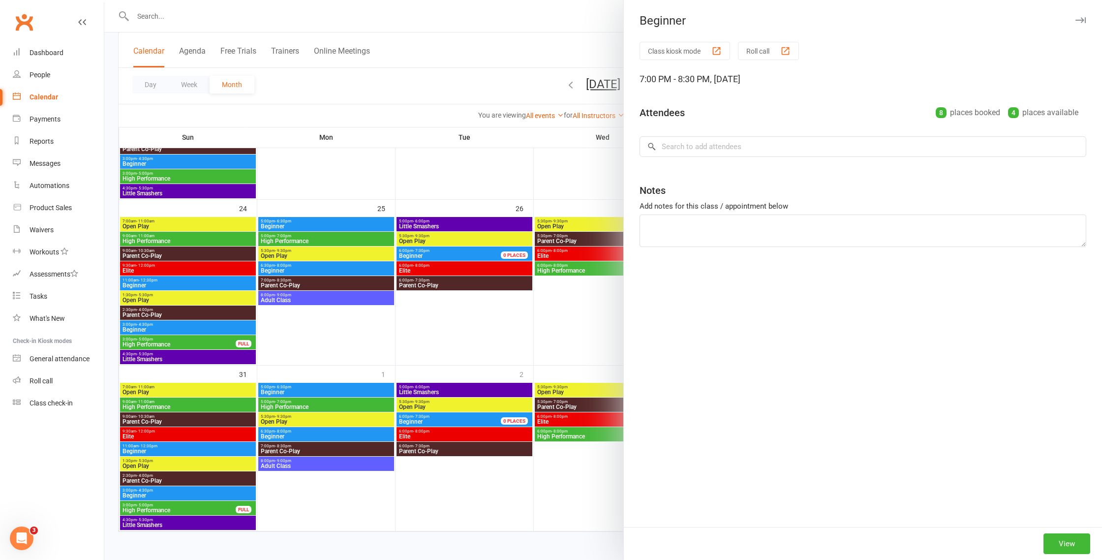
scroll to position [0, 0]
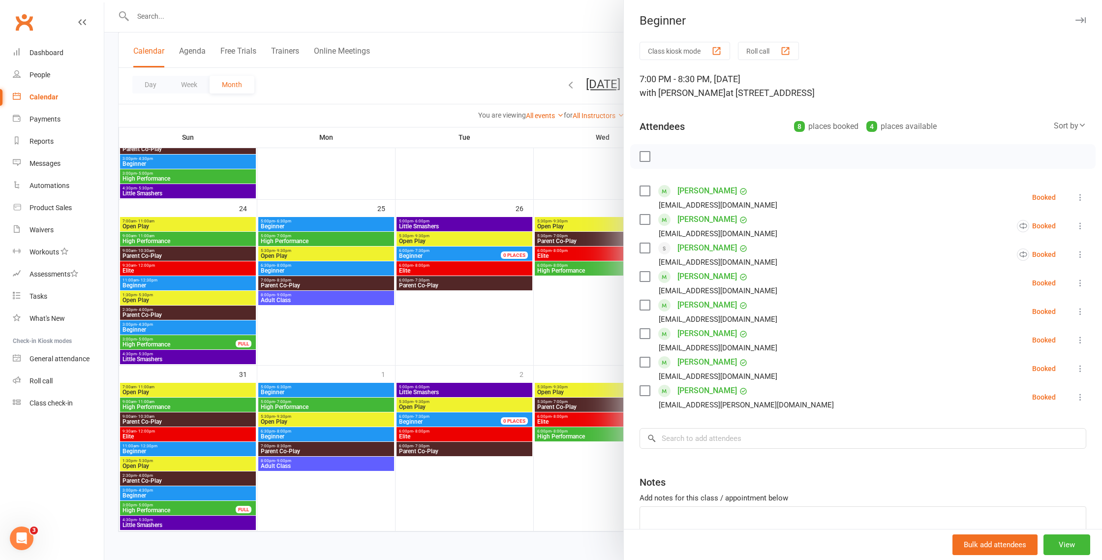
click at [526, 229] on div at bounding box center [603, 280] width 998 height 560
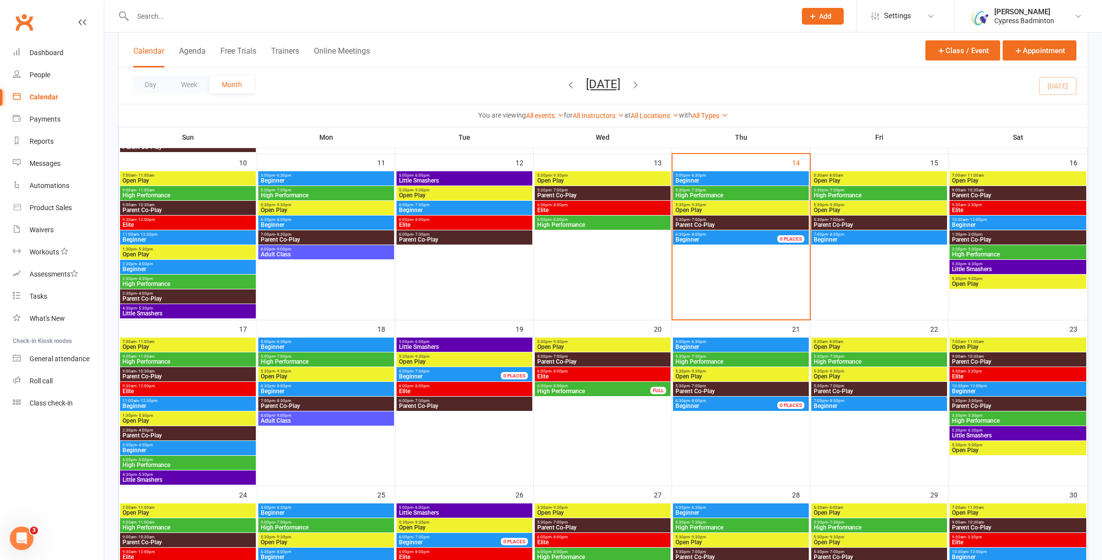
scroll to position [357, 0]
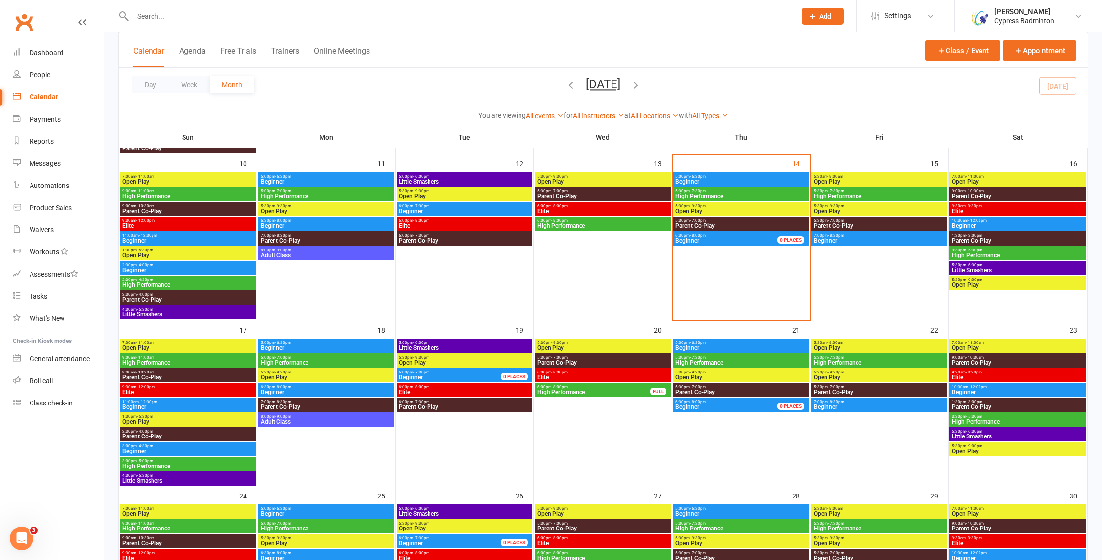
click at [983, 210] on span "Elite" at bounding box center [1017, 211] width 133 height 6
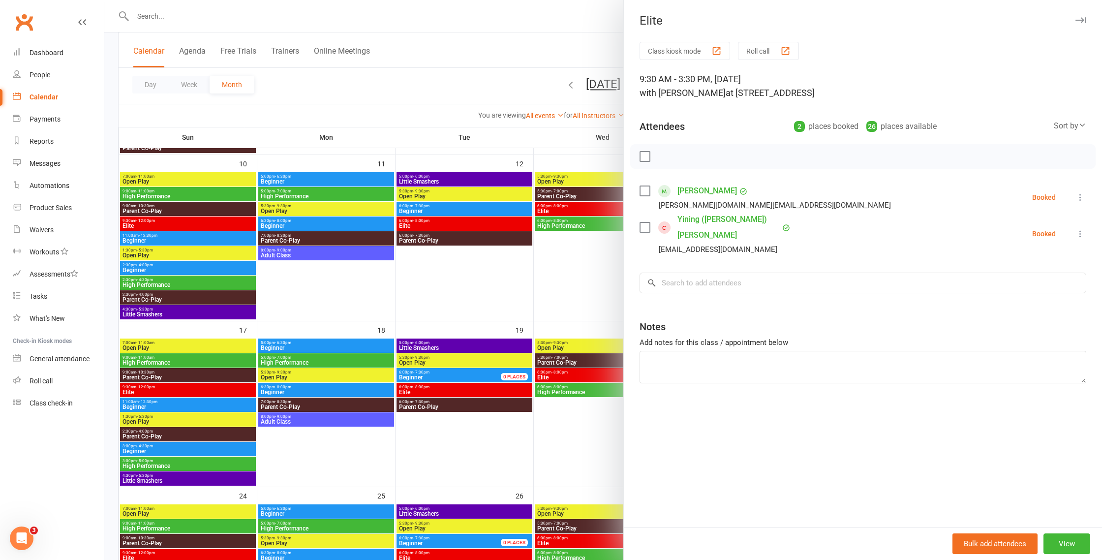
click at [644, 154] on label at bounding box center [645, 157] width 10 height 10
click at [1081, 196] on icon at bounding box center [1080, 197] width 10 height 10
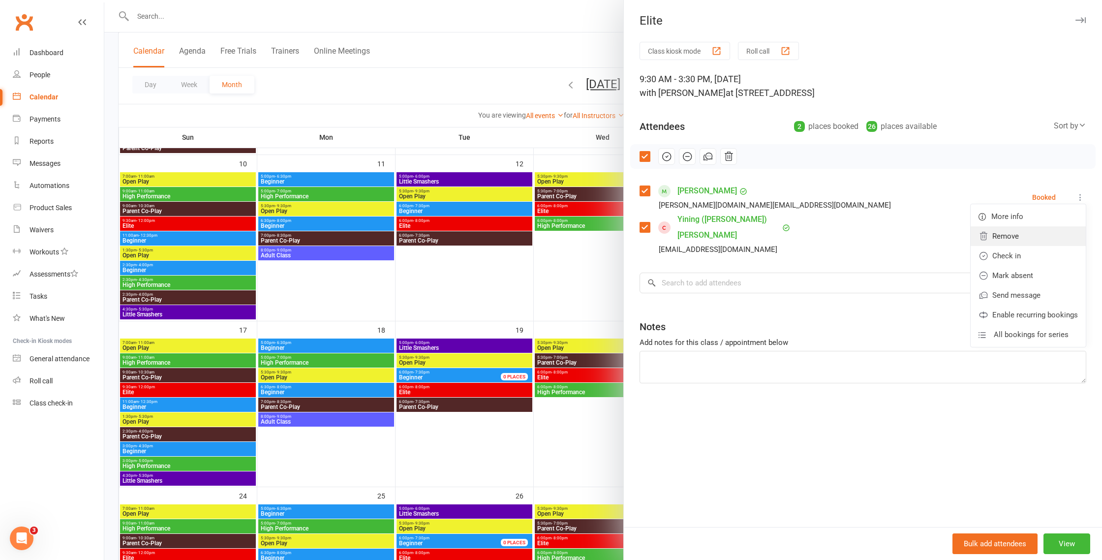
click at [1009, 241] on link "Remove" at bounding box center [1028, 236] width 115 height 20
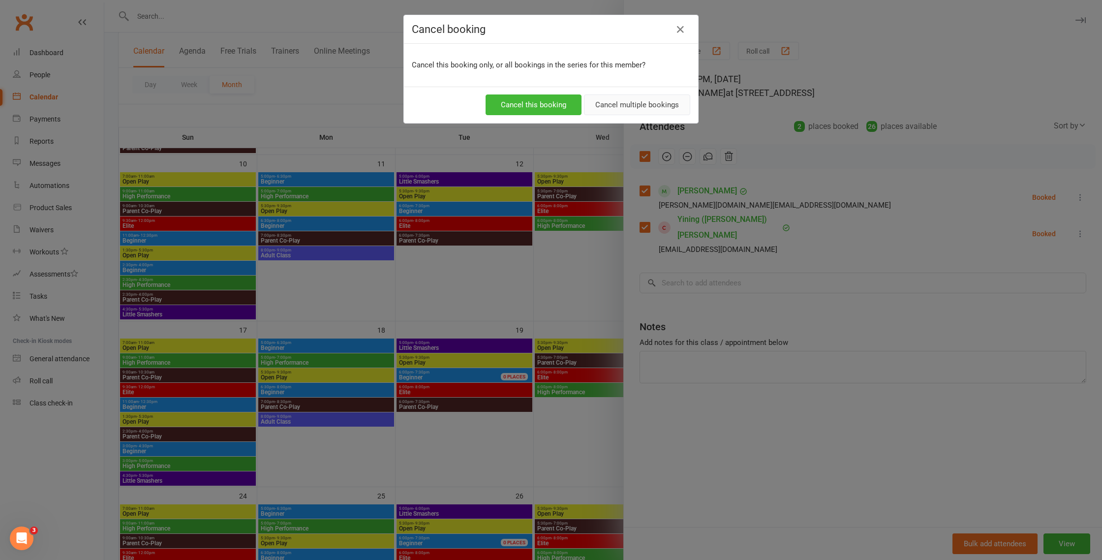
click at [640, 107] on button "Cancel multiple bookings" at bounding box center [637, 104] width 106 height 21
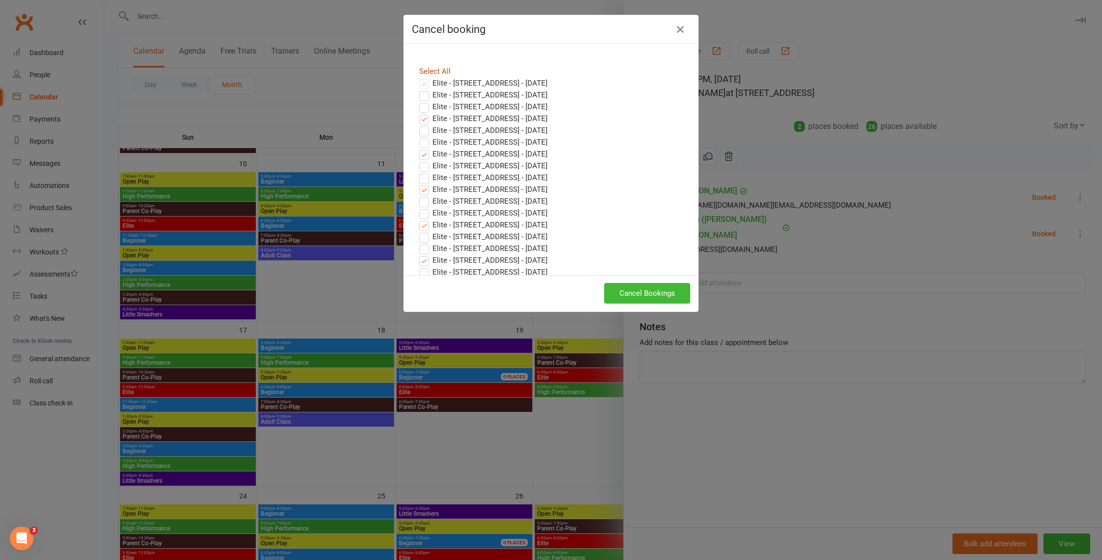
click at [433, 70] on link "Select All" at bounding box center [434, 71] width 31 height 9
click at [673, 293] on button "Cancel Bookings" at bounding box center [647, 293] width 86 height 21
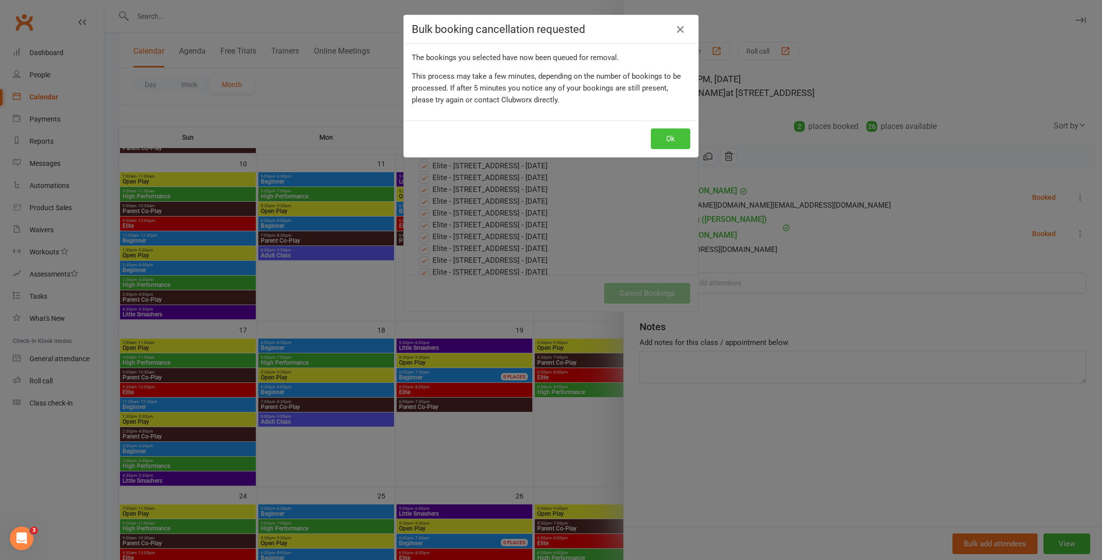
click at [672, 139] on button "Ok" at bounding box center [670, 138] width 39 height 21
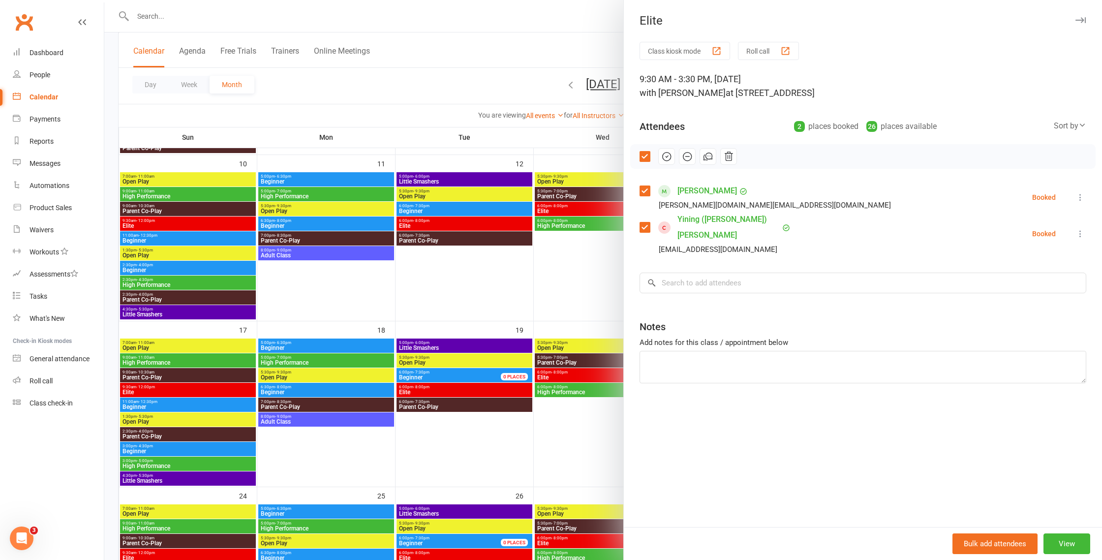
click at [1081, 229] on icon at bounding box center [1080, 234] width 10 height 10
click at [1018, 270] on link "Remove" at bounding box center [1028, 273] width 115 height 20
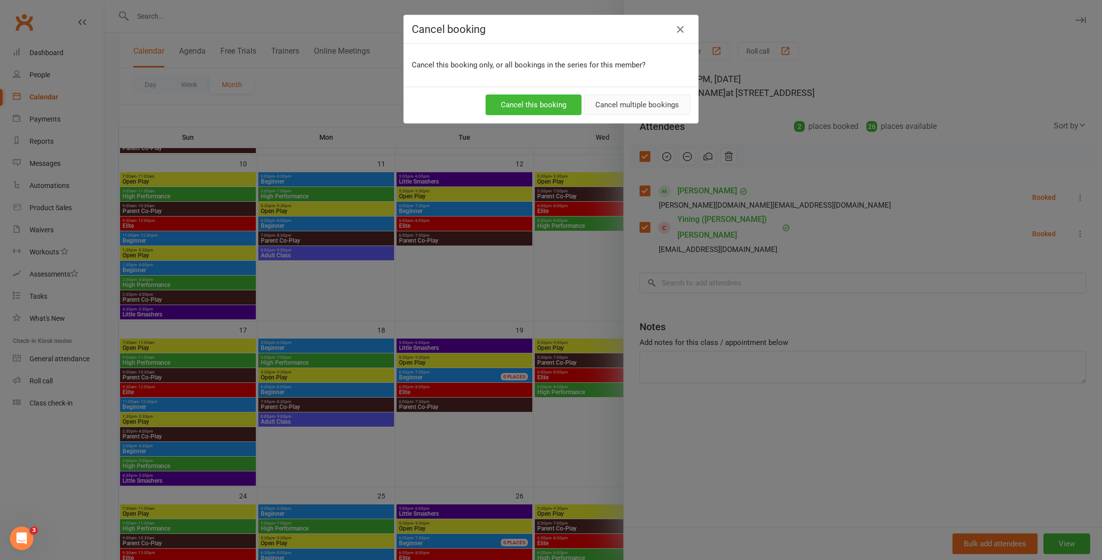
click at [658, 99] on button "Cancel multiple bookings" at bounding box center [637, 104] width 106 height 21
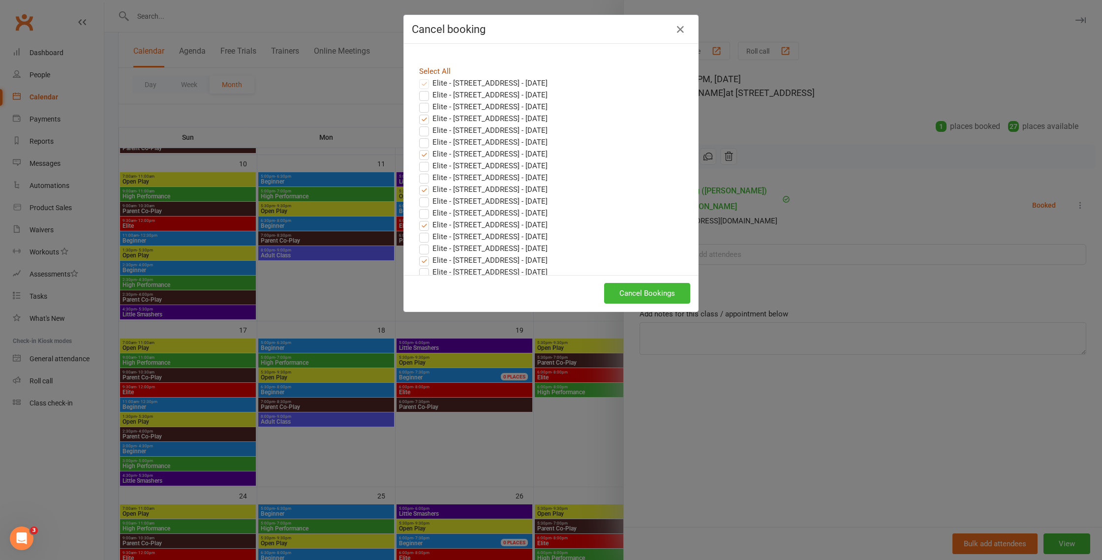
drag, startPoint x: 442, startPoint y: 70, endPoint x: 446, endPoint y: 79, distance: 9.5
click at [442, 70] on link "Select All" at bounding box center [434, 71] width 31 height 9
click at [667, 292] on button "Cancel Bookings" at bounding box center [647, 293] width 86 height 21
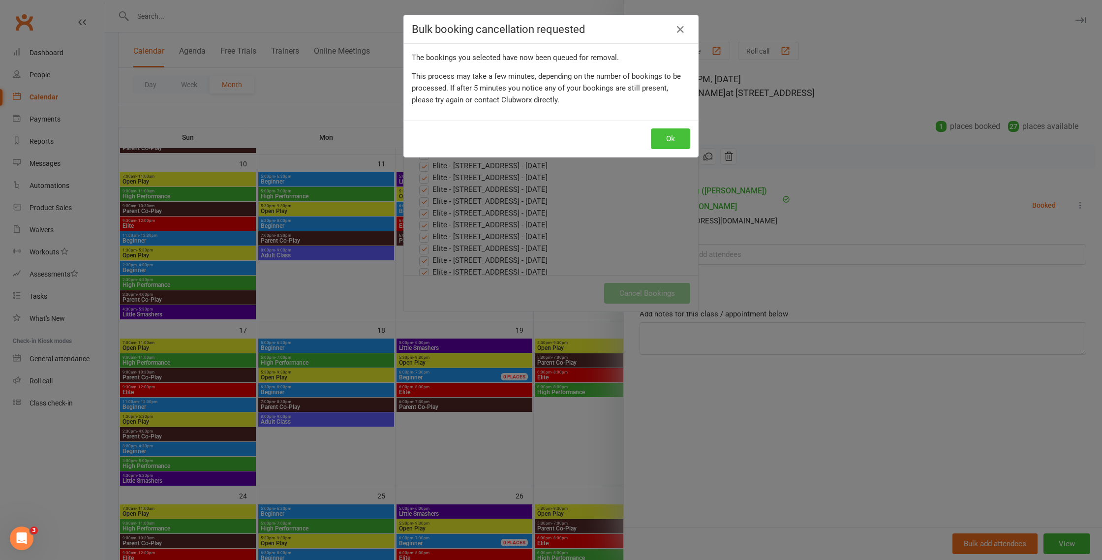
click at [674, 138] on button "Ok" at bounding box center [670, 138] width 39 height 21
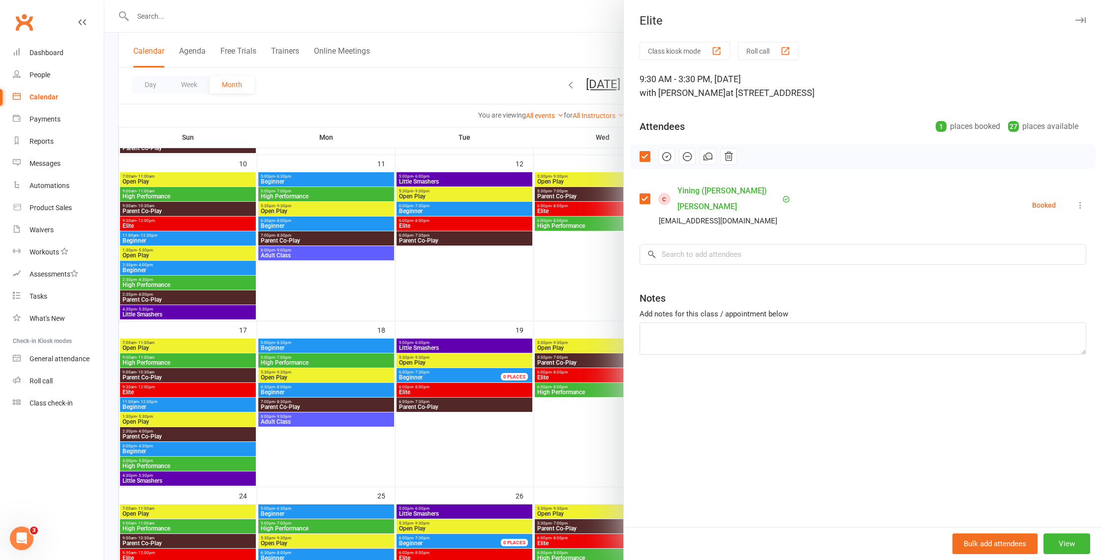
click at [594, 240] on div at bounding box center [603, 280] width 998 height 560
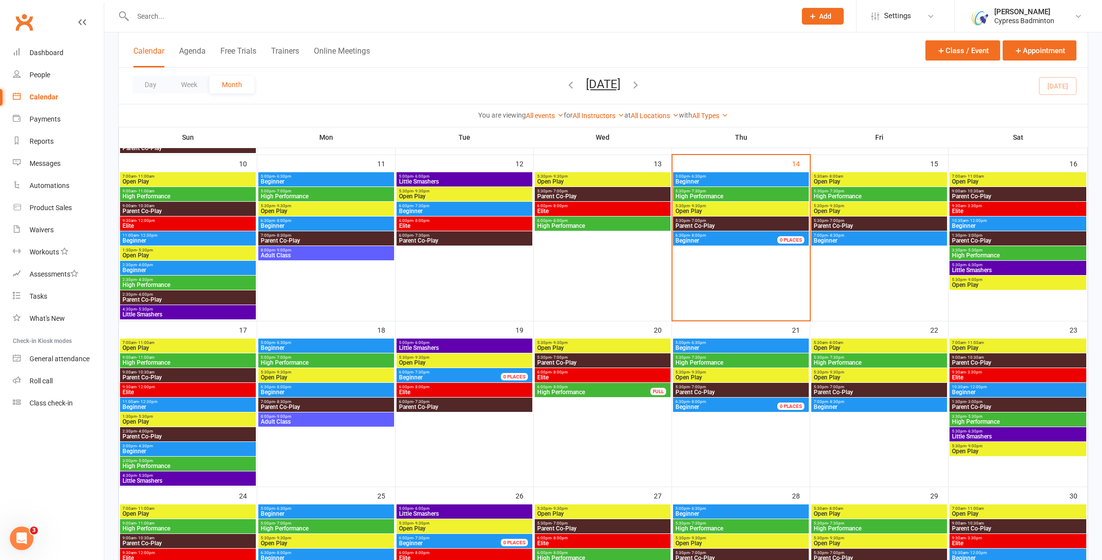
click at [201, 389] on span "Elite" at bounding box center [188, 392] width 132 height 6
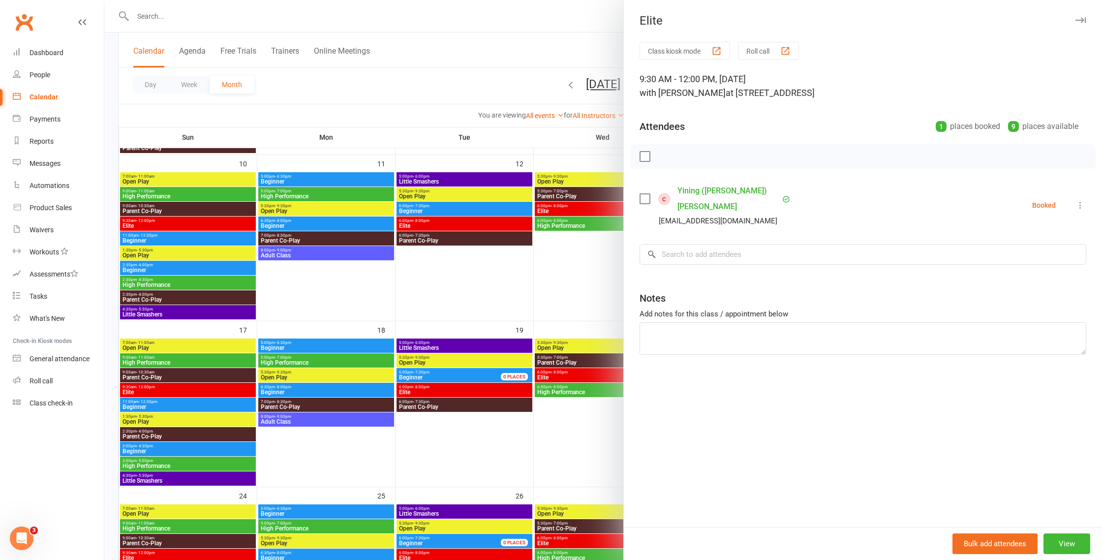
click at [1082, 200] on icon at bounding box center [1080, 205] width 10 height 10
click at [1021, 236] on link "Remove" at bounding box center [1028, 244] width 115 height 20
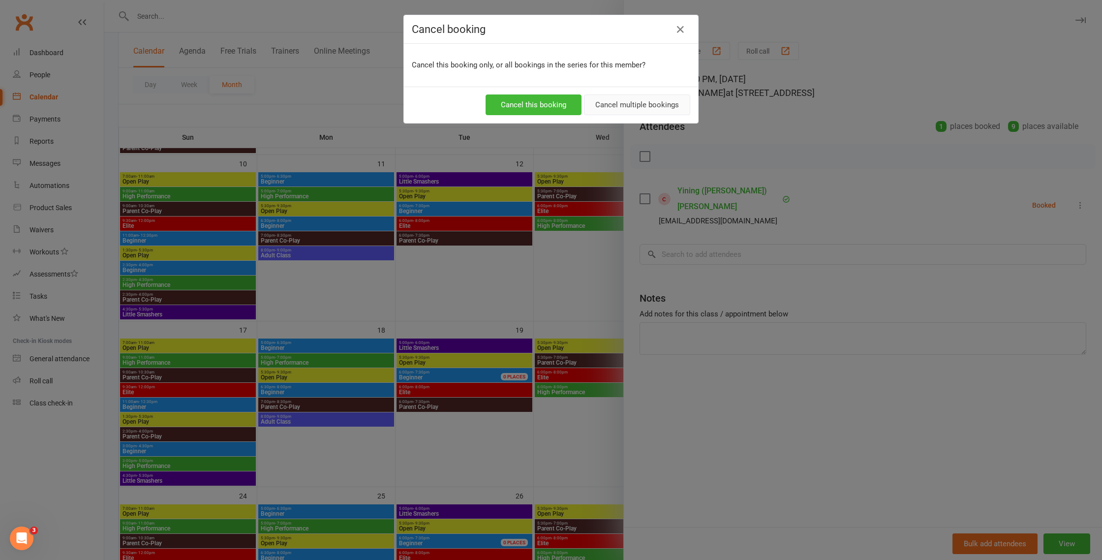
click at [627, 107] on button "Cancel multiple bookings" at bounding box center [637, 104] width 106 height 21
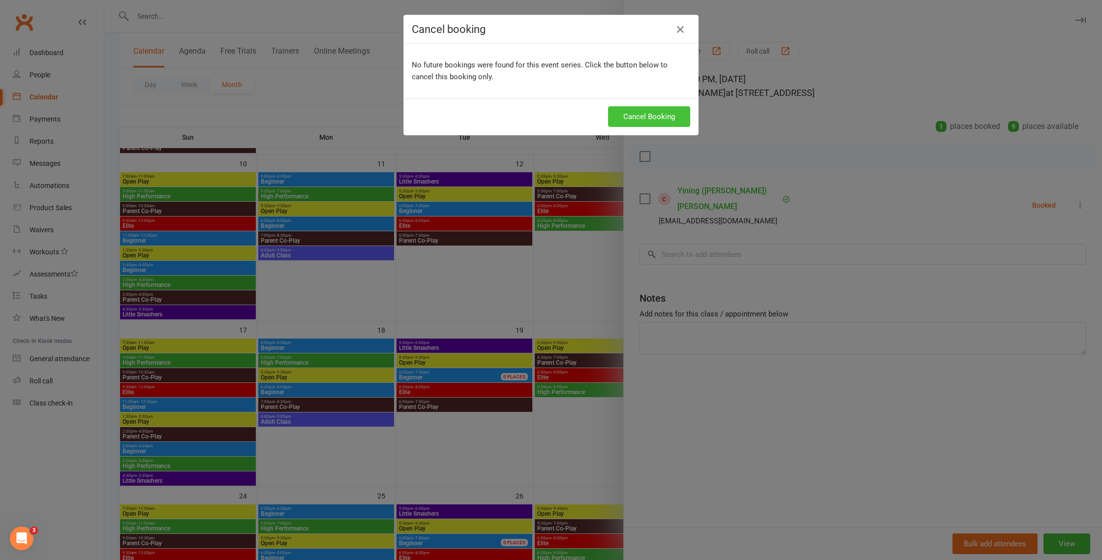
click at [643, 110] on button "Cancel Booking" at bounding box center [649, 116] width 82 height 21
click at [451, 297] on div "Cancel booking No future bookings were found for this event series. Click the b…" at bounding box center [551, 280] width 1102 height 560
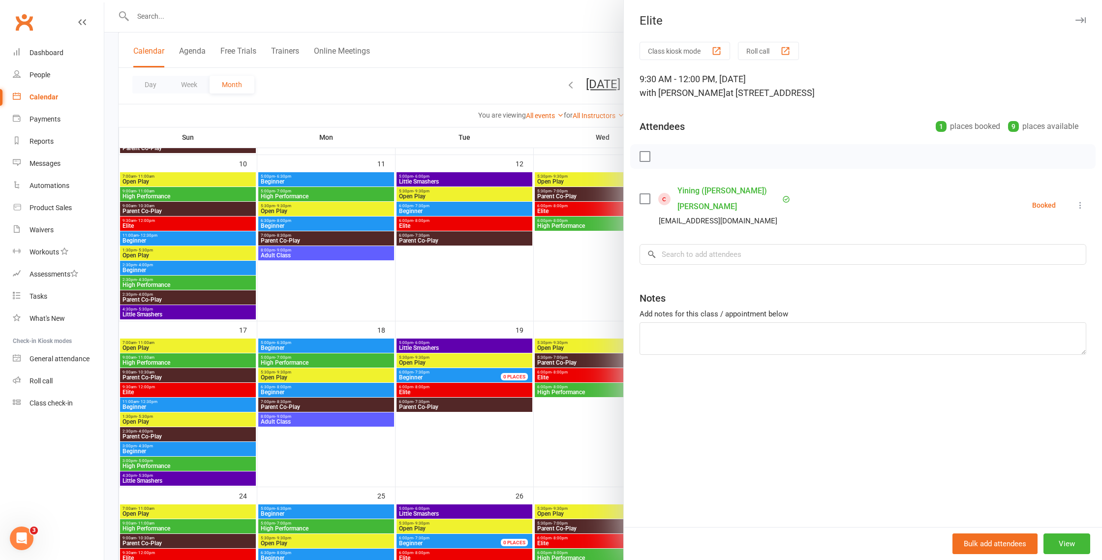
click at [457, 387] on div at bounding box center [603, 280] width 998 height 560
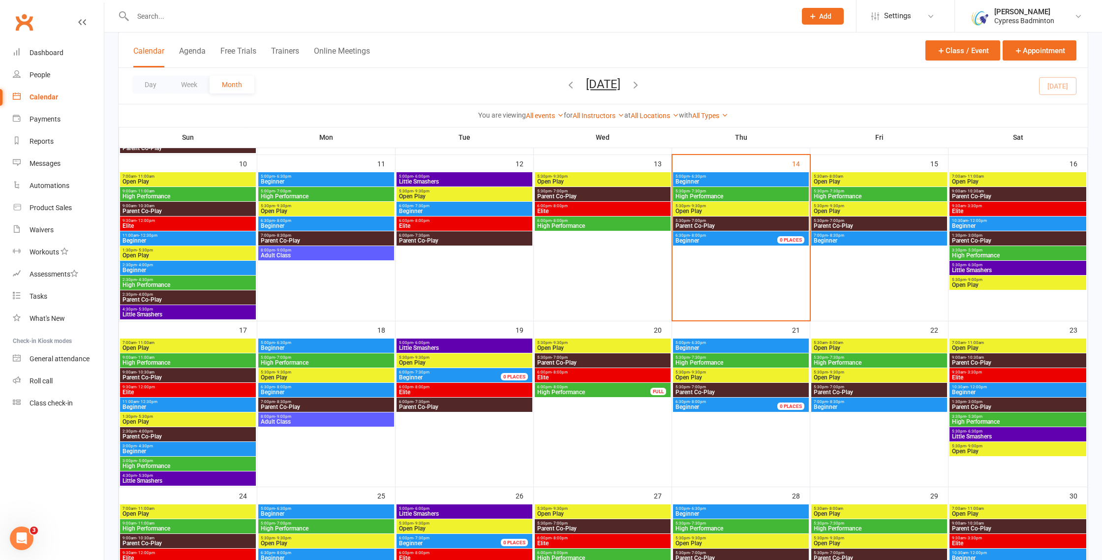
click at [470, 393] on span "Elite" at bounding box center [464, 392] width 132 height 6
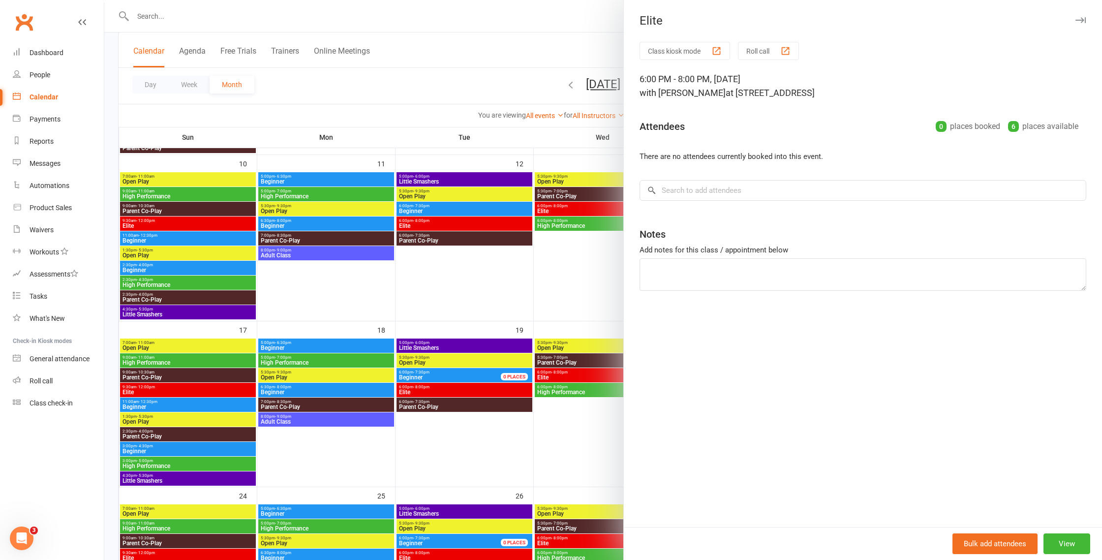
click at [470, 393] on div at bounding box center [603, 280] width 998 height 560
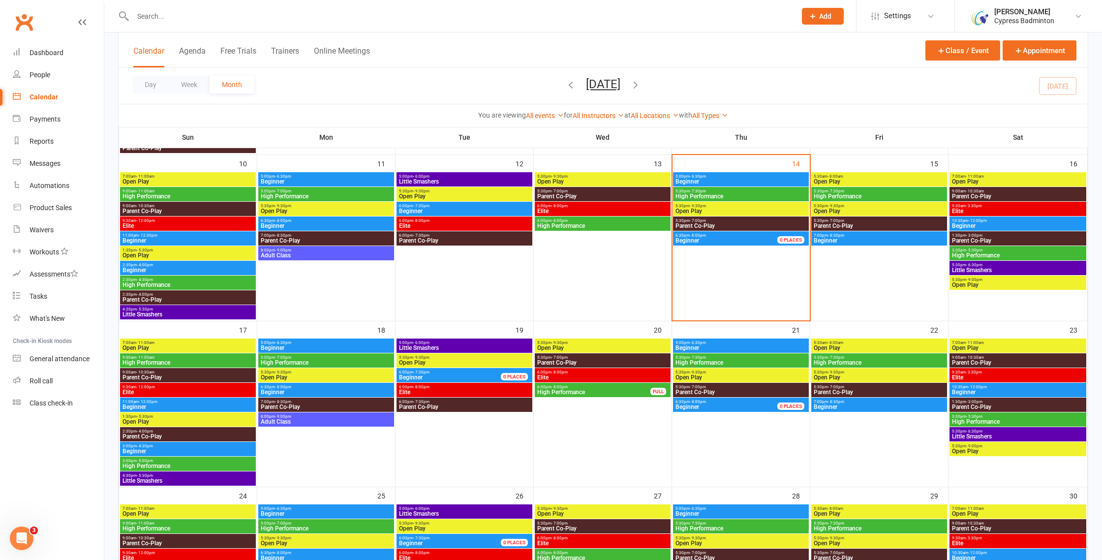
click at [607, 378] on span "Elite" at bounding box center [603, 377] width 132 height 6
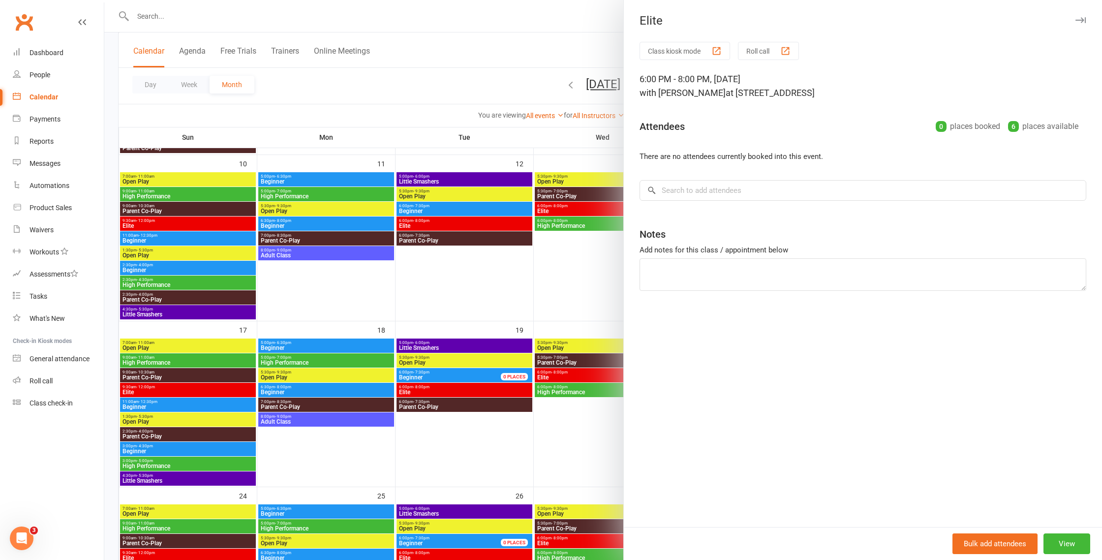
click at [607, 378] on div at bounding box center [603, 280] width 998 height 560
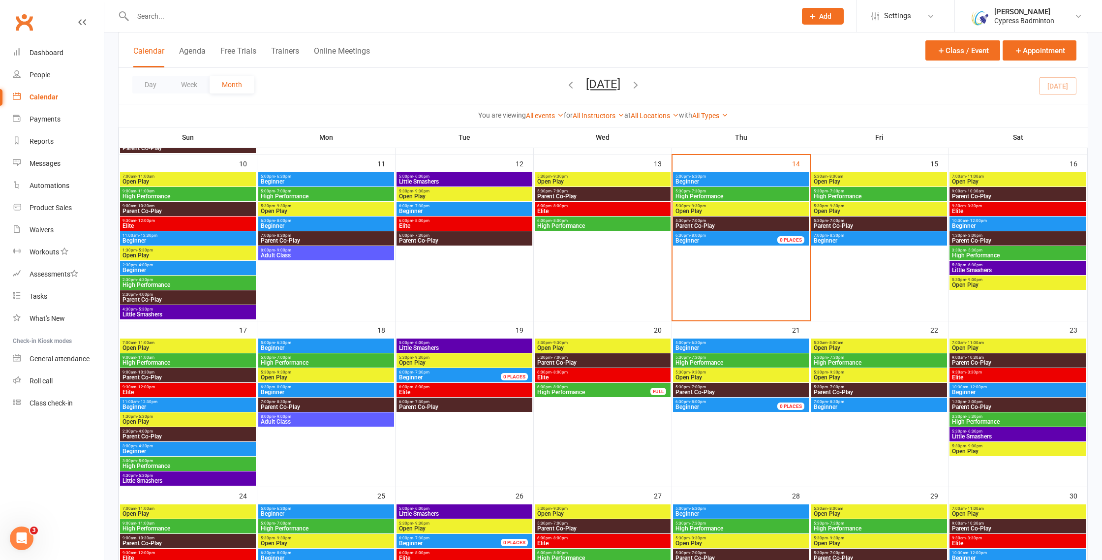
click at [978, 371] on span "- 3:30pm" at bounding box center [974, 372] width 16 height 4
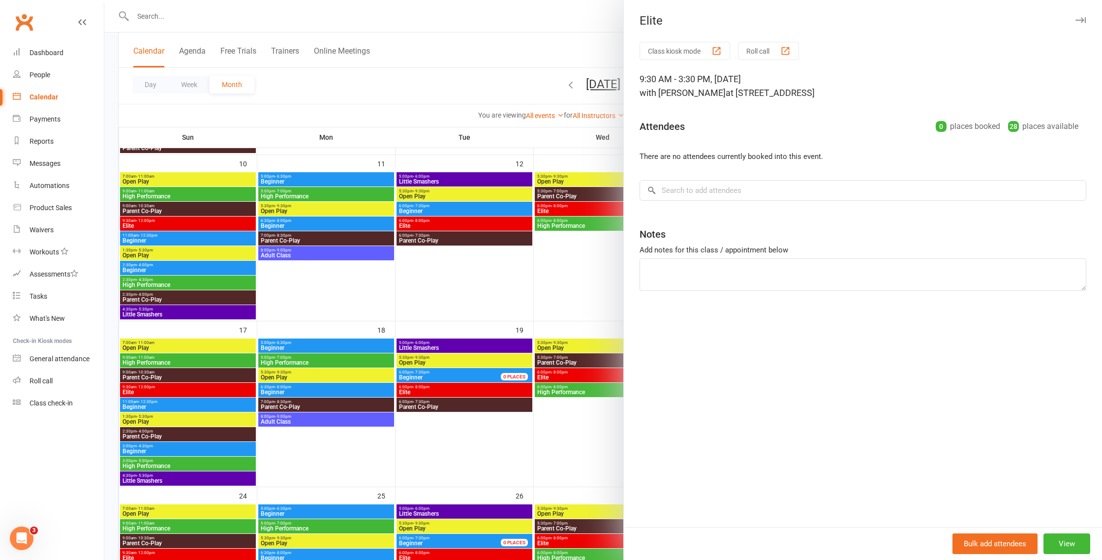
click at [447, 291] on div at bounding box center [603, 280] width 998 height 560
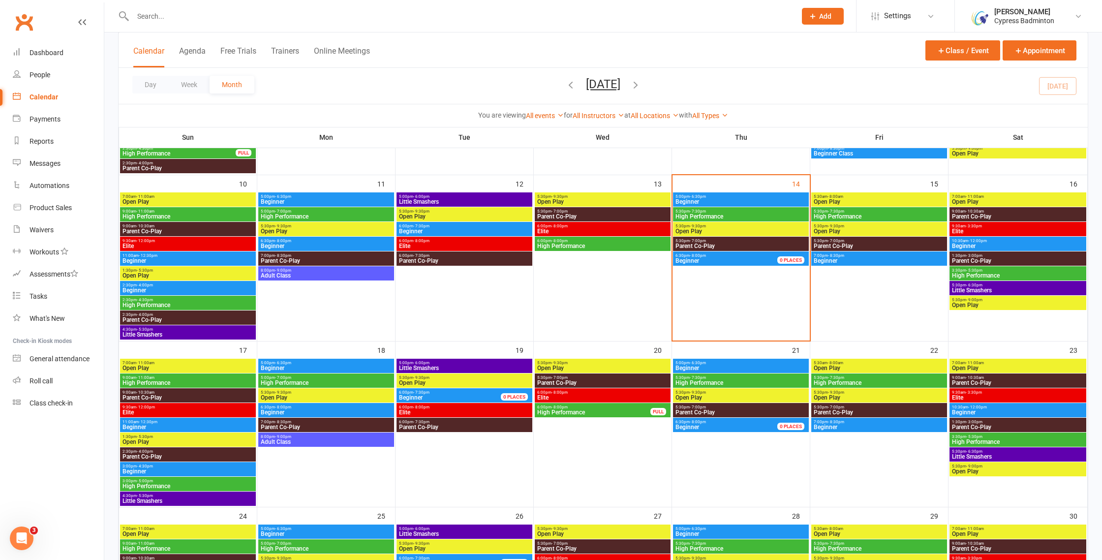
scroll to position [335, 0]
